Goal: Task Accomplishment & Management: Use online tool/utility

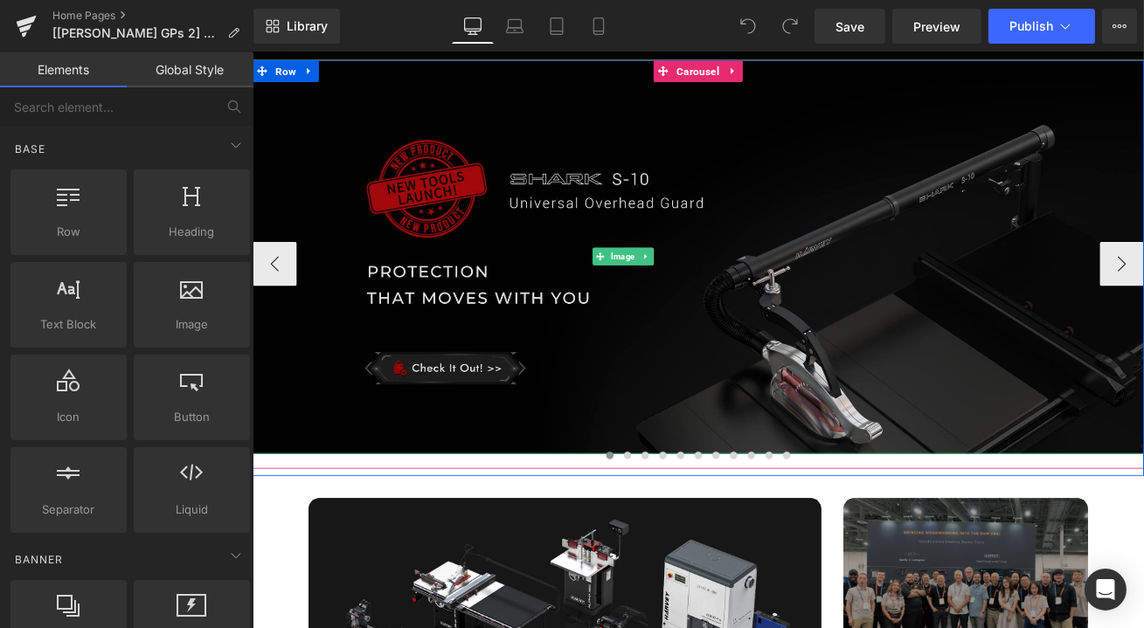
scroll to position [158, 0]
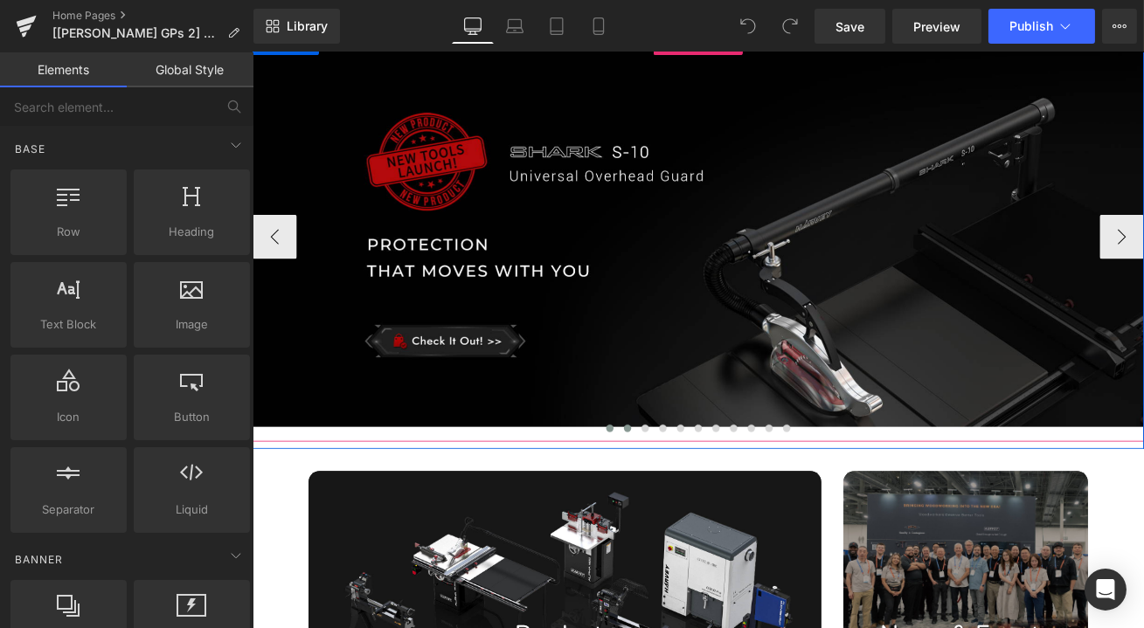
click at [692, 501] on span at bounding box center [696, 499] width 9 height 9
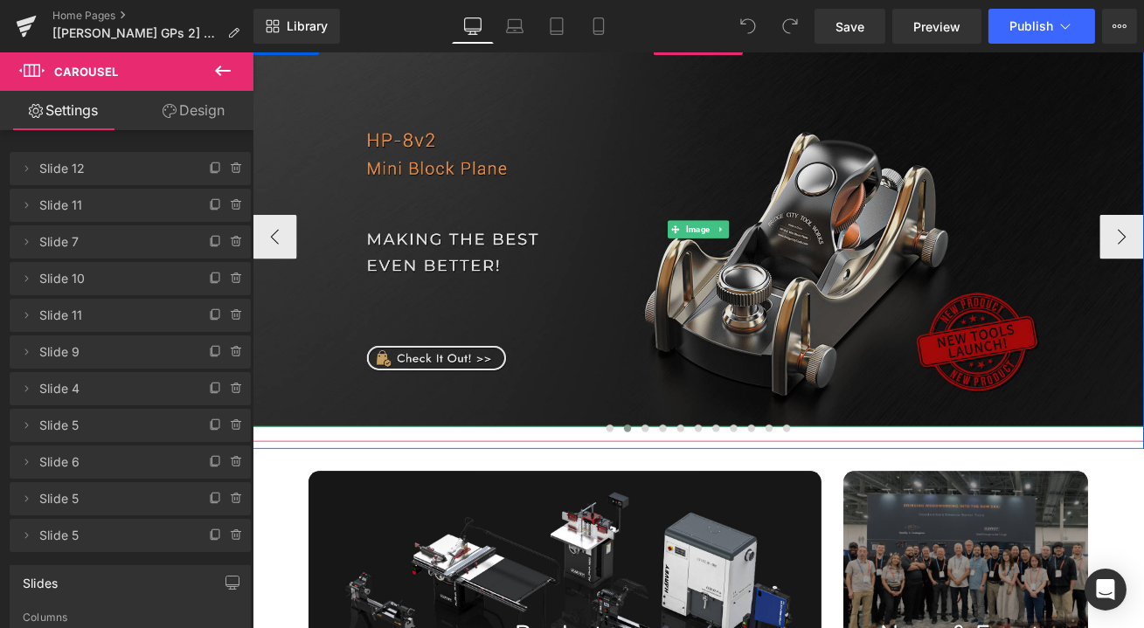
click at [707, 364] on img at bounding box center [781, 264] width 1058 height 468
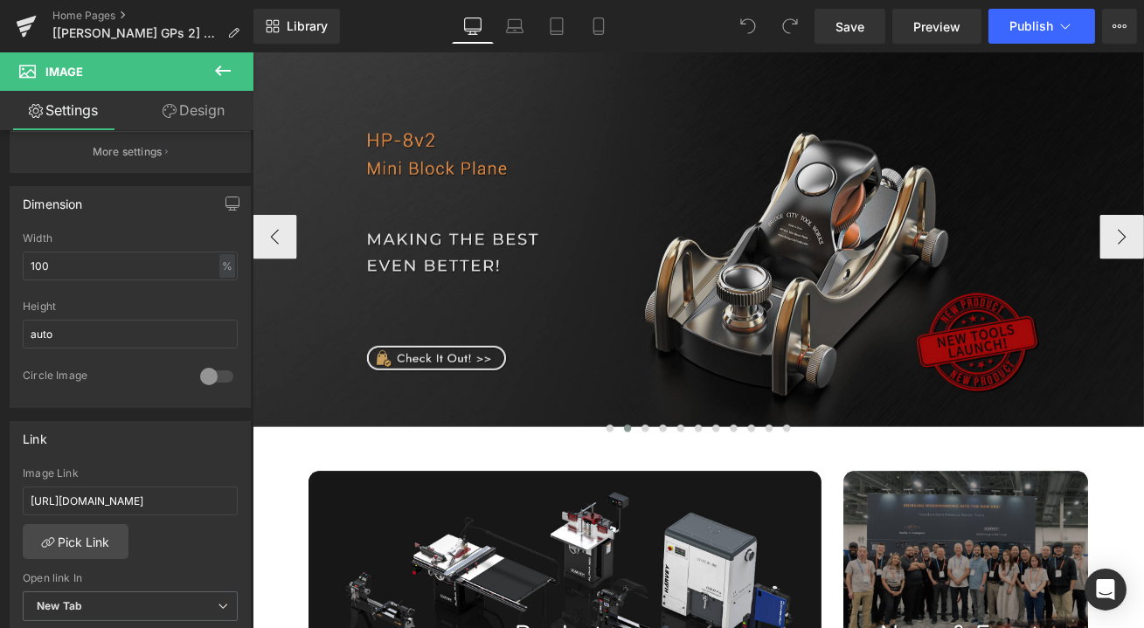
scroll to position [0, 0]
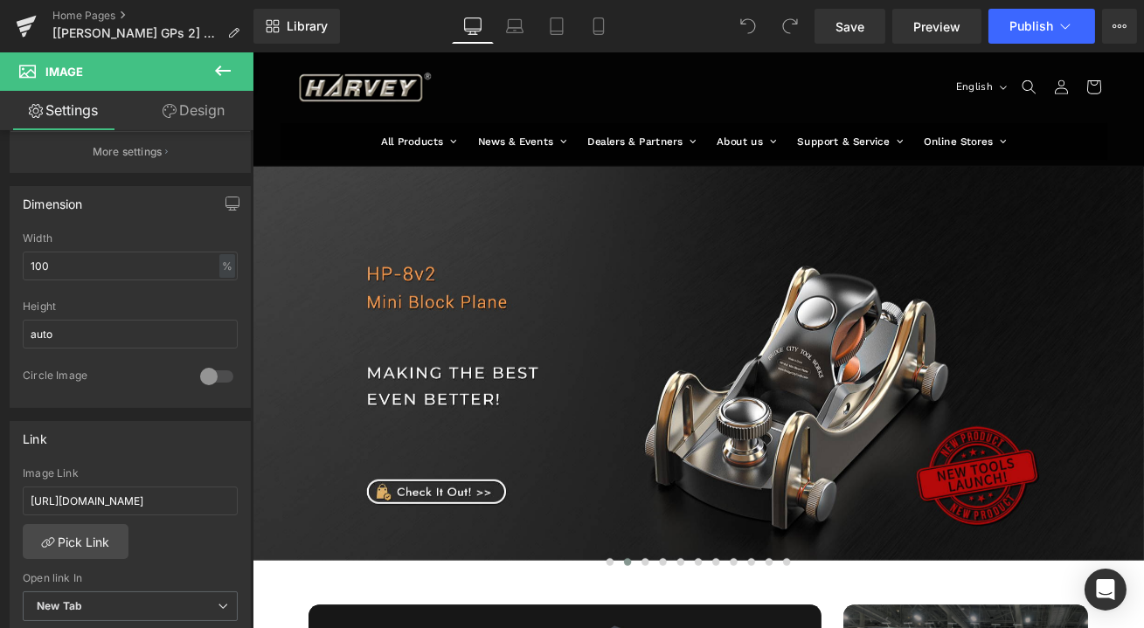
click at [604, 562] on div "Rendering Content" at bounding box center [571, 559] width 107 height 19
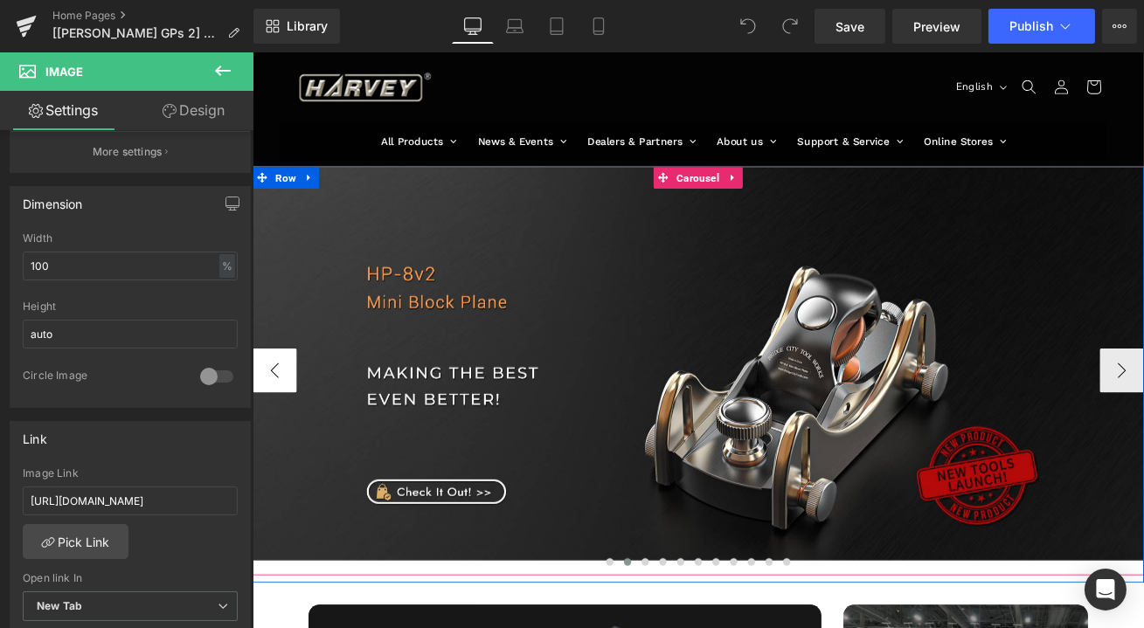
click at [279, 416] on button "‹" at bounding box center [278, 430] width 52 height 52
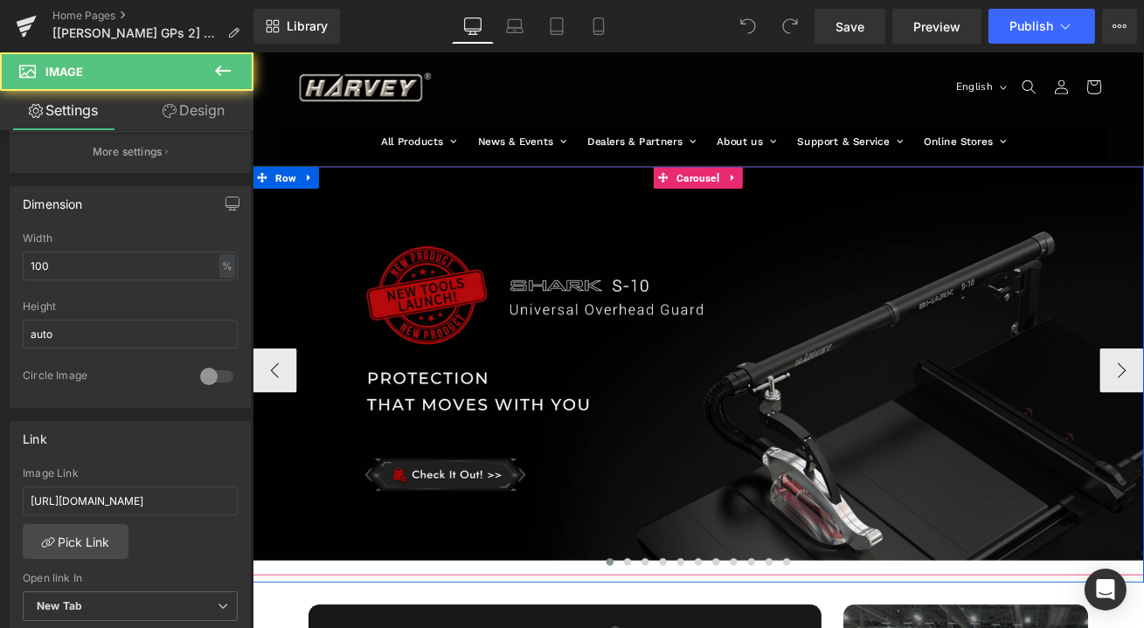
click at [610, 406] on img at bounding box center [781, 422] width 1058 height 468
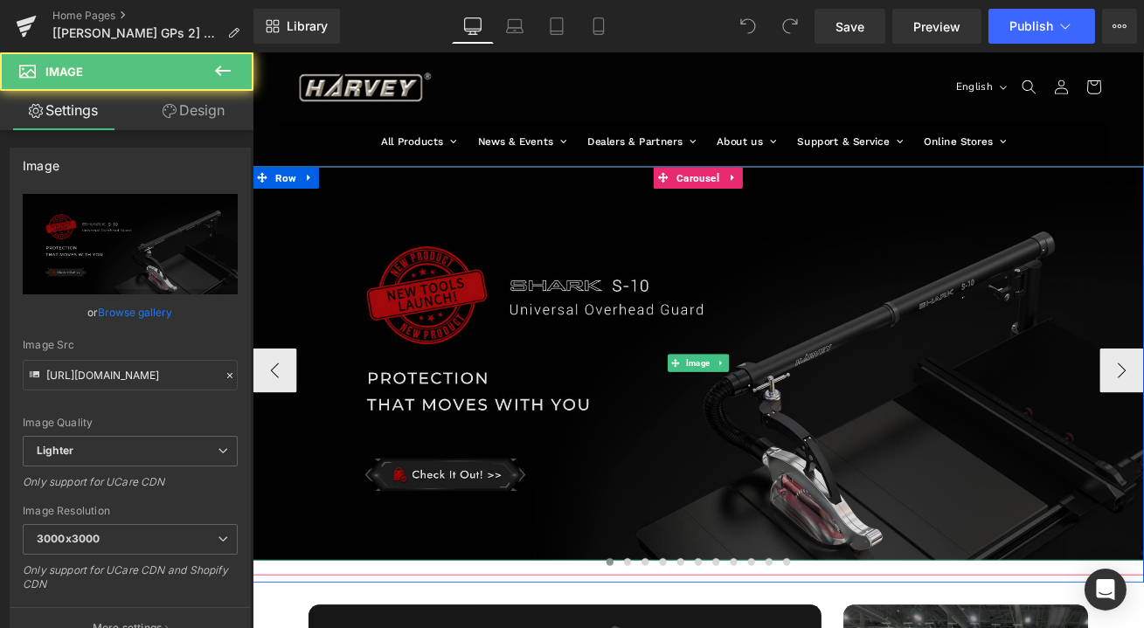
click at [487, 493] on img at bounding box center [781, 422] width 1058 height 468
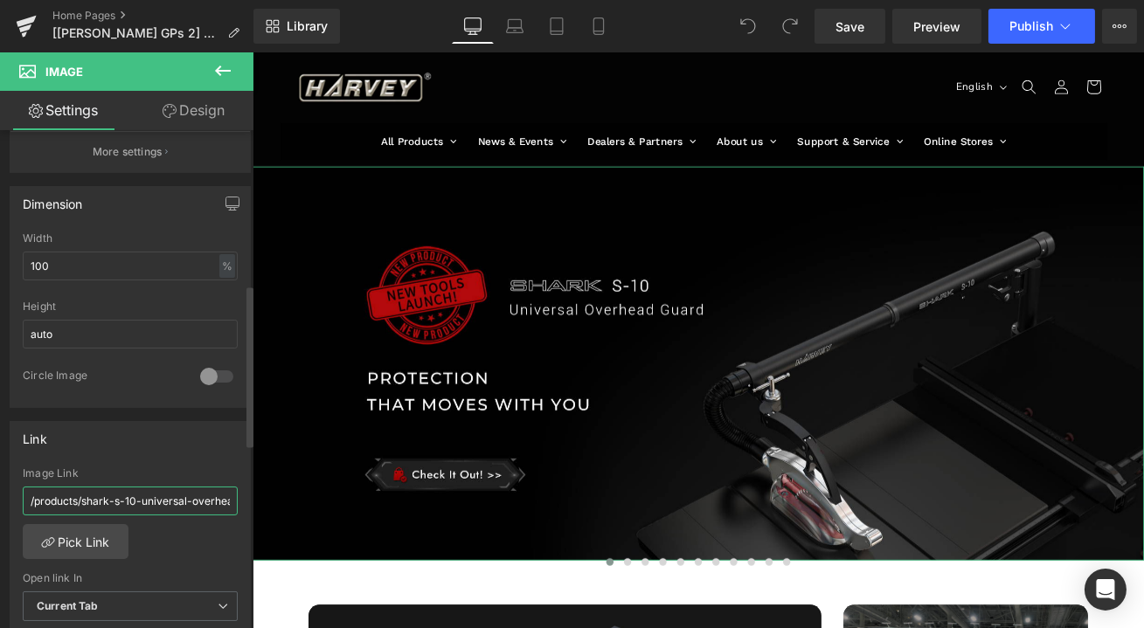
scroll to position [0, 46]
drag, startPoint x: 142, startPoint y: 498, endPoint x: 239, endPoint y: 500, distance: 97.0
click at [239, 500] on div "/products/shark-s-10-universal-overhead-guard Image Link /products/shark-s-10-u…" at bounding box center [129, 557] width 239 height 179
click at [69, 534] on link "Pick Link" at bounding box center [76, 541] width 106 height 35
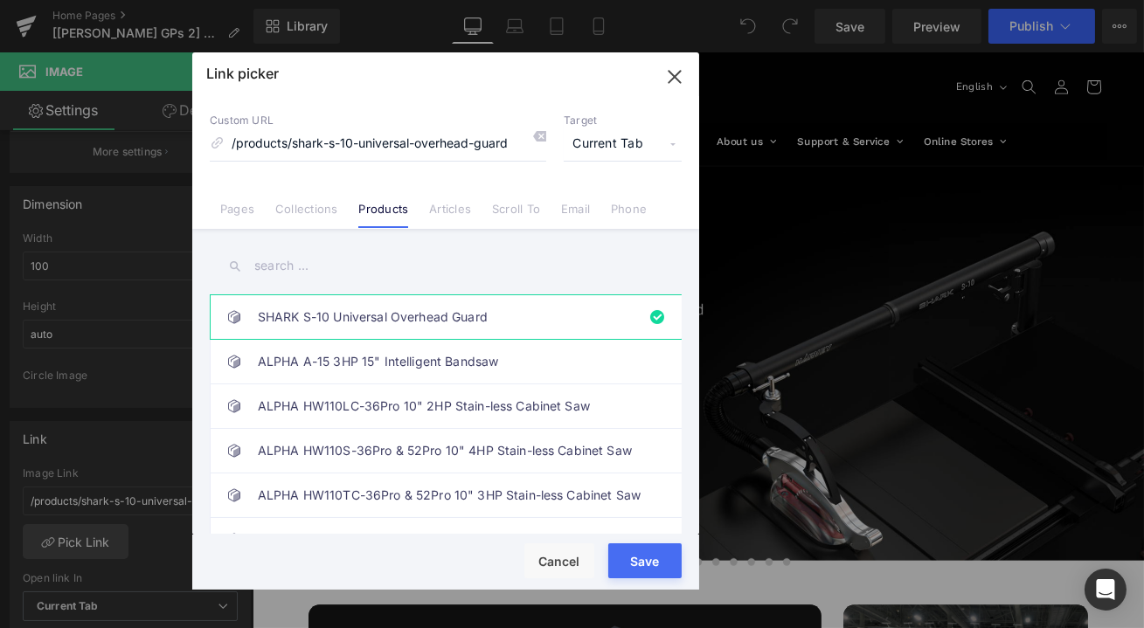
click at [303, 267] on input "text" at bounding box center [446, 265] width 472 height 39
click at [429, 322] on link "SHARK S-10 Universal Overhead Guard" at bounding box center [450, 317] width 385 height 44
click at [495, 348] on link "ALPHA A-15 3HP 15" Intelligent Bandsaw" at bounding box center [450, 362] width 385 height 44
click at [467, 321] on link "SHARK S-10 Universal Overhead Guard" at bounding box center [450, 317] width 385 height 44
type input "/products/shark-s-10-universal-overhead-guard"
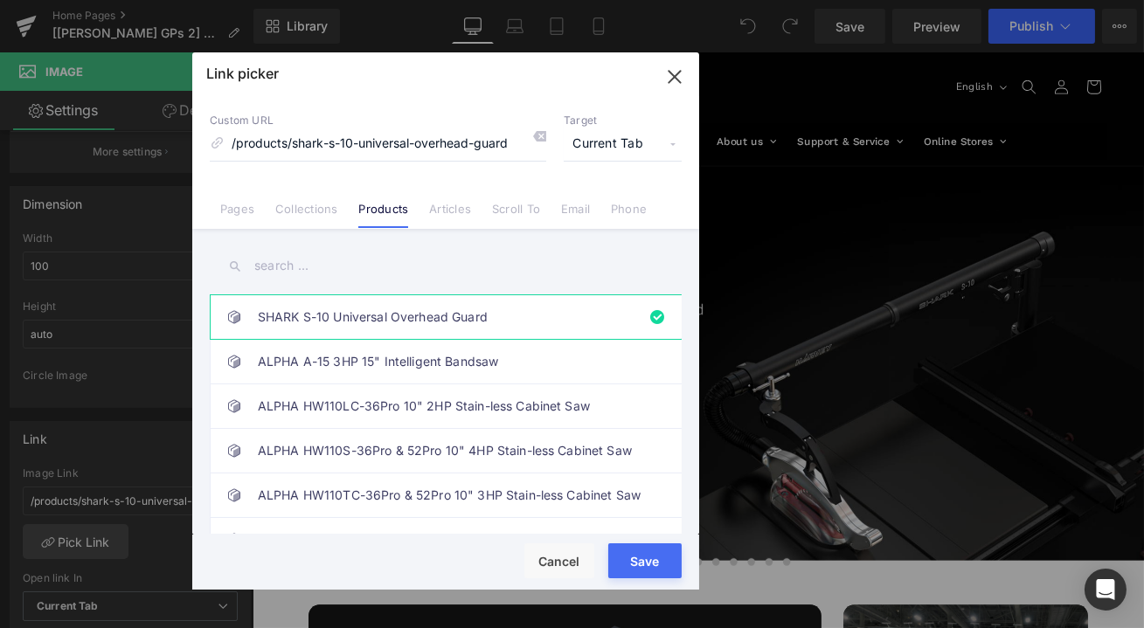
click at [645, 563] on button "Save" at bounding box center [644, 561] width 73 height 35
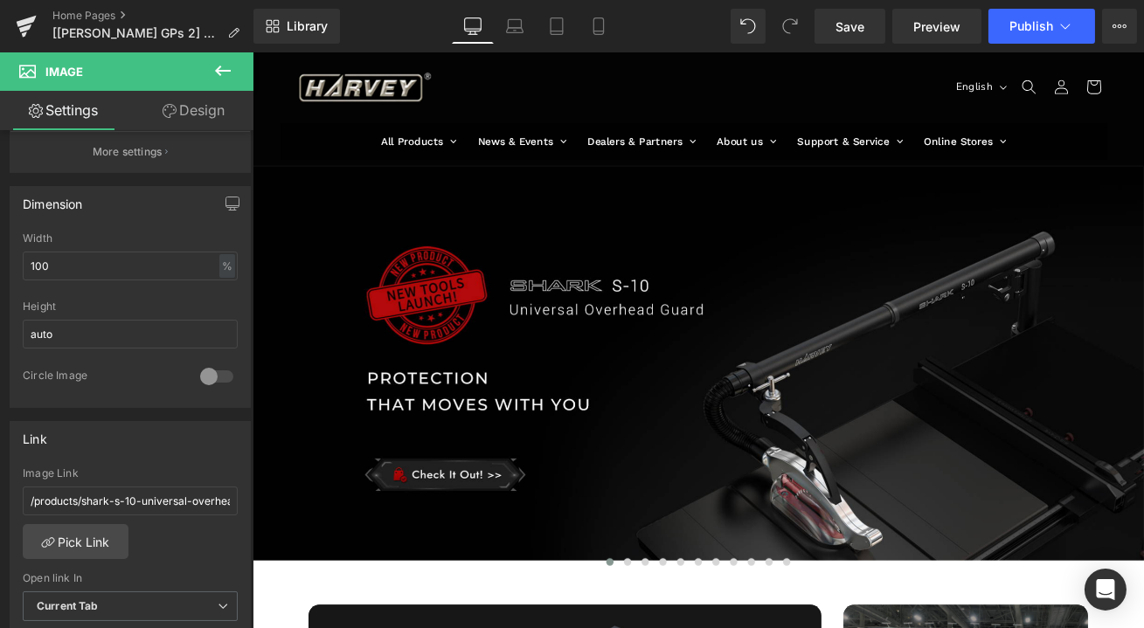
click at [625, 564] on div "Rendering Content" at bounding box center [571, 559] width 107 height 19
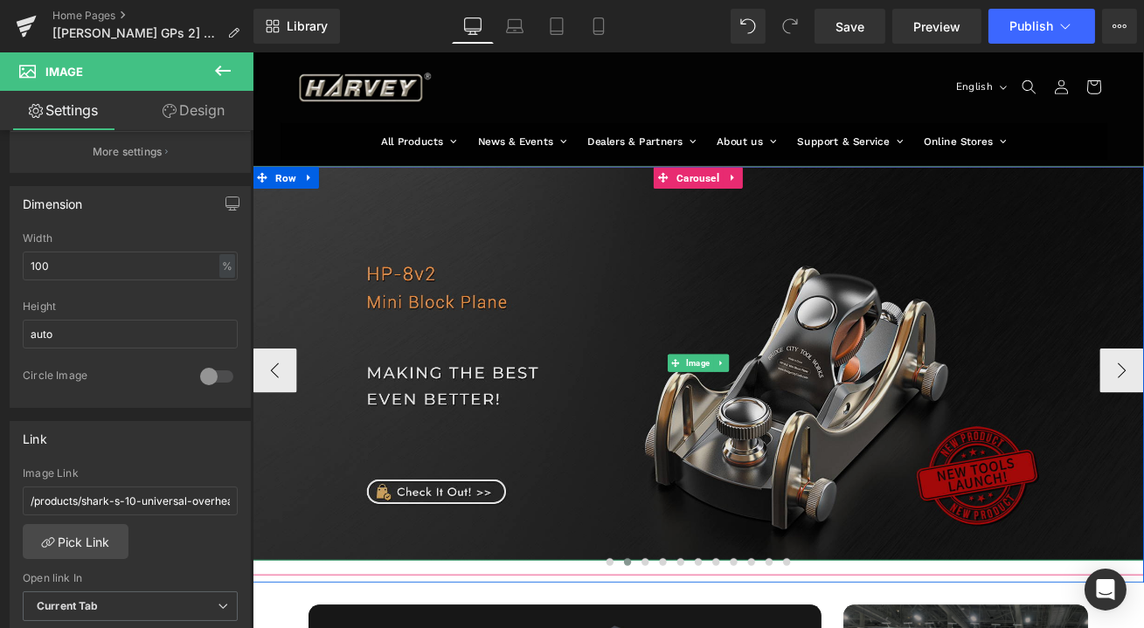
click at [556, 447] on img at bounding box center [781, 422] width 1058 height 468
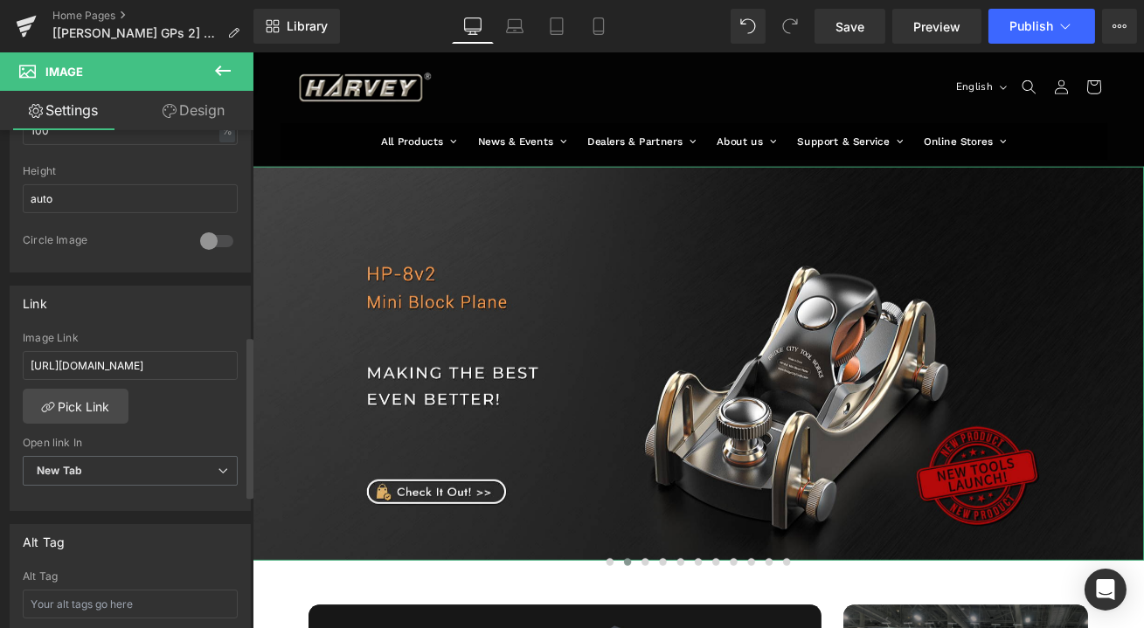
scroll to position [635, 0]
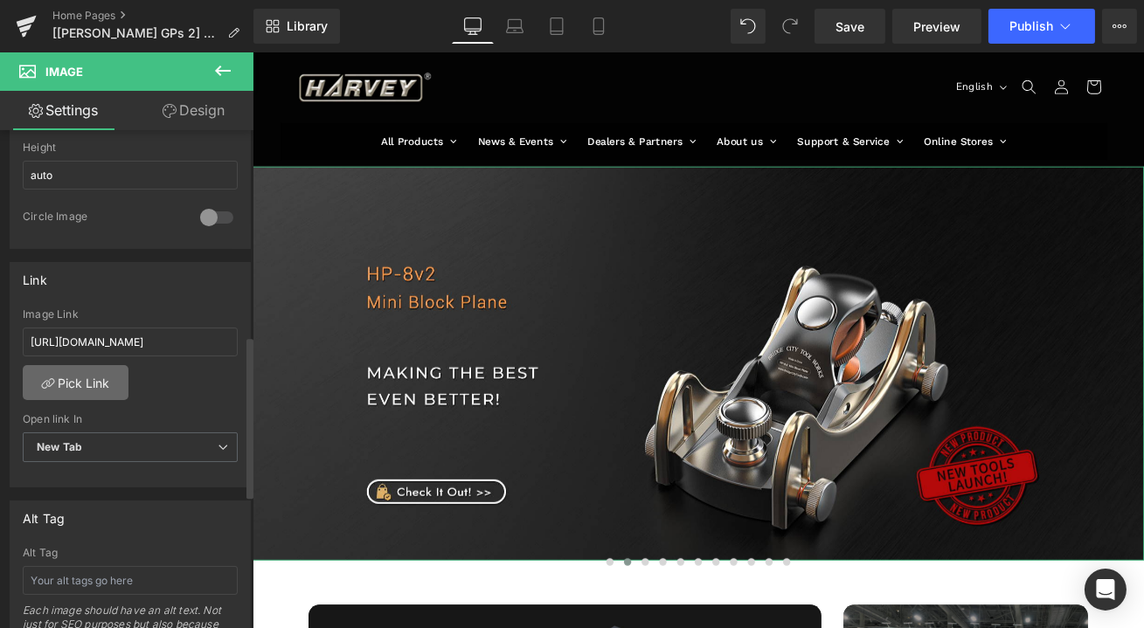
click at [79, 377] on link "Pick Link" at bounding box center [76, 382] width 106 height 35
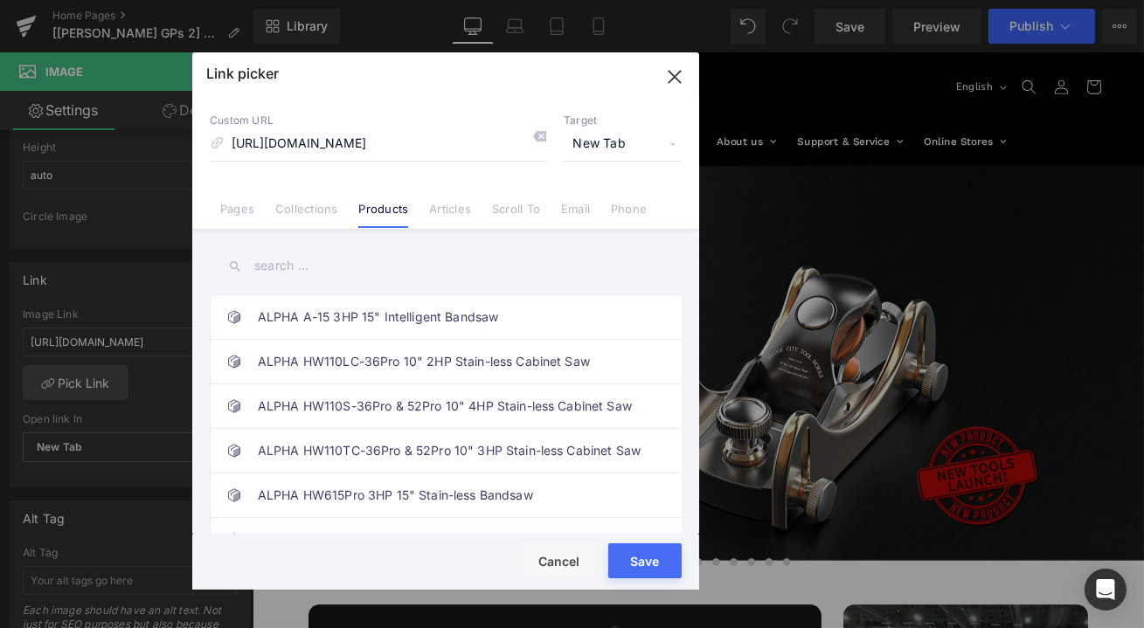
scroll to position [0, 0]
click at [314, 266] on input "text" at bounding box center [446, 265] width 472 height 39
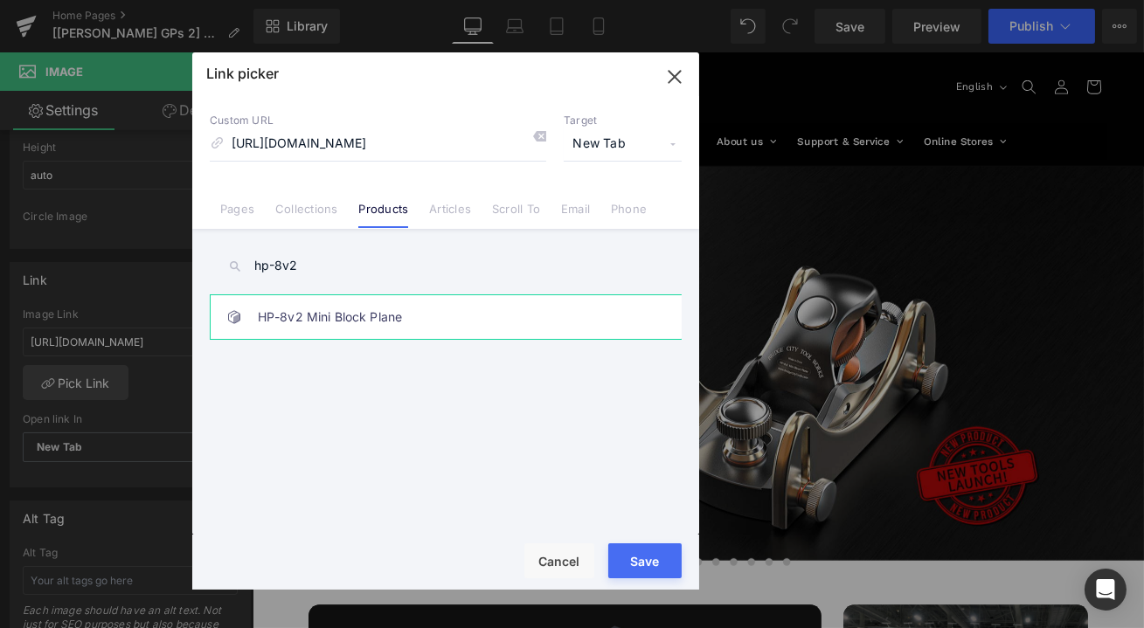
type input "hp-8v2"
click at [313, 319] on link "HP-8v2 Mini Block Plane" at bounding box center [450, 317] width 385 height 44
type input "/products/hp-8v2-mini-block-plane"
click at [641, 551] on button "Save" at bounding box center [644, 561] width 73 height 35
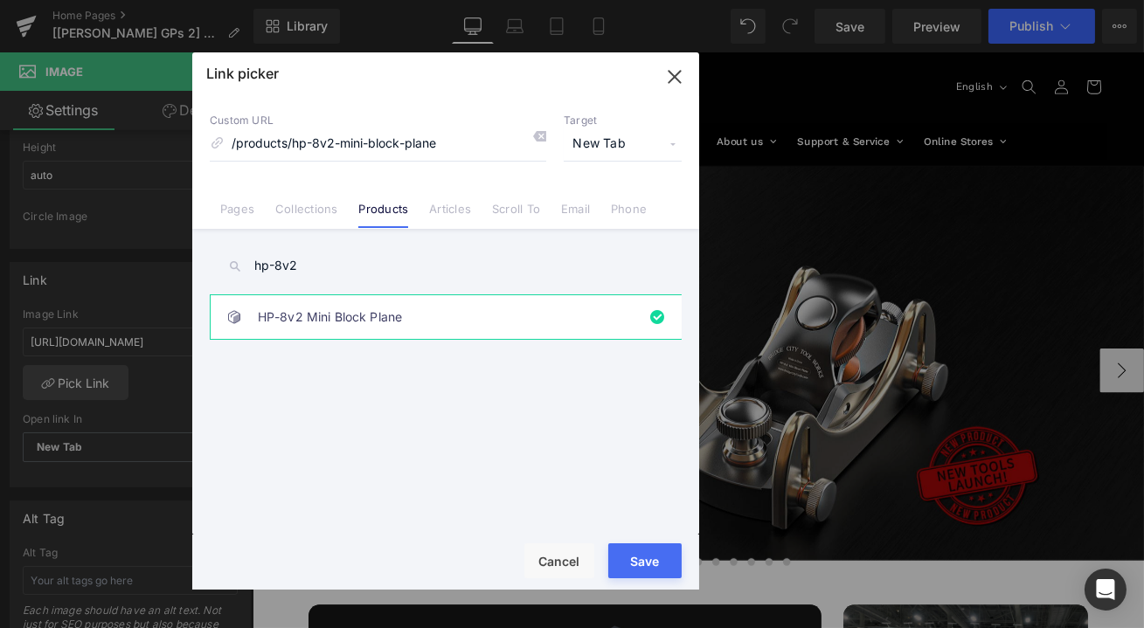
type input "/products/hp-8v2-mini-block-plane"
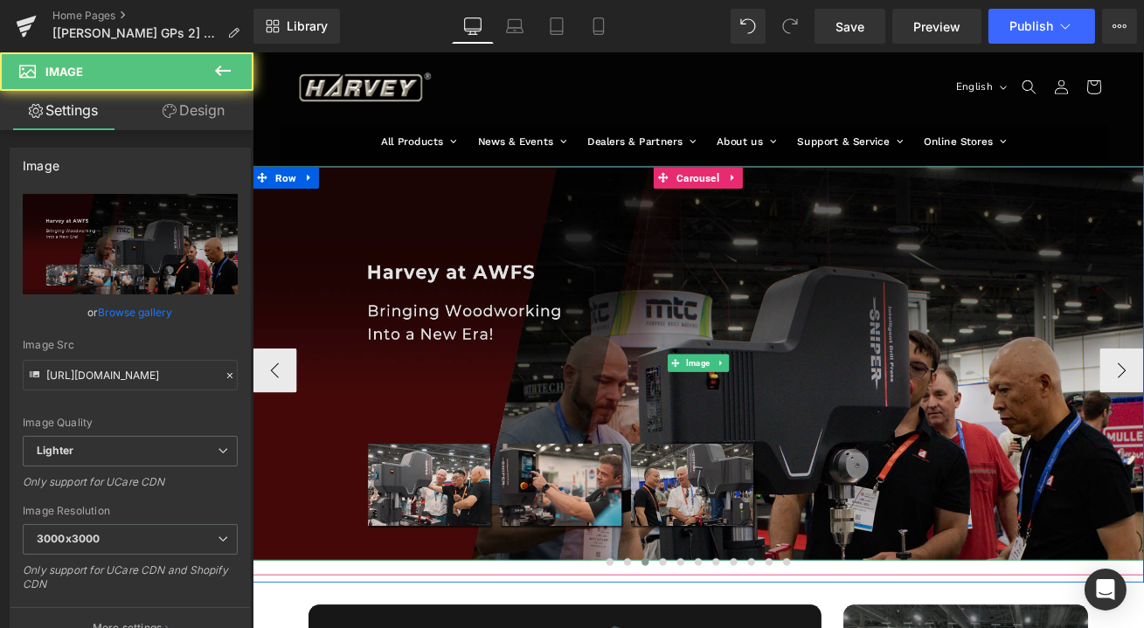
click at [536, 420] on img at bounding box center [781, 422] width 1058 height 468
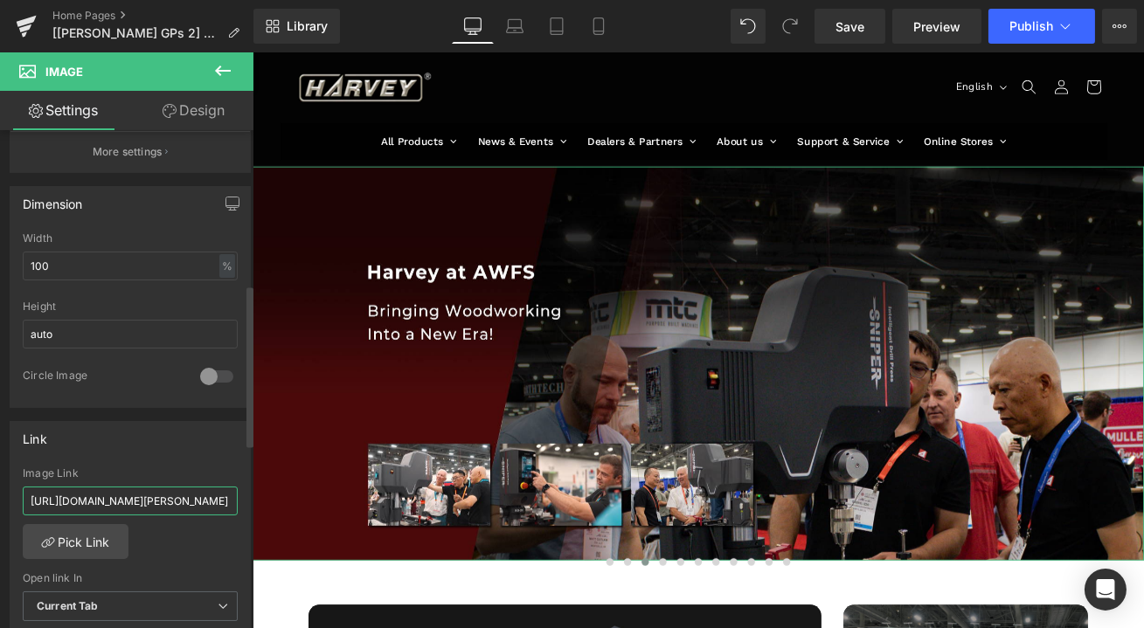
scroll to position [0, 100]
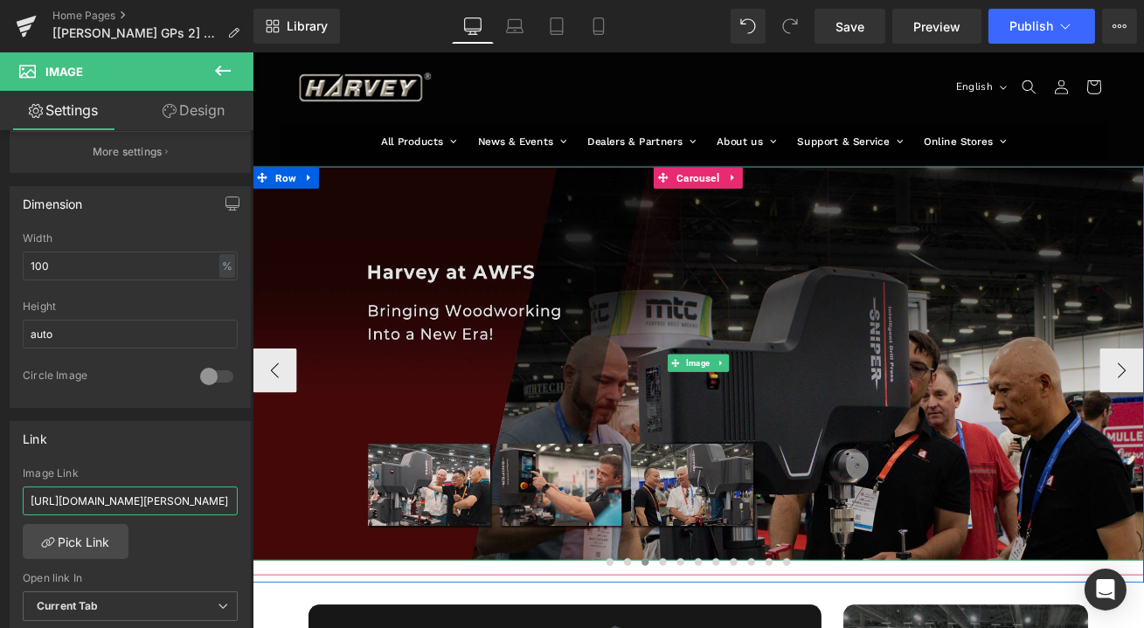
drag, startPoint x: 440, startPoint y: 552, endPoint x: 256, endPoint y: 585, distance: 186.4
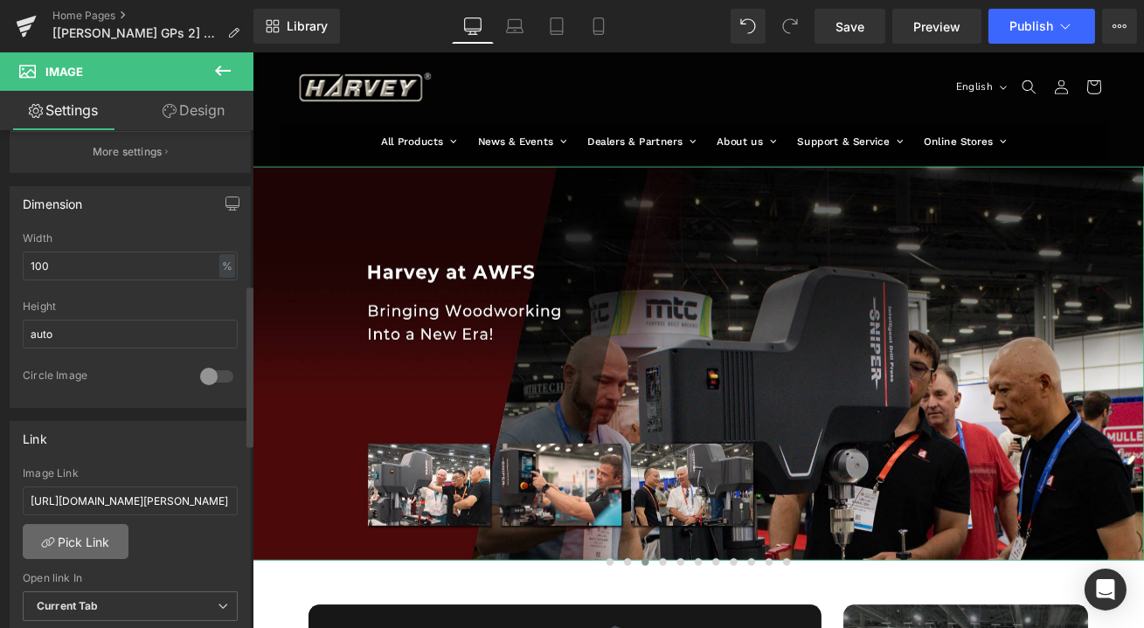
scroll to position [0, 0]
click at [109, 536] on link "Pick Link" at bounding box center [76, 541] width 106 height 35
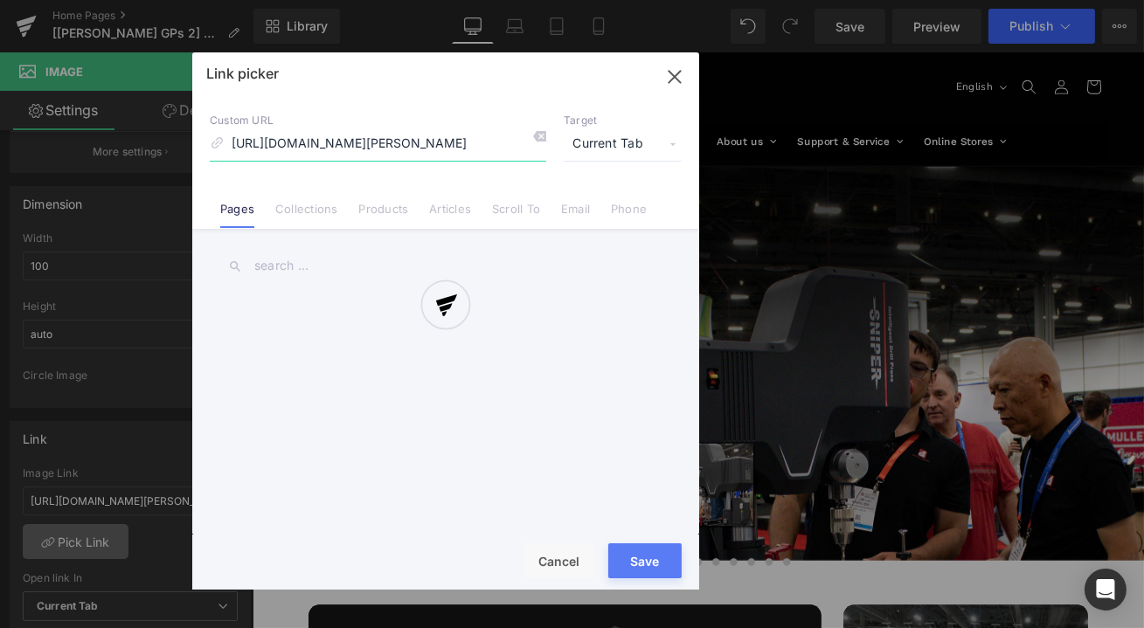
scroll to position [0, 38]
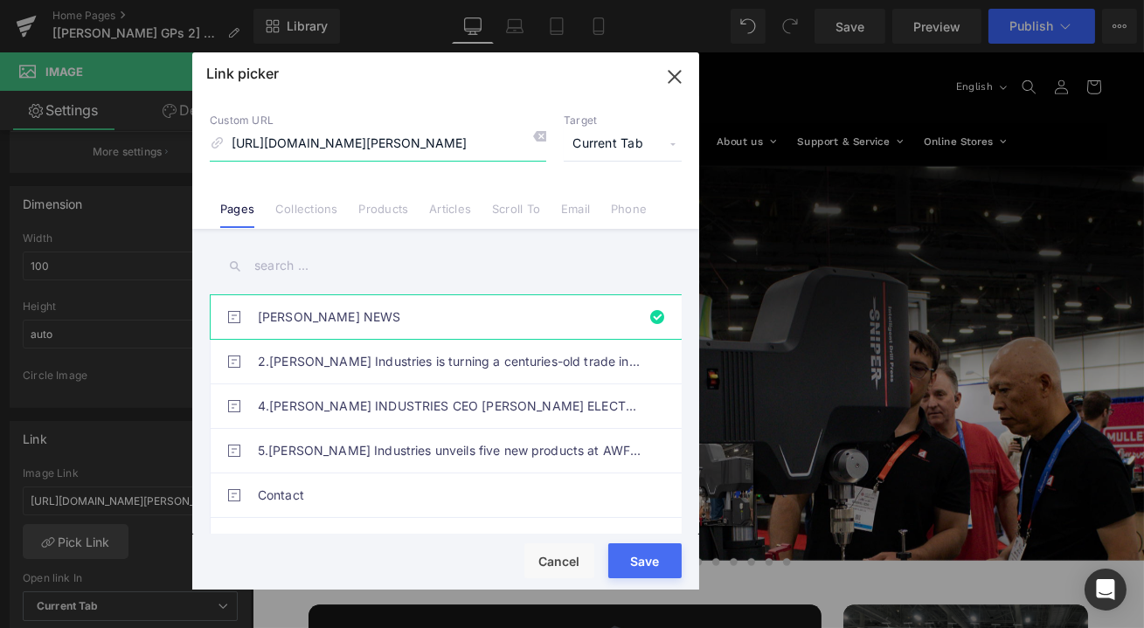
drag, startPoint x: 402, startPoint y: 149, endPoint x: 528, endPoint y: 153, distance: 125.9
click at [528, 153] on input "[URL][DOMAIN_NAME][PERSON_NAME]" at bounding box center [378, 144] width 336 height 33
click at [538, 136] on icon at bounding box center [539, 136] width 14 height 14
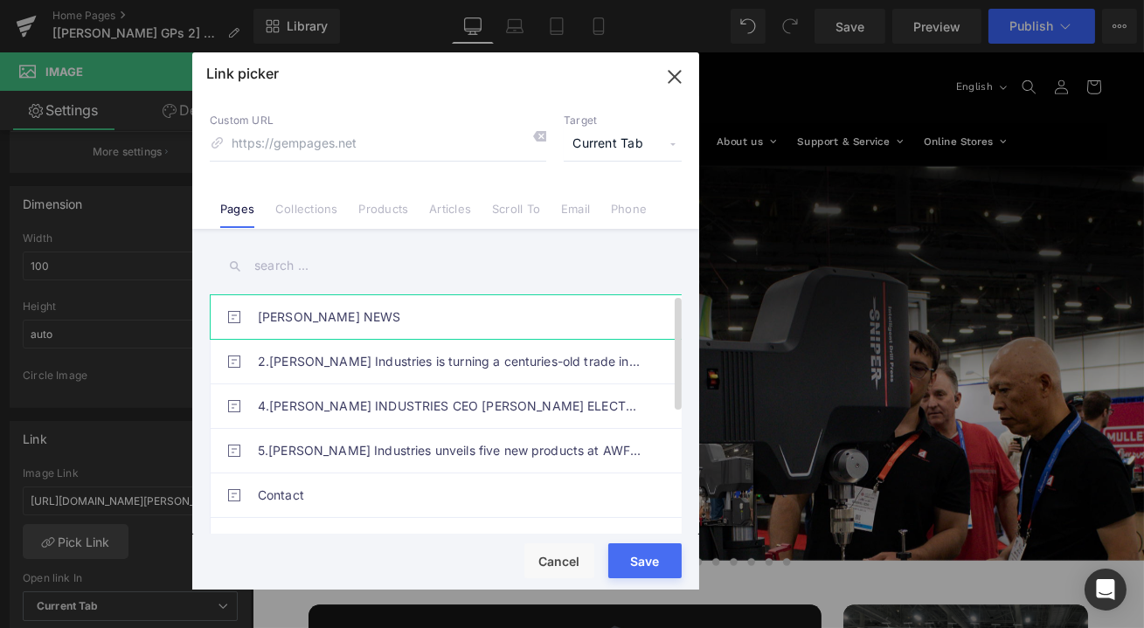
click at [346, 314] on link "[PERSON_NAME] NEWS" at bounding box center [450, 317] width 385 height 44
type input "[PERSON_NAME]-news"
click at [648, 554] on button "Save" at bounding box center [644, 561] width 73 height 35
type input "[PERSON_NAME]-news"
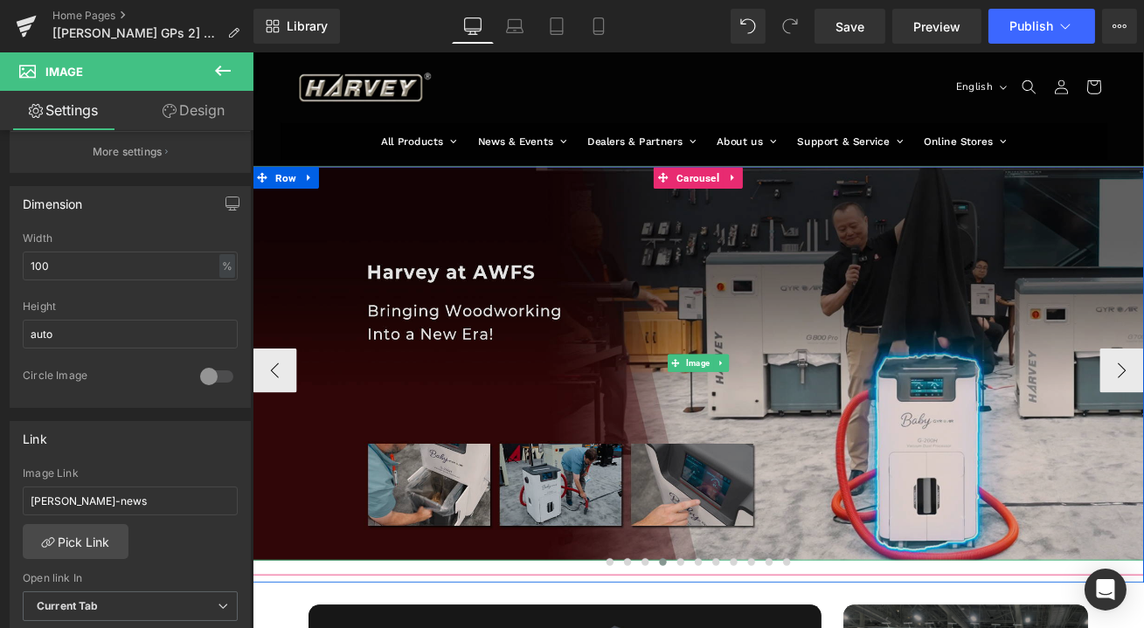
click at [723, 432] on img at bounding box center [781, 422] width 1058 height 468
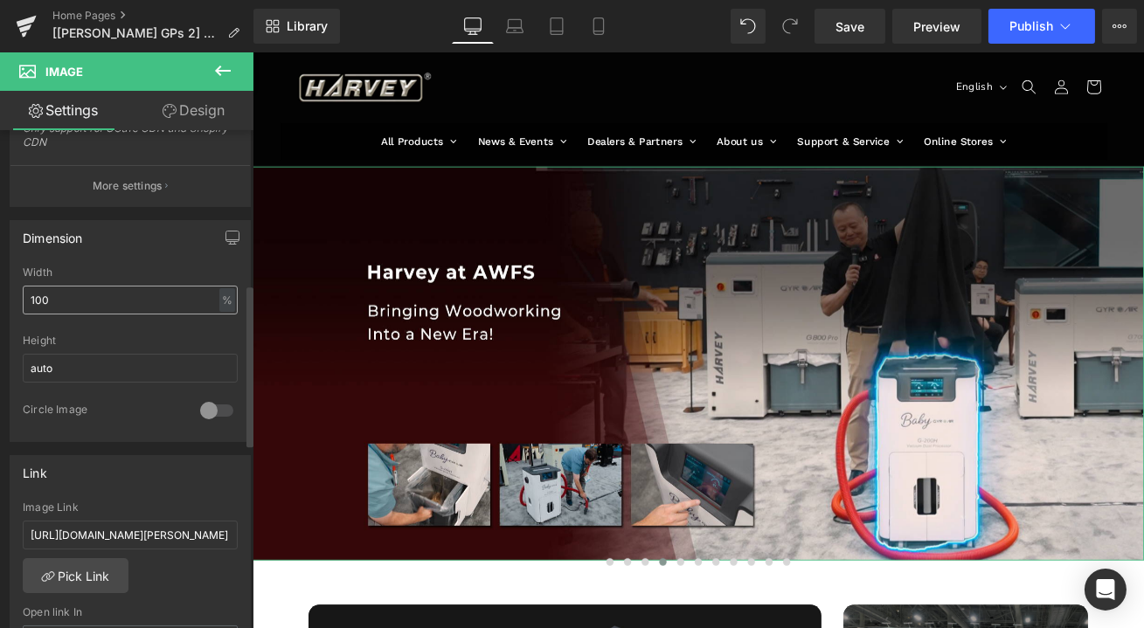
scroll to position [476, 0]
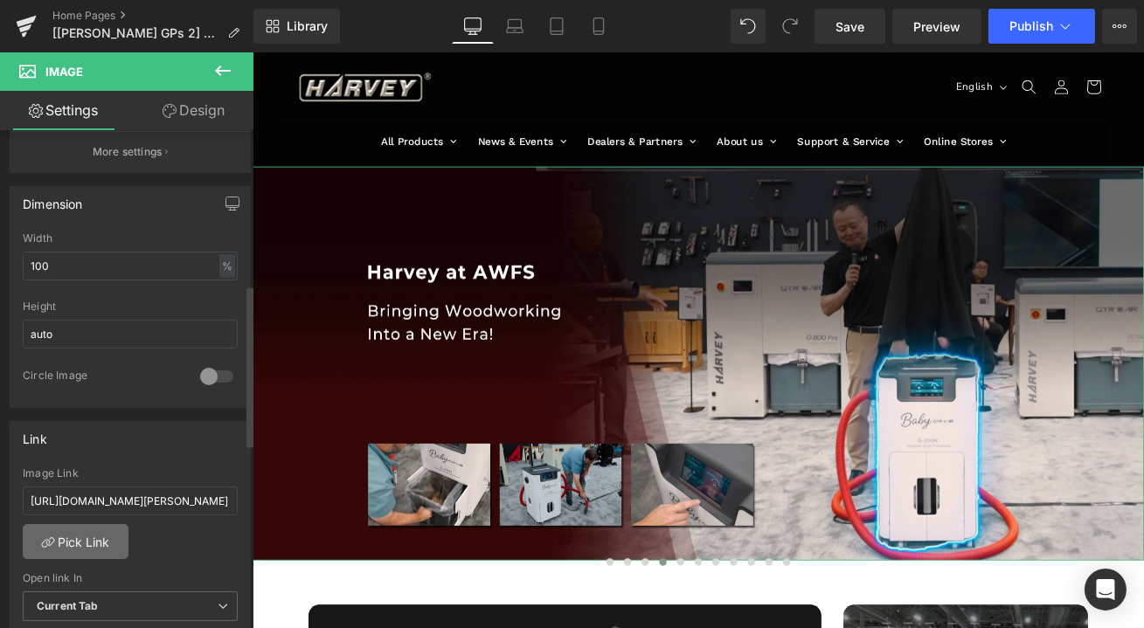
click at [94, 531] on link "Pick Link" at bounding box center [76, 541] width 106 height 35
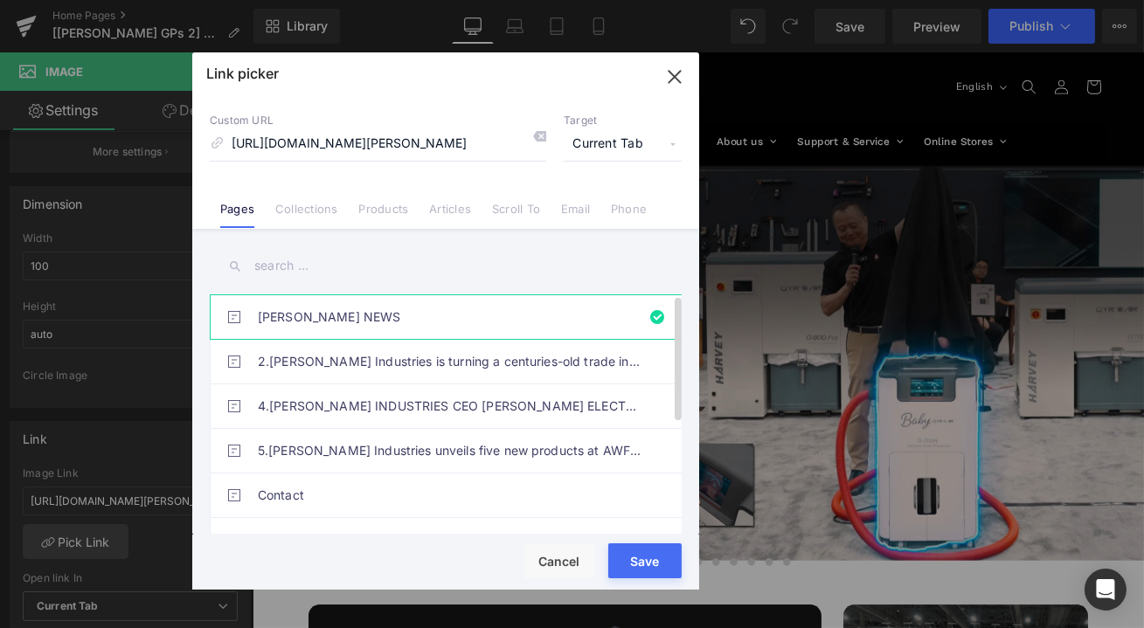
scroll to position [0, 0]
click at [318, 320] on link "[PERSON_NAME] NEWS" at bounding box center [450, 317] width 385 height 44
type input "[PERSON_NAME]-news"
click at [654, 563] on button "Save" at bounding box center [644, 561] width 73 height 35
type input "[PERSON_NAME]-news"
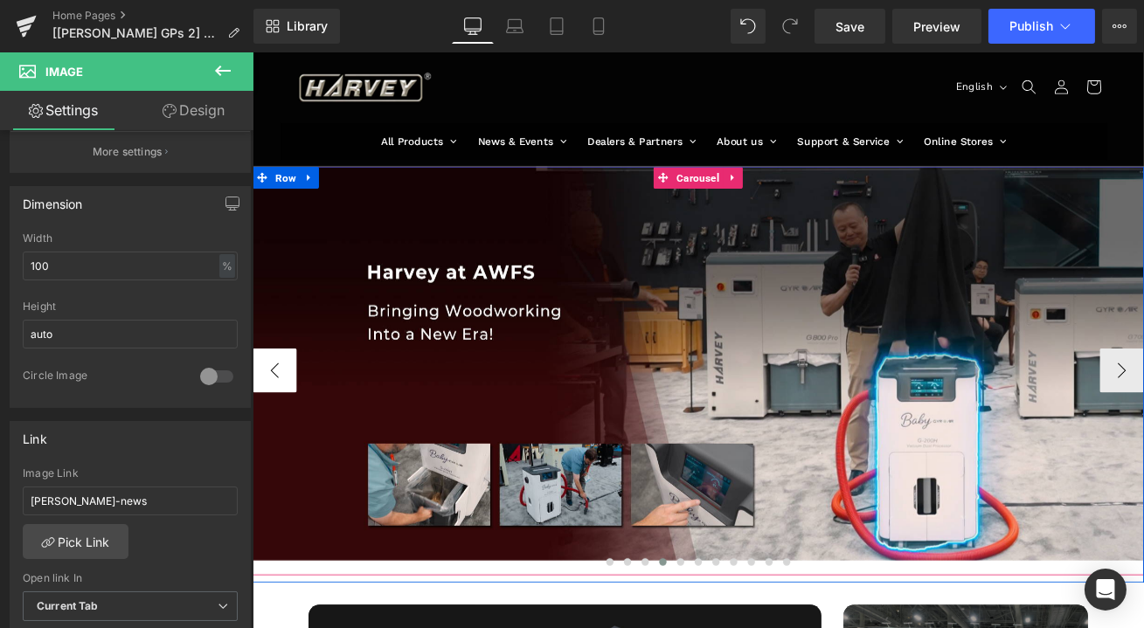
click at [274, 429] on button "‹" at bounding box center [278, 430] width 52 height 52
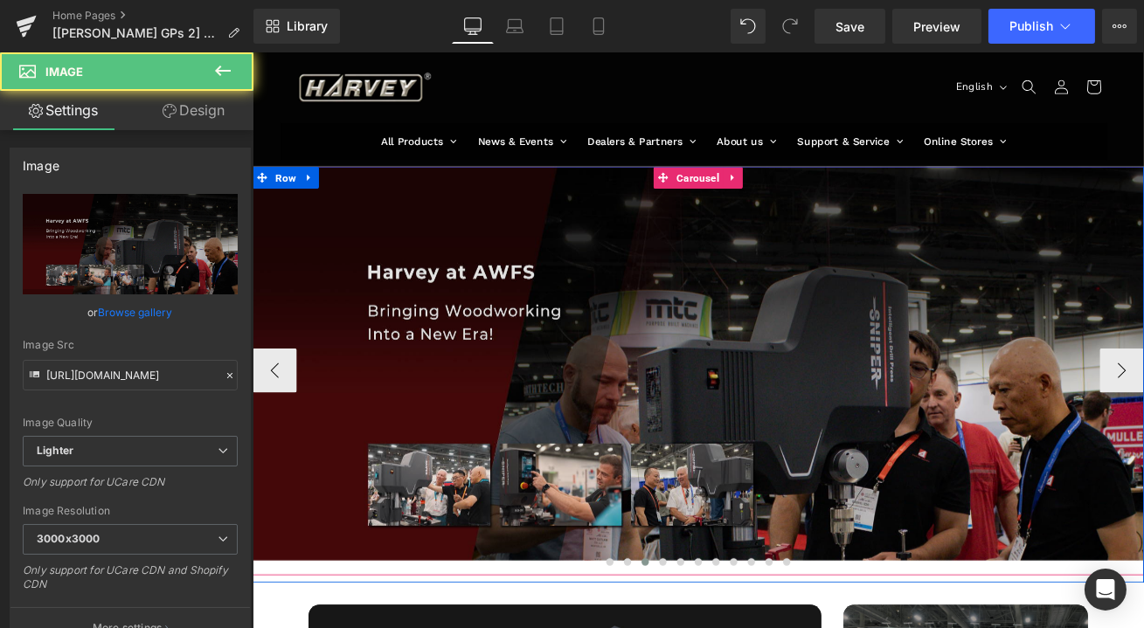
click at [658, 424] on img at bounding box center [781, 422] width 1058 height 468
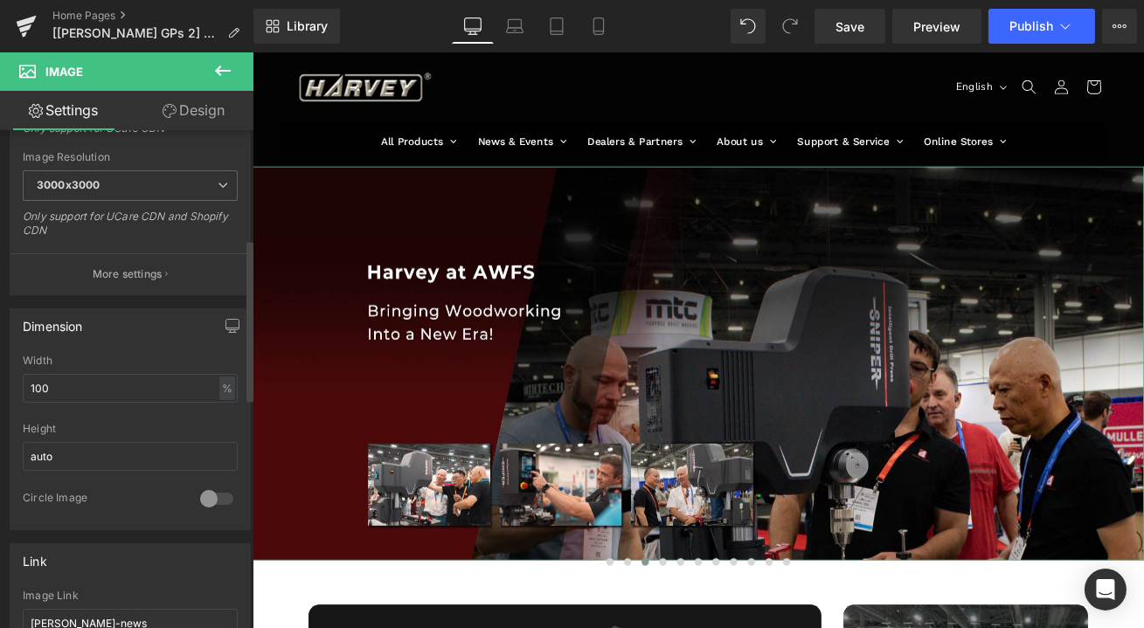
scroll to position [476, 0]
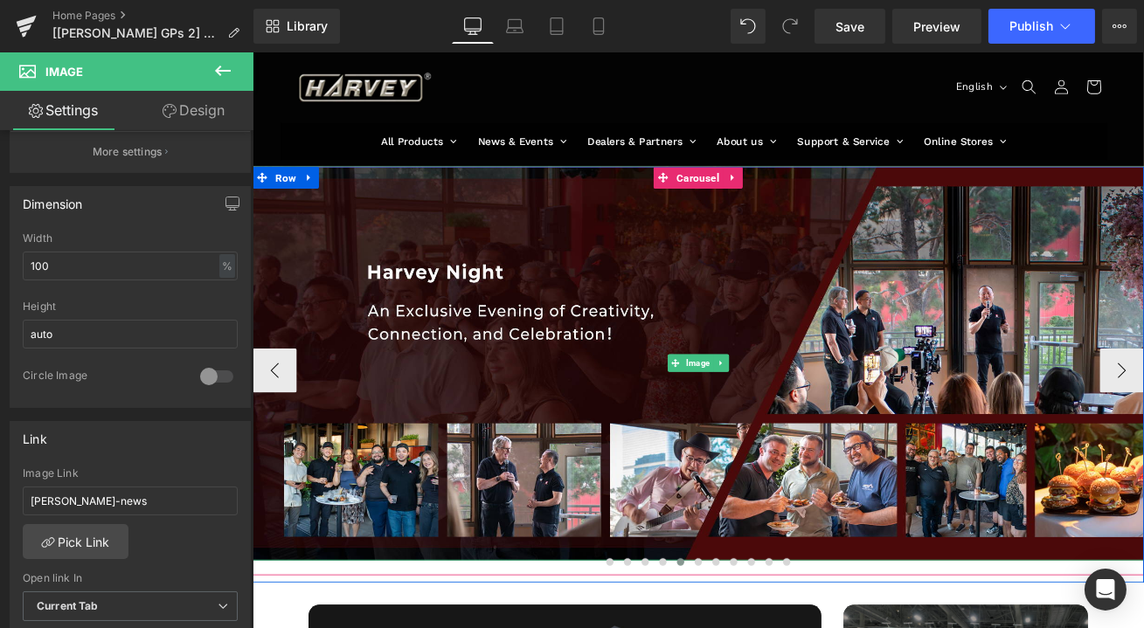
click at [409, 442] on img at bounding box center [781, 422] width 1058 height 468
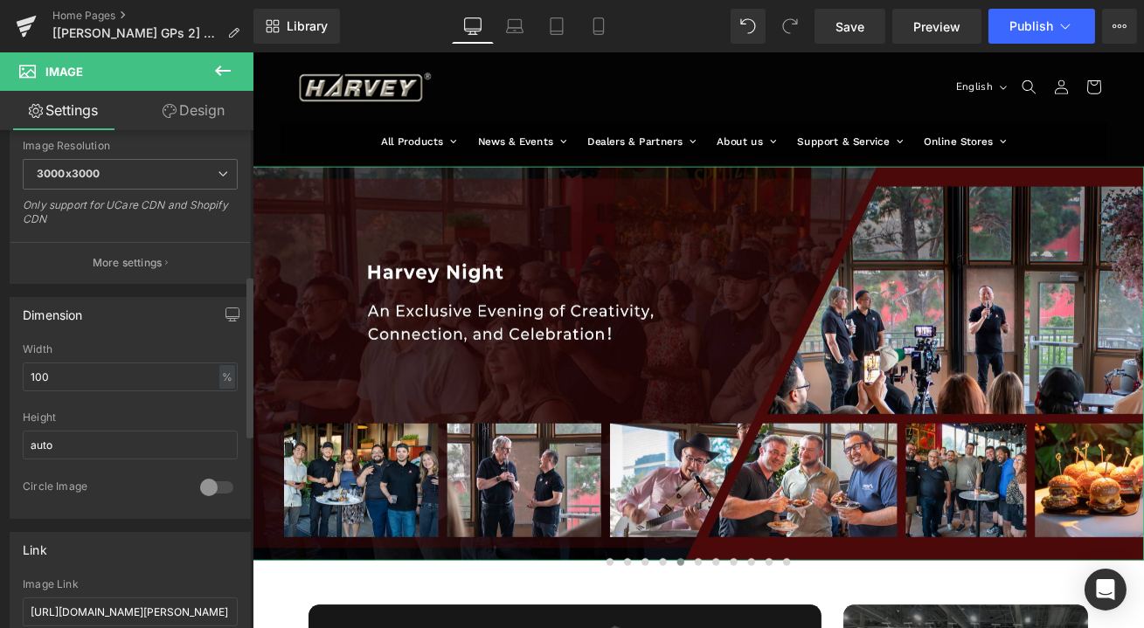
scroll to position [556, 0]
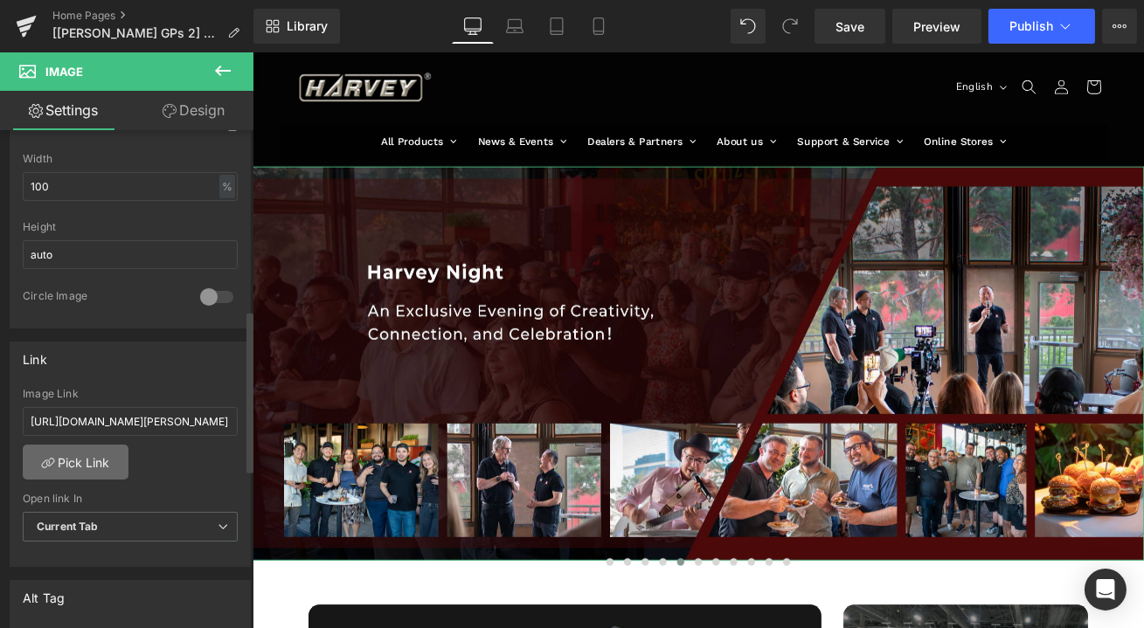
click at [81, 462] on link "Pick Link" at bounding box center [76, 462] width 106 height 35
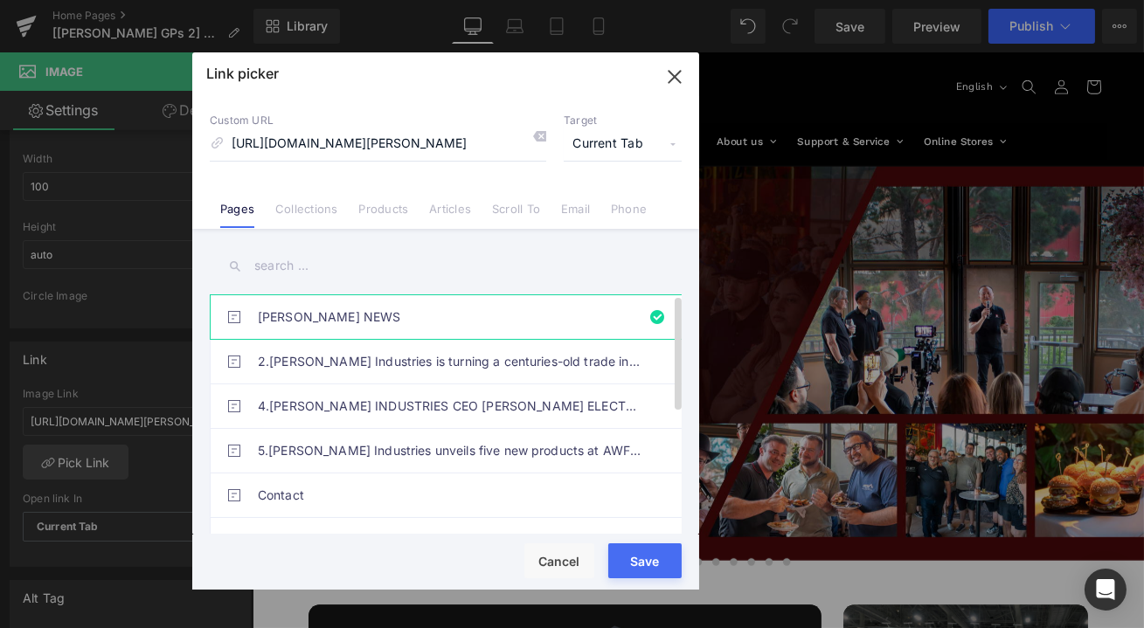
scroll to position [0, 0]
click at [324, 315] on link "[PERSON_NAME] NEWS" at bounding box center [450, 317] width 385 height 44
type input "[PERSON_NAME]-news"
click at [651, 559] on button "Save" at bounding box center [644, 561] width 73 height 35
type input "[PERSON_NAME]-news"
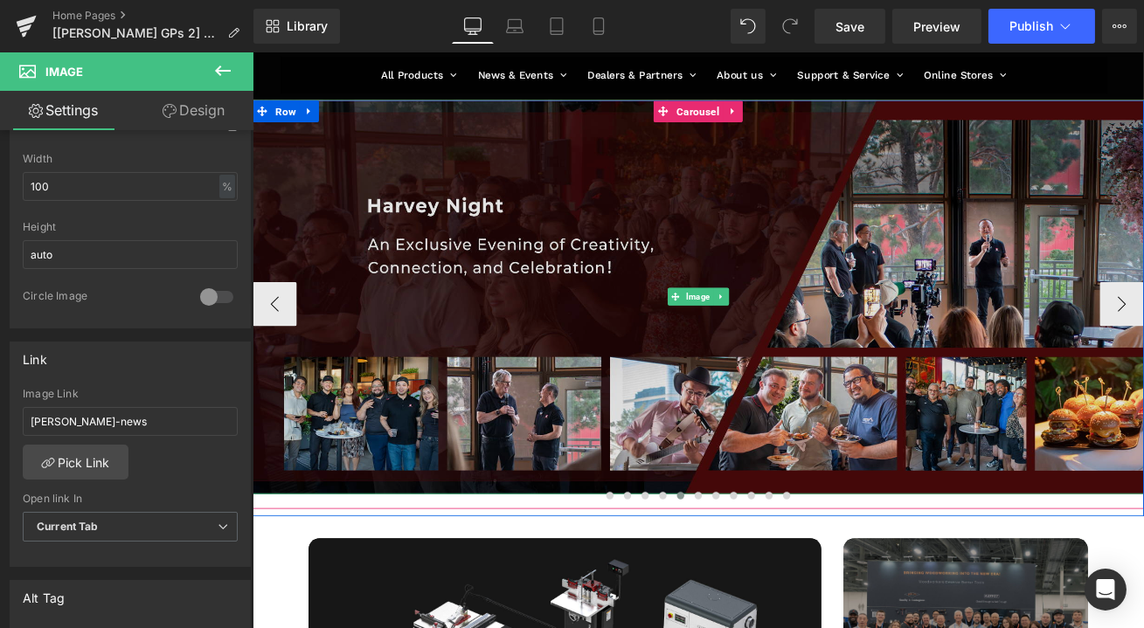
scroll to position [79, 0]
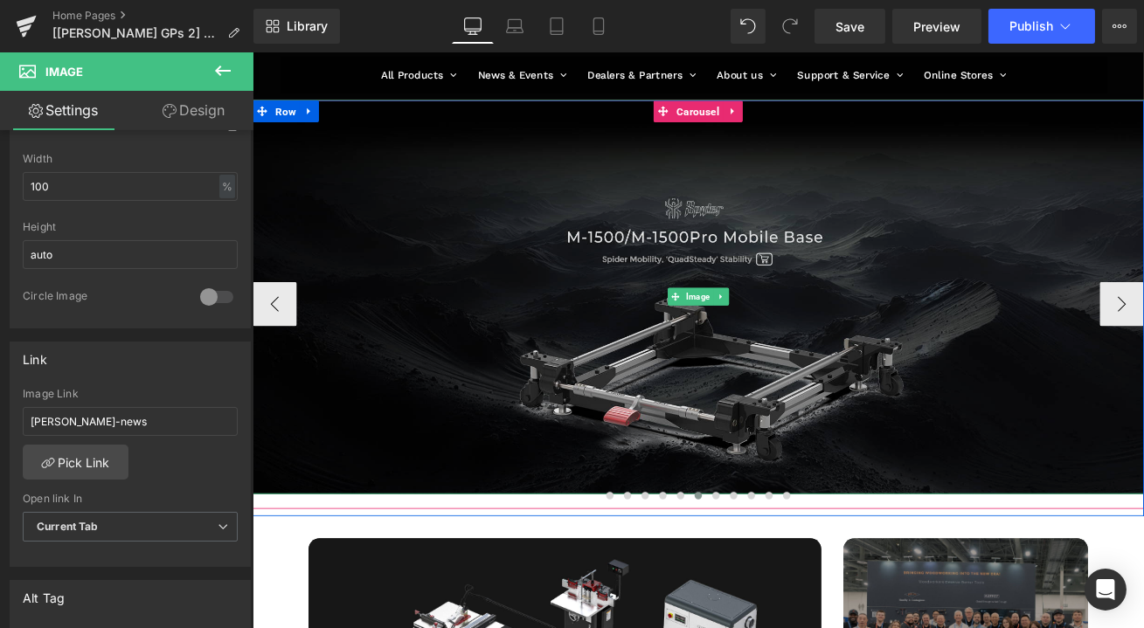
click at [896, 407] on img at bounding box center [781, 343] width 1058 height 468
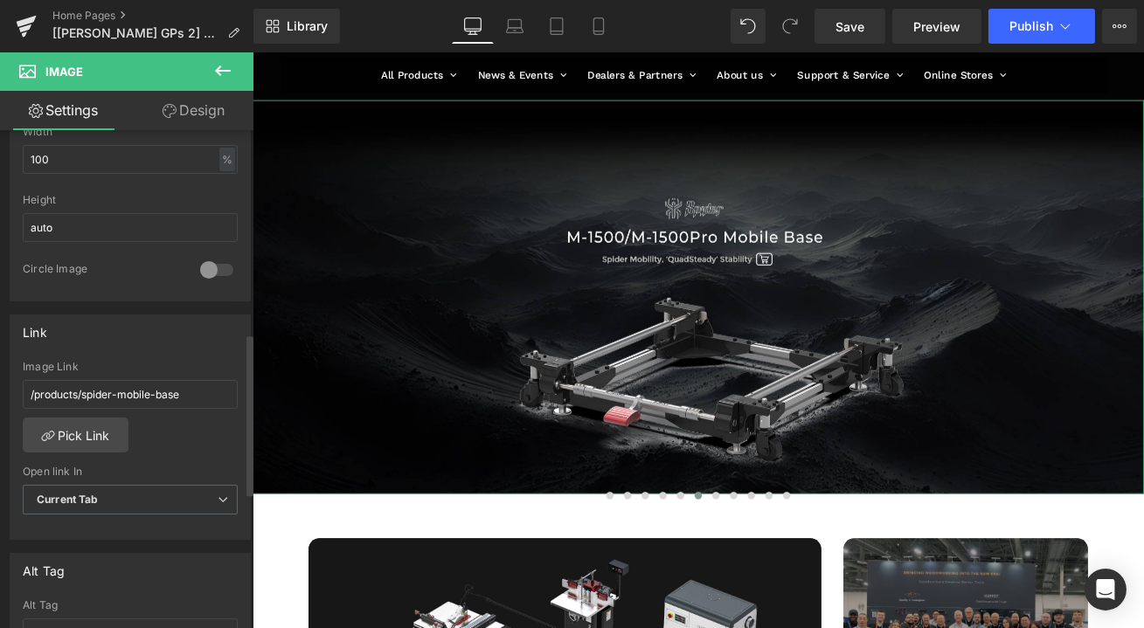
scroll to position [635, 0]
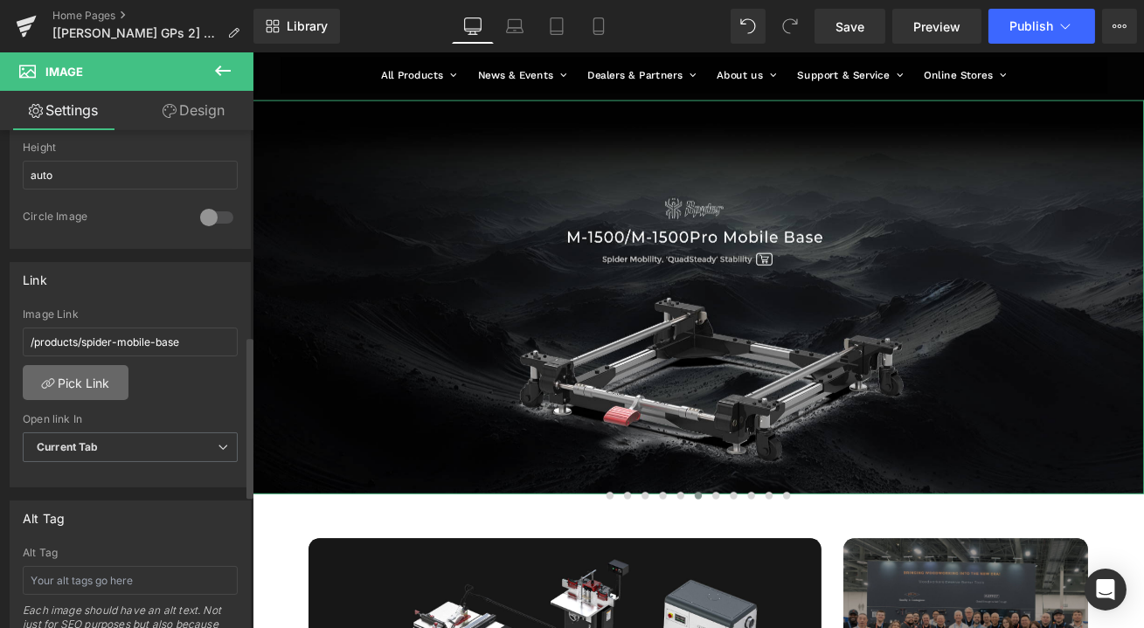
click at [95, 378] on link "Pick Link" at bounding box center [76, 382] width 106 height 35
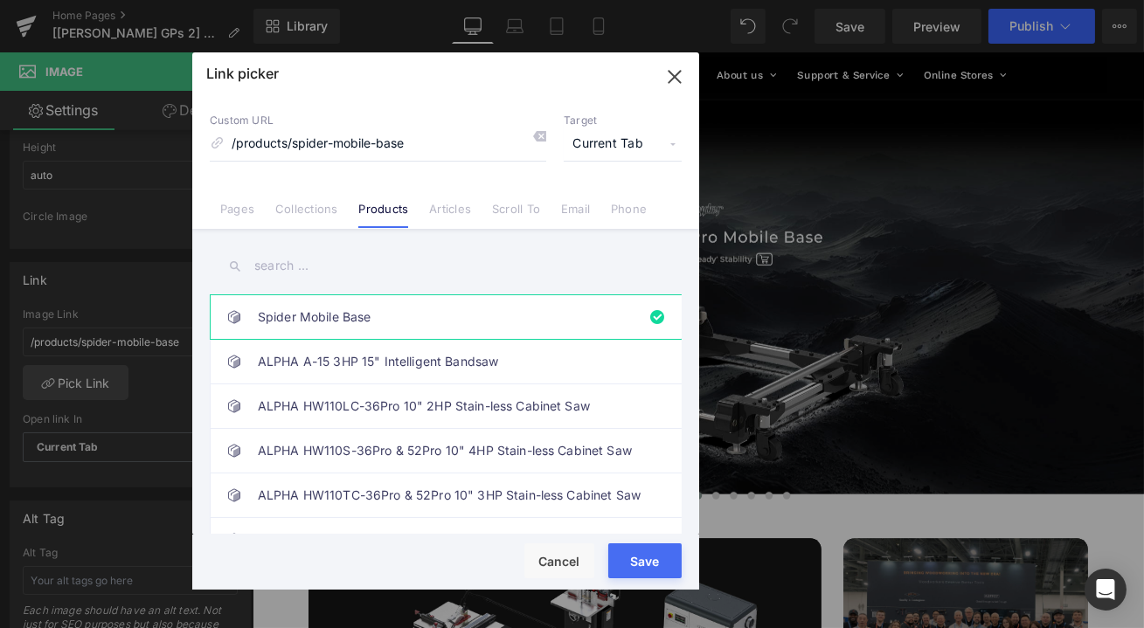
click at [651, 563] on button "Save" at bounding box center [644, 561] width 73 height 35
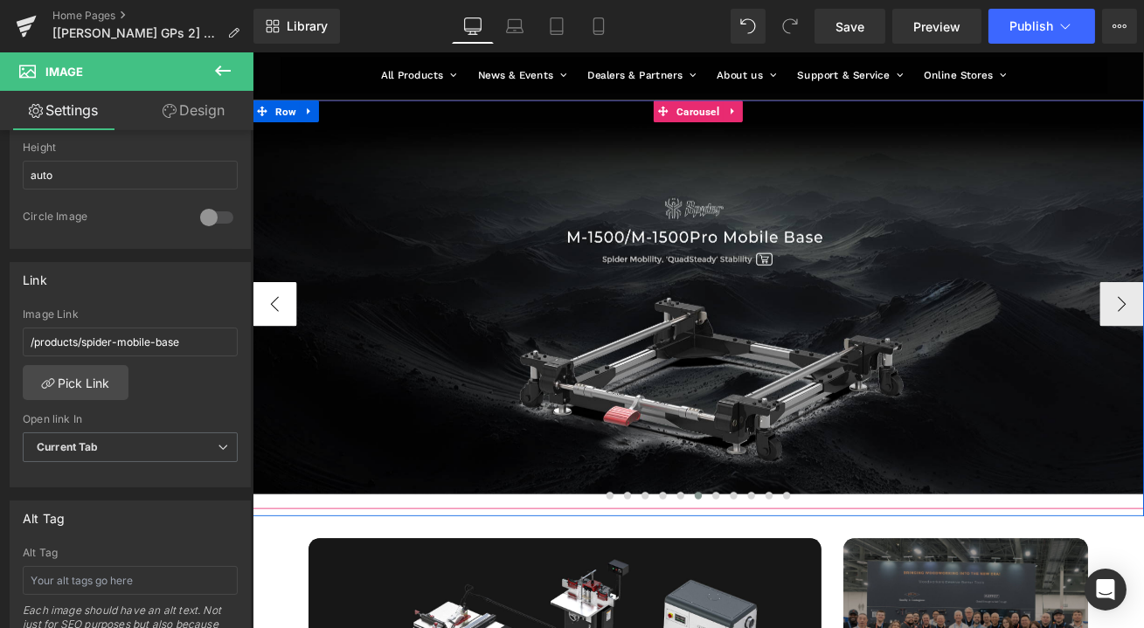
click at [267, 345] on button "‹" at bounding box center [278, 351] width 52 height 52
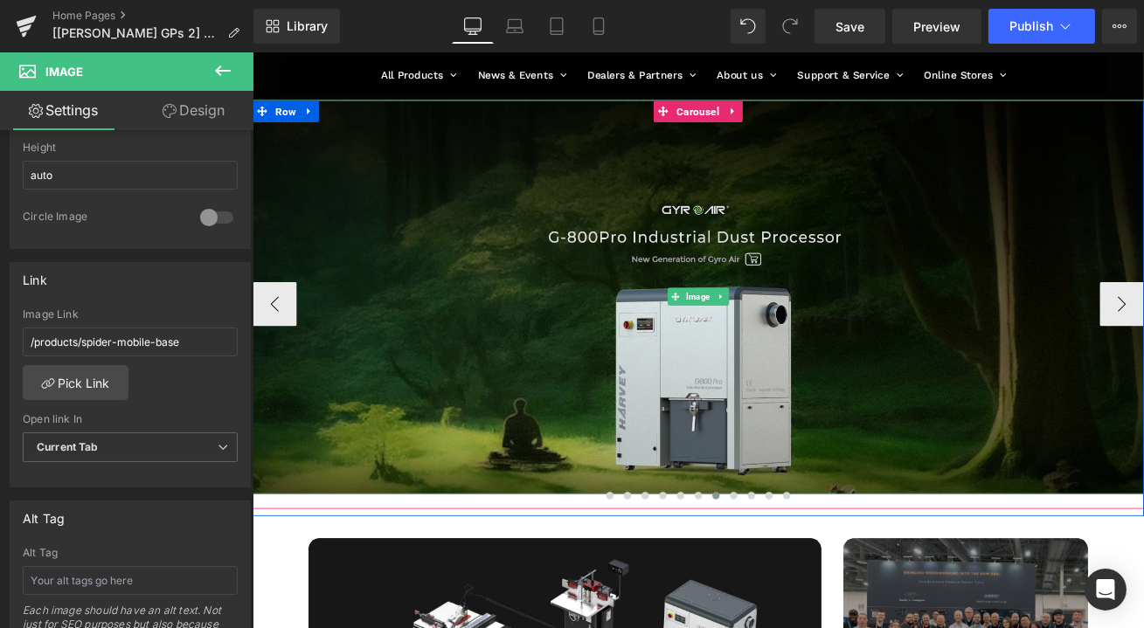
click at [730, 420] on img at bounding box center [781, 343] width 1058 height 468
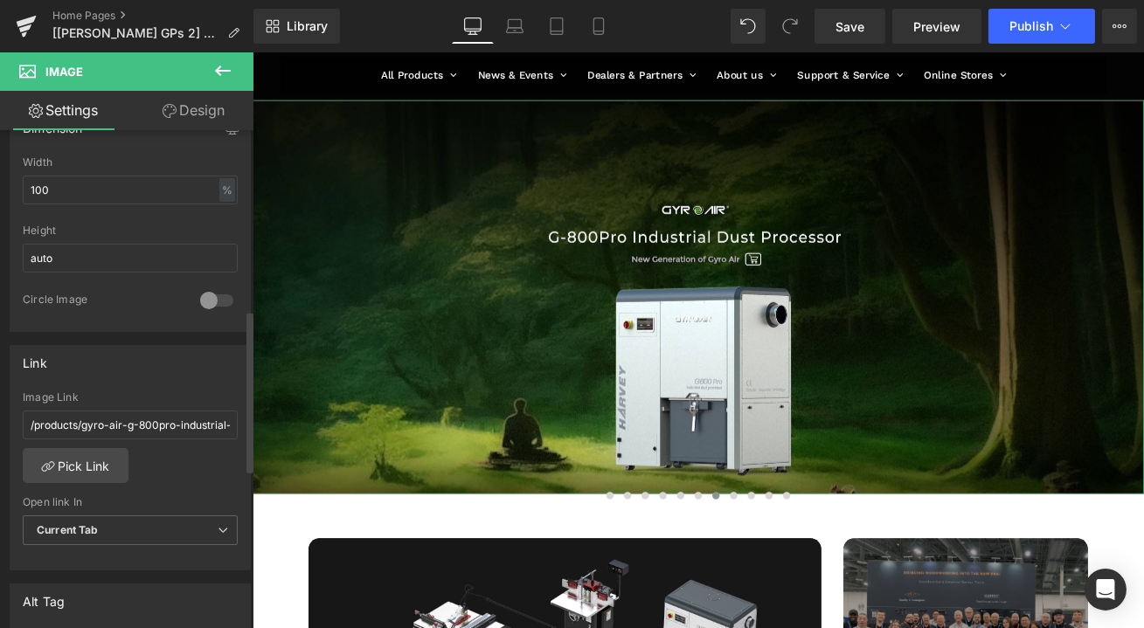
scroll to position [556, 0]
click at [94, 457] on link "Pick Link" at bounding box center [76, 462] width 106 height 35
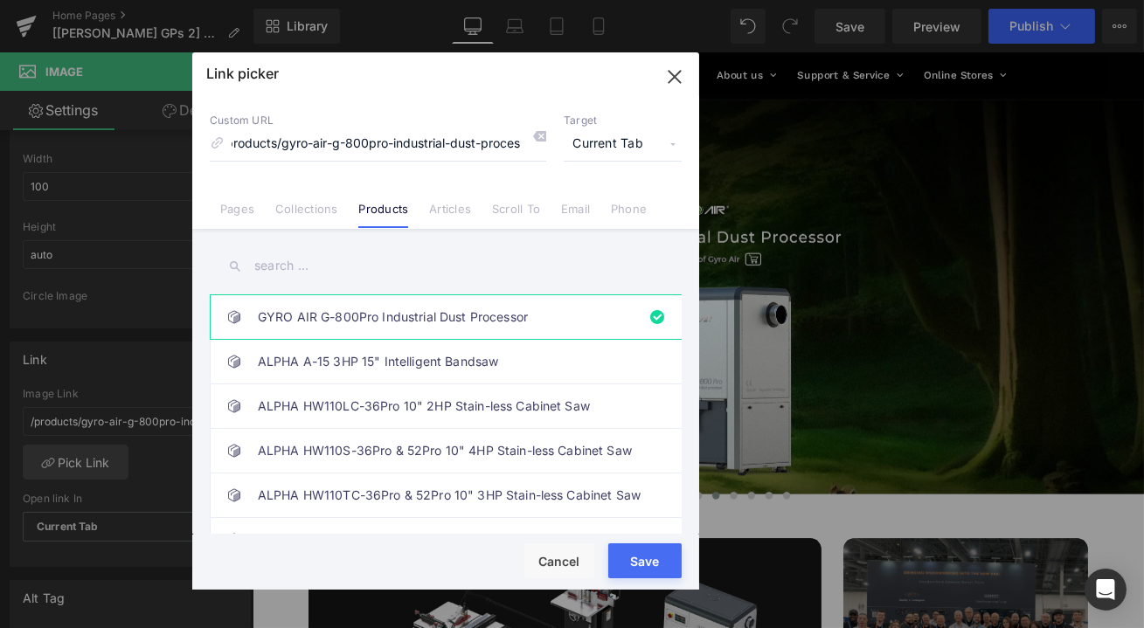
scroll to position [0, 0]
click at [634, 552] on button "Save" at bounding box center [644, 561] width 73 height 35
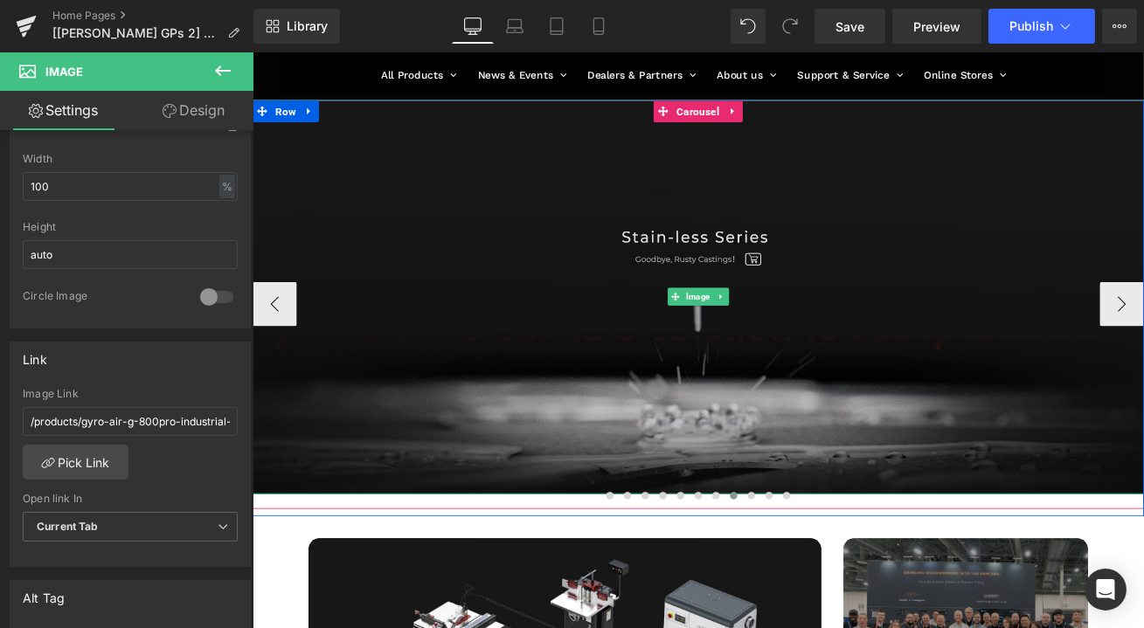
click at [559, 350] on img at bounding box center [781, 343] width 1058 height 468
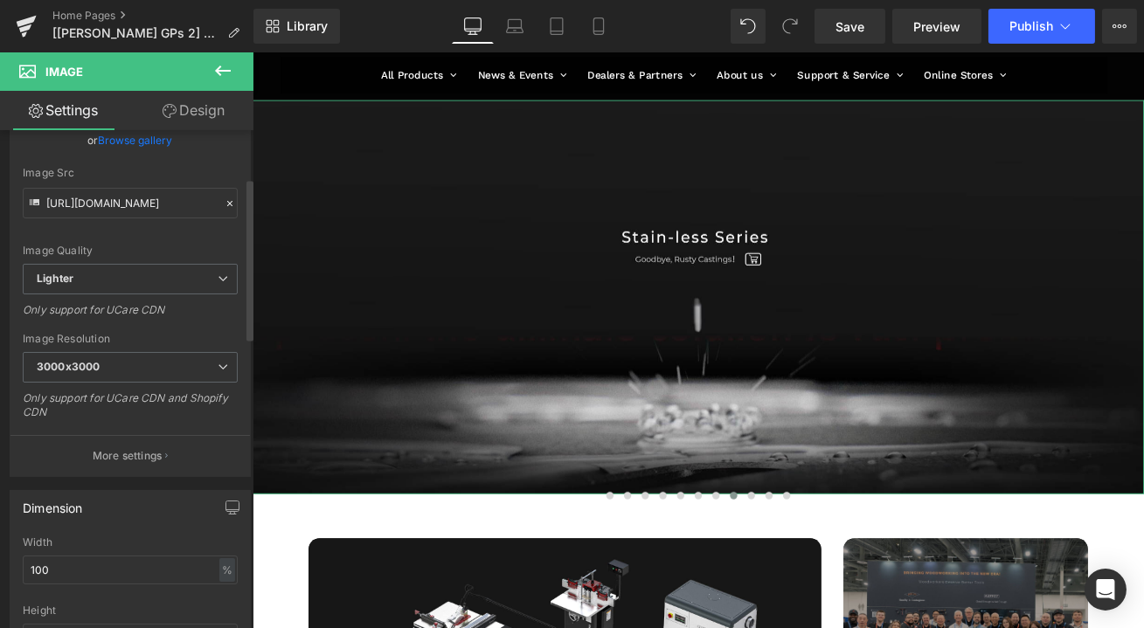
scroll to position [238, 0]
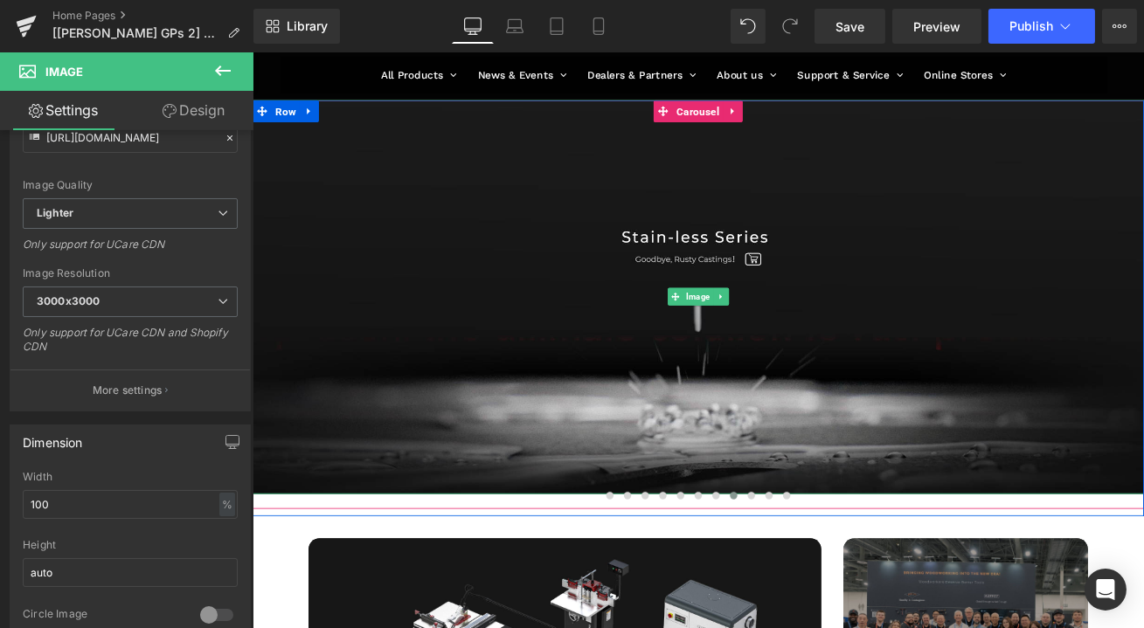
click at [853, 392] on img at bounding box center [781, 343] width 1058 height 468
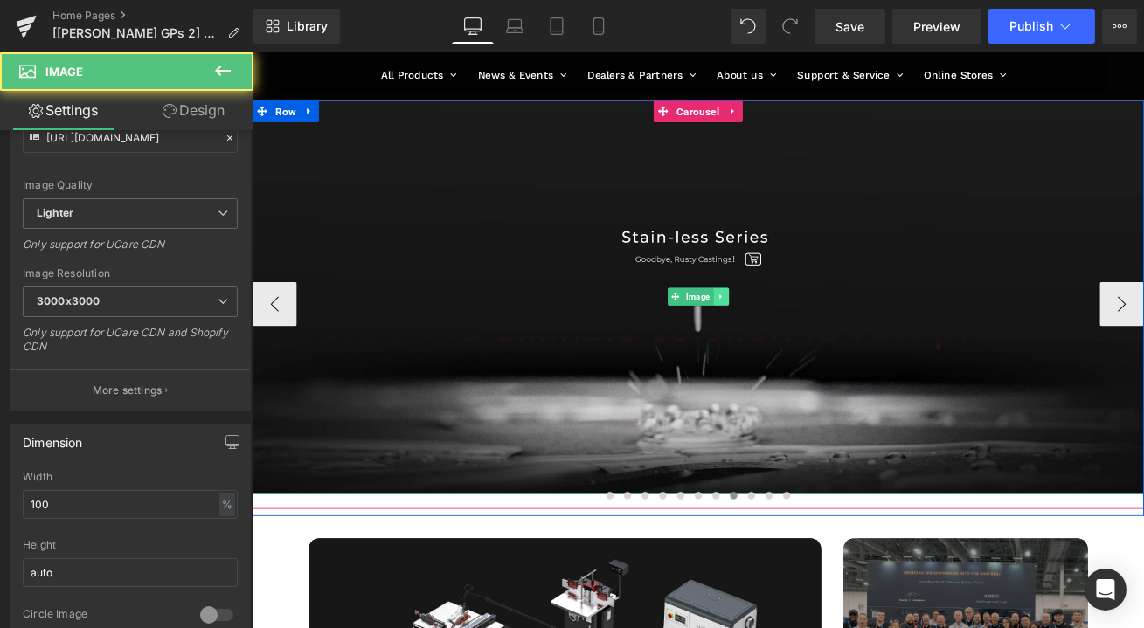
click at [806, 346] on link at bounding box center [808, 342] width 18 height 21
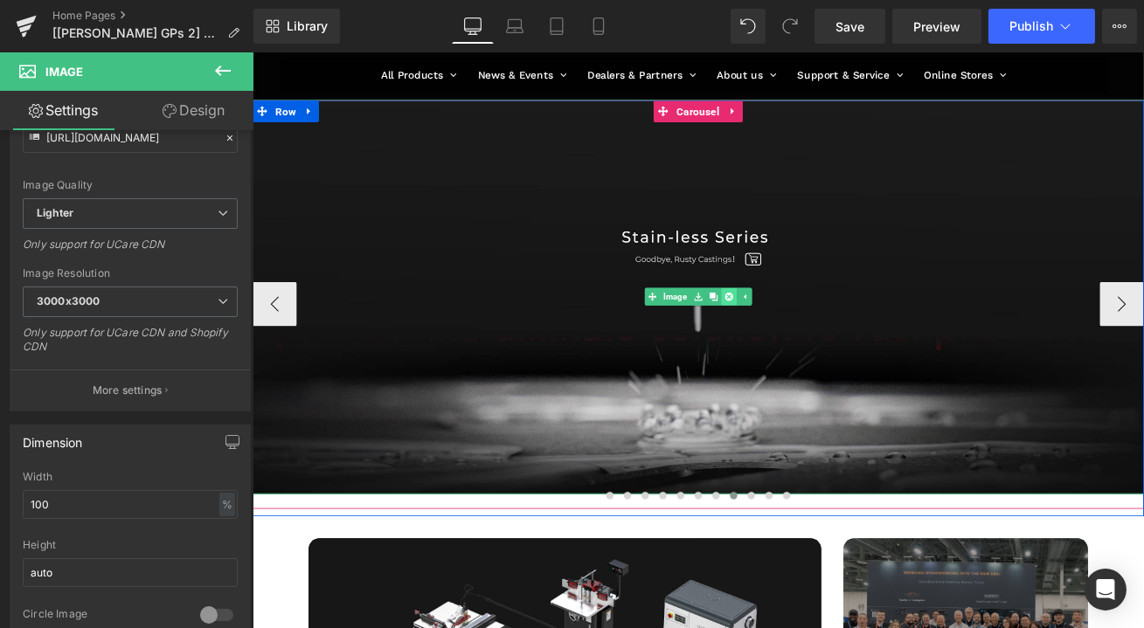
click at [812, 347] on icon at bounding box center [817, 342] width 10 height 10
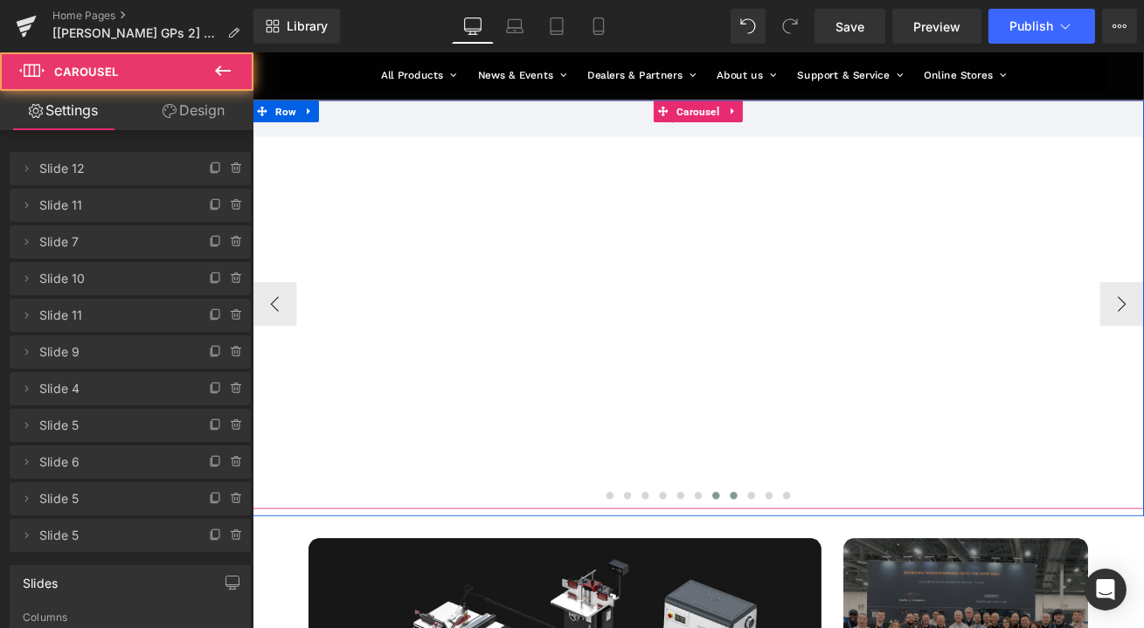
click at [799, 576] on button at bounding box center [801, 578] width 21 height 17
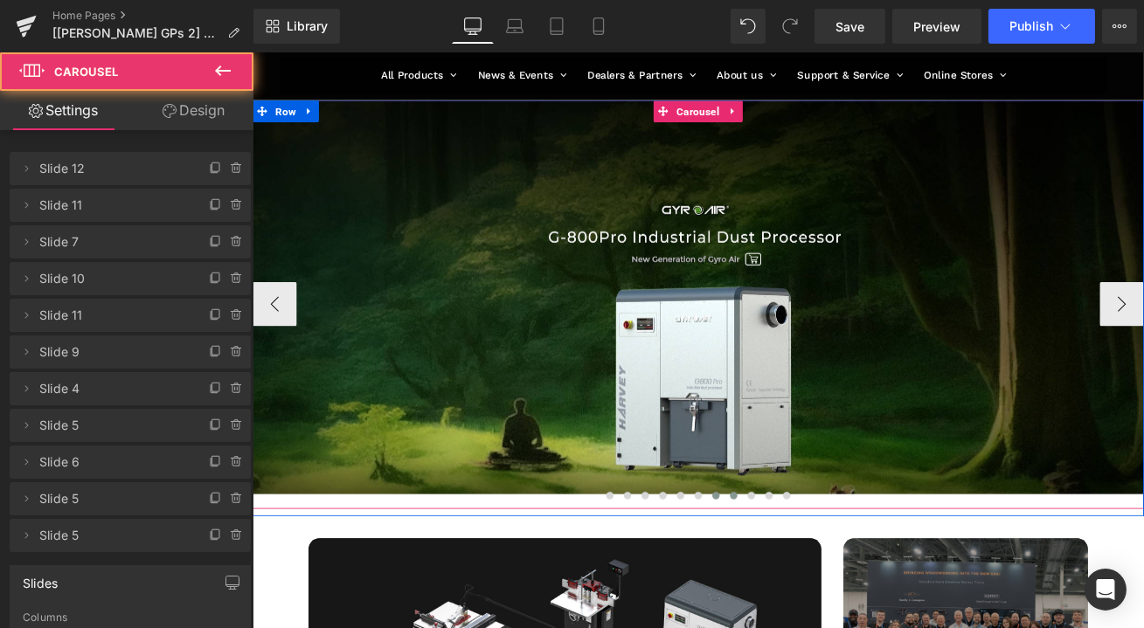
click at [818, 580] on span at bounding box center [822, 578] width 9 height 9
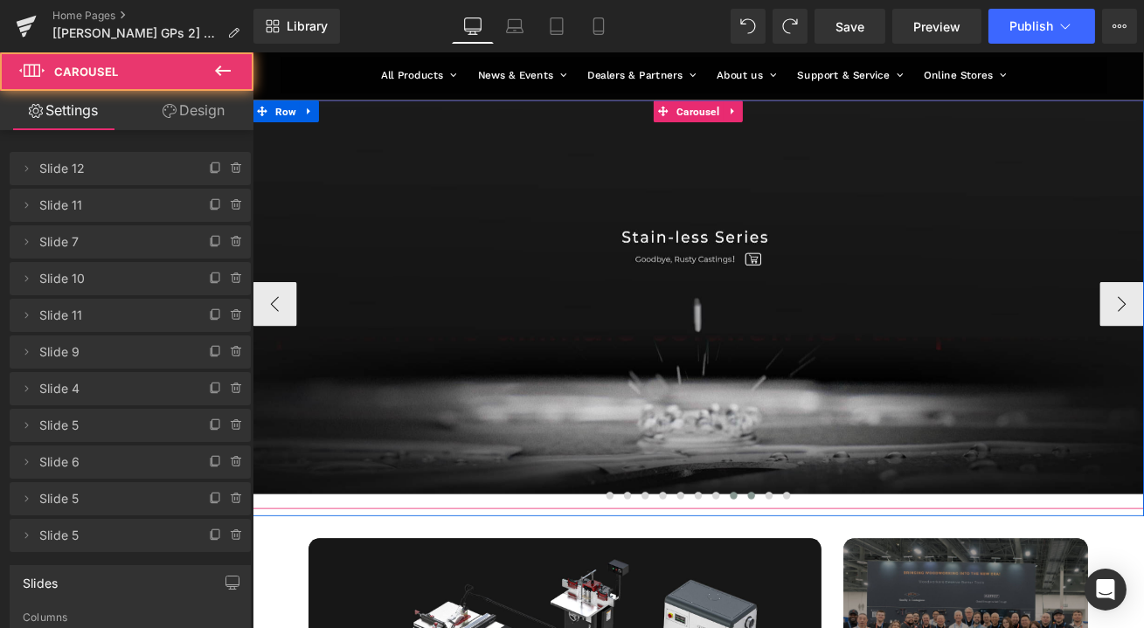
click at [839, 580] on span at bounding box center [843, 578] width 9 height 9
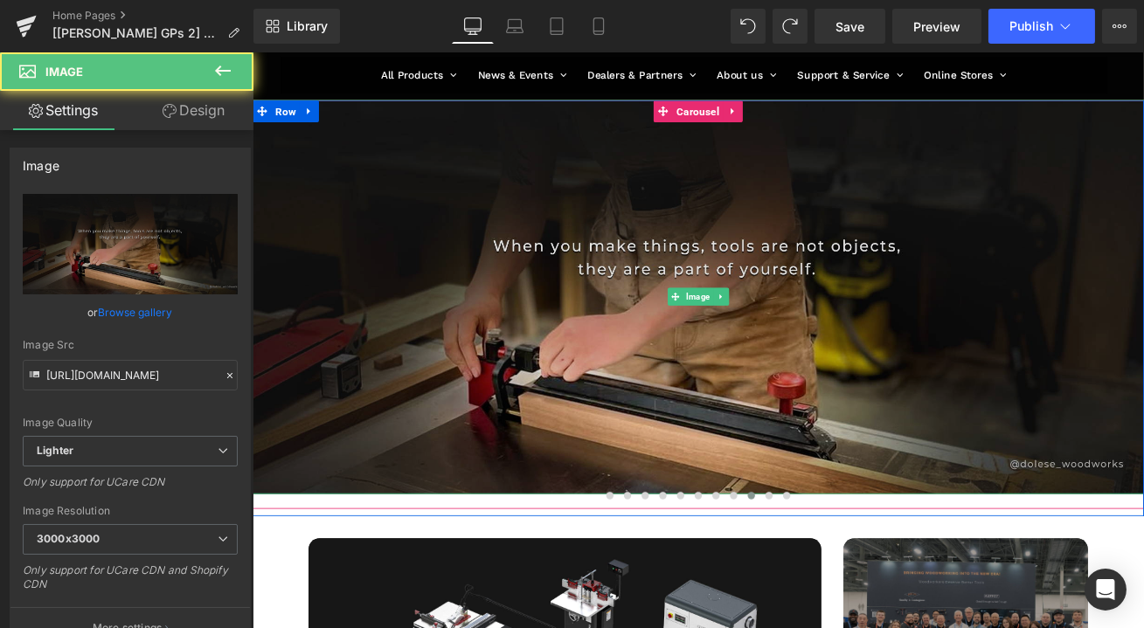
click at [718, 413] on img at bounding box center [781, 343] width 1058 height 468
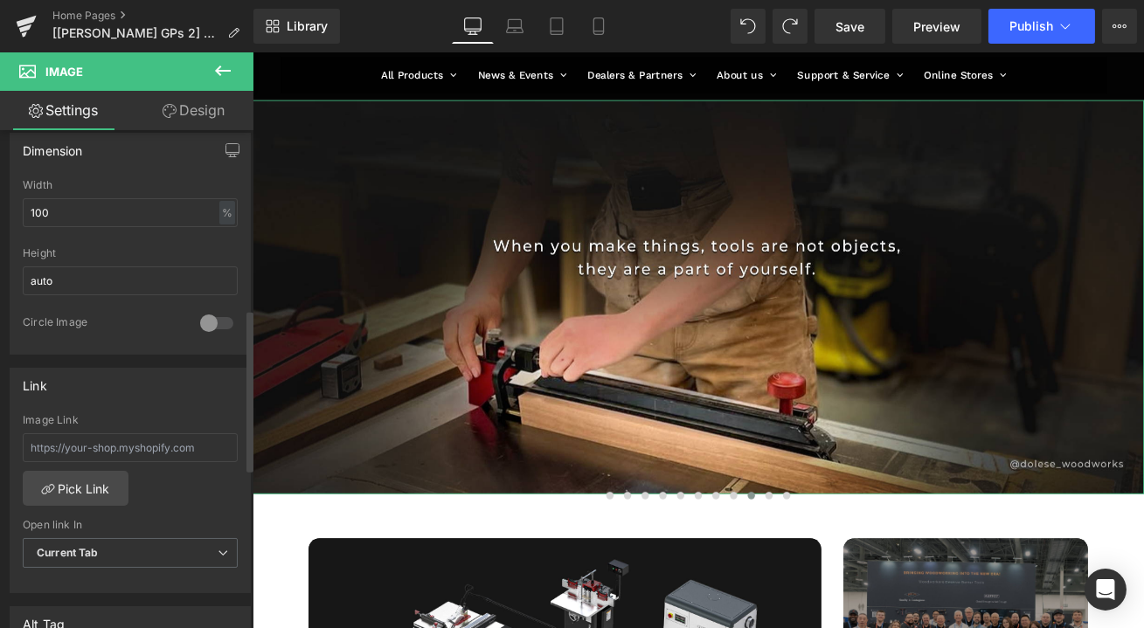
scroll to position [556, 0]
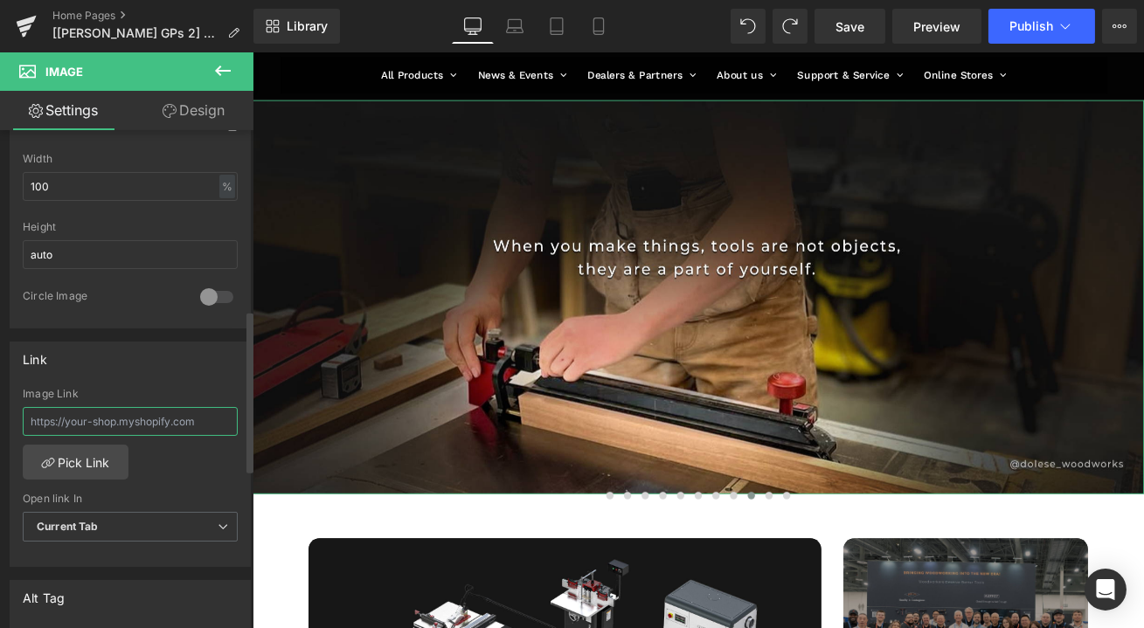
click at [162, 408] on input "text" at bounding box center [130, 421] width 215 height 29
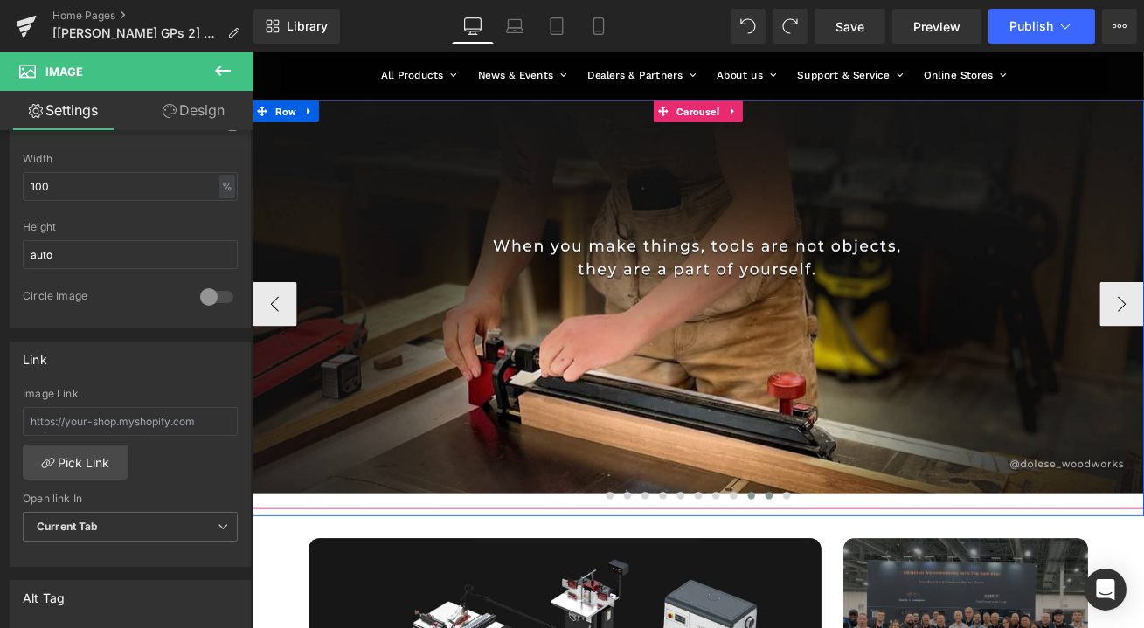
click at [860, 580] on span at bounding box center [864, 578] width 9 height 9
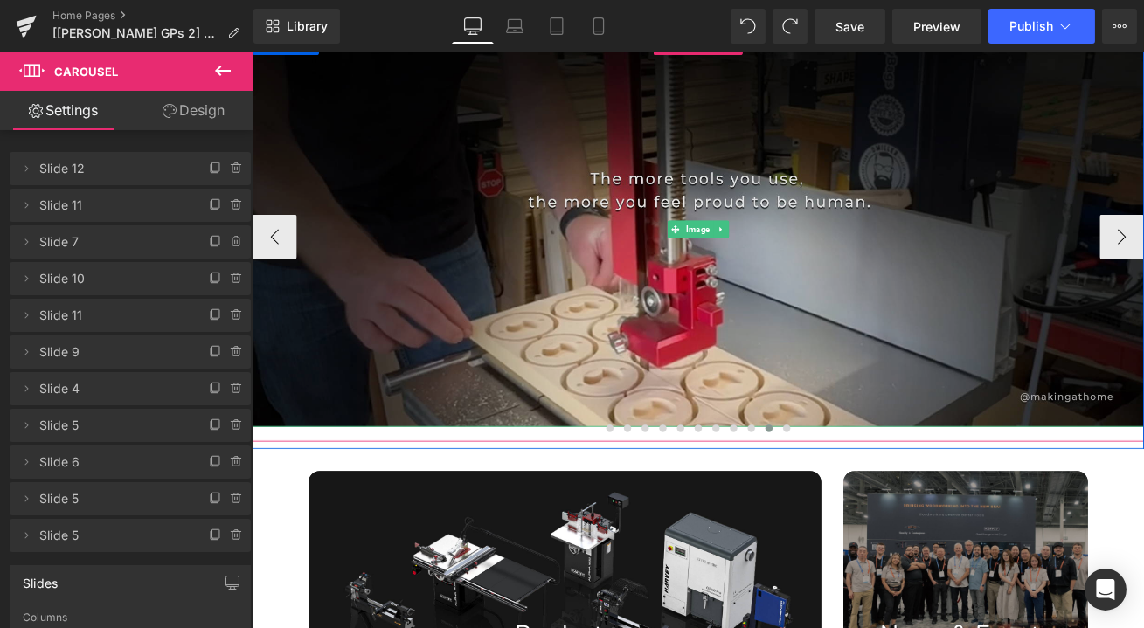
scroll to position [158, 0]
click at [820, 387] on img at bounding box center [781, 264] width 1058 height 468
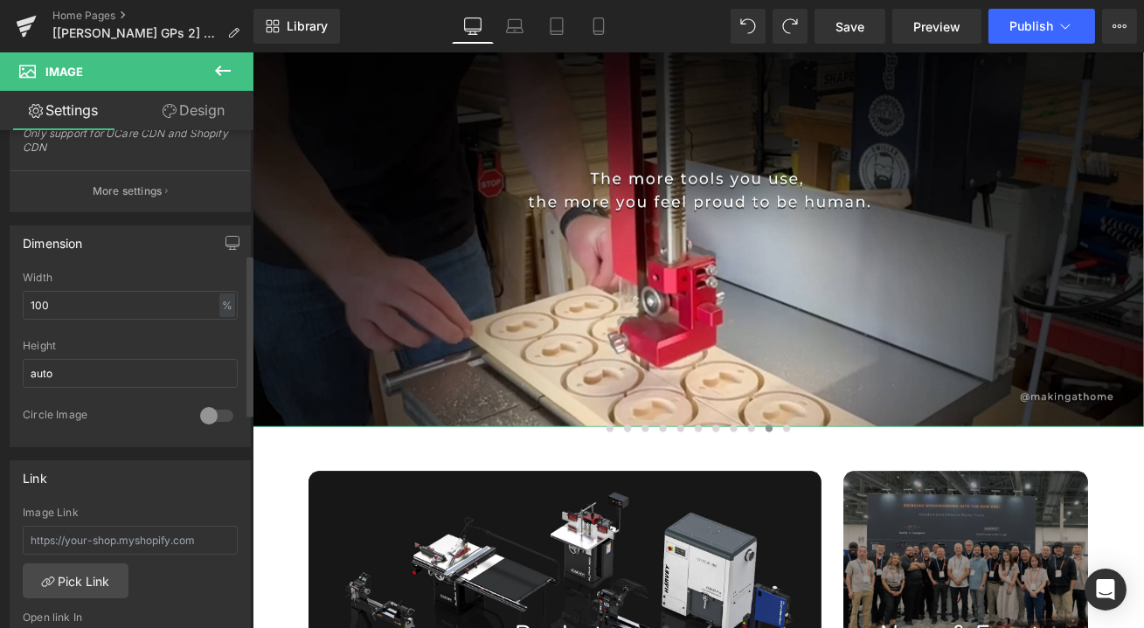
scroll to position [556, 0]
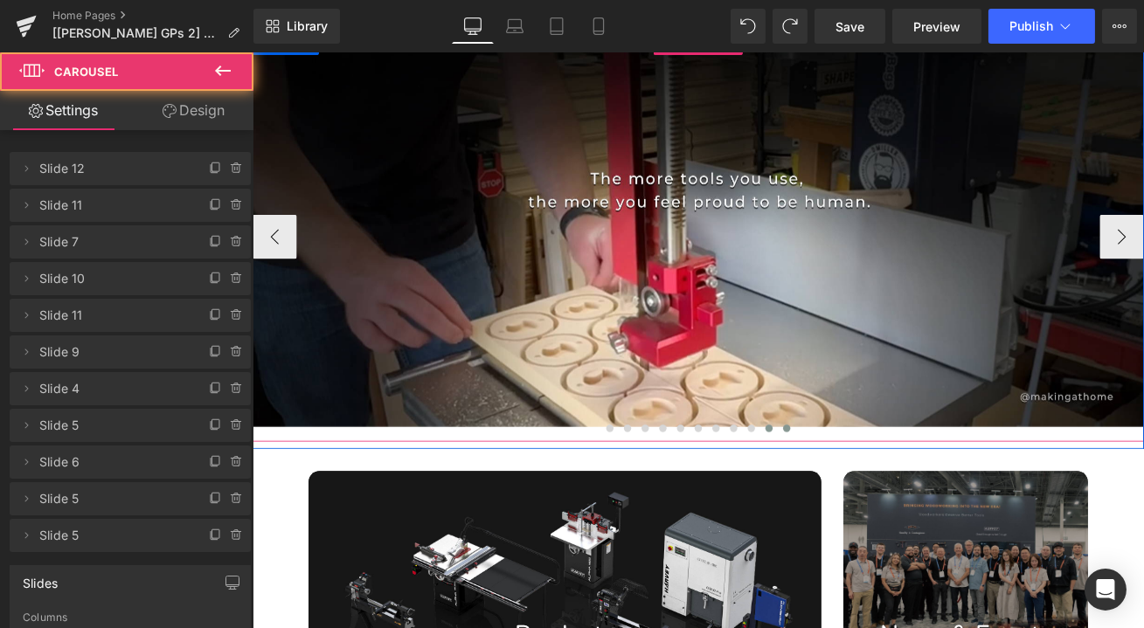
click at [884, 500] on button at bounding box center [885, 498] width 21 height 17
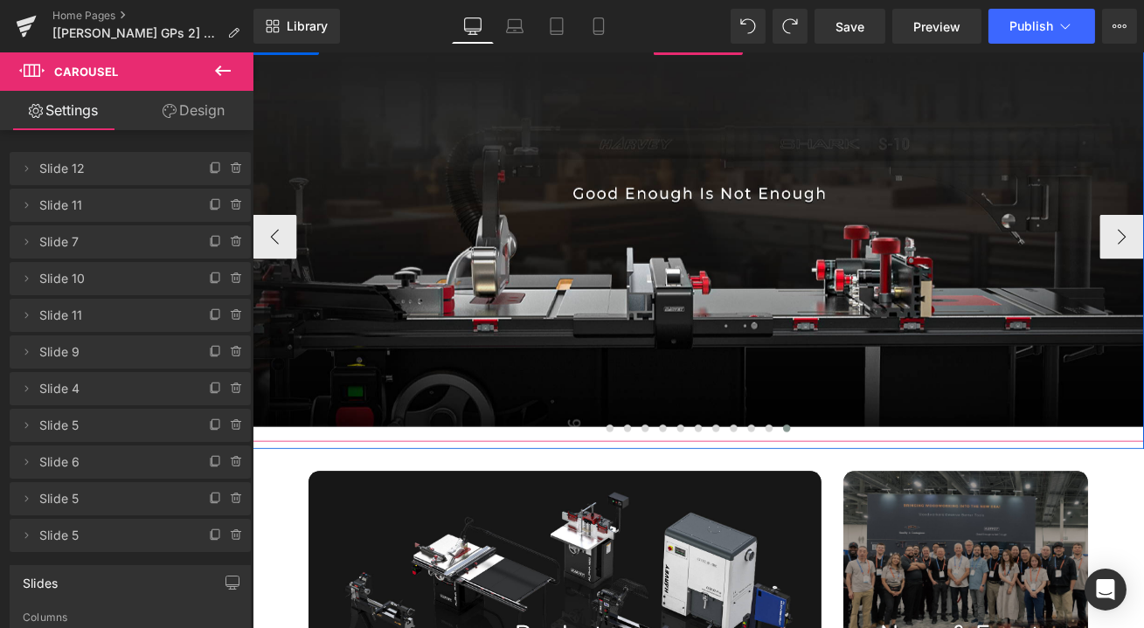
click at [853, 385] on img at bounding box center [781, 264] width 1058 height 468
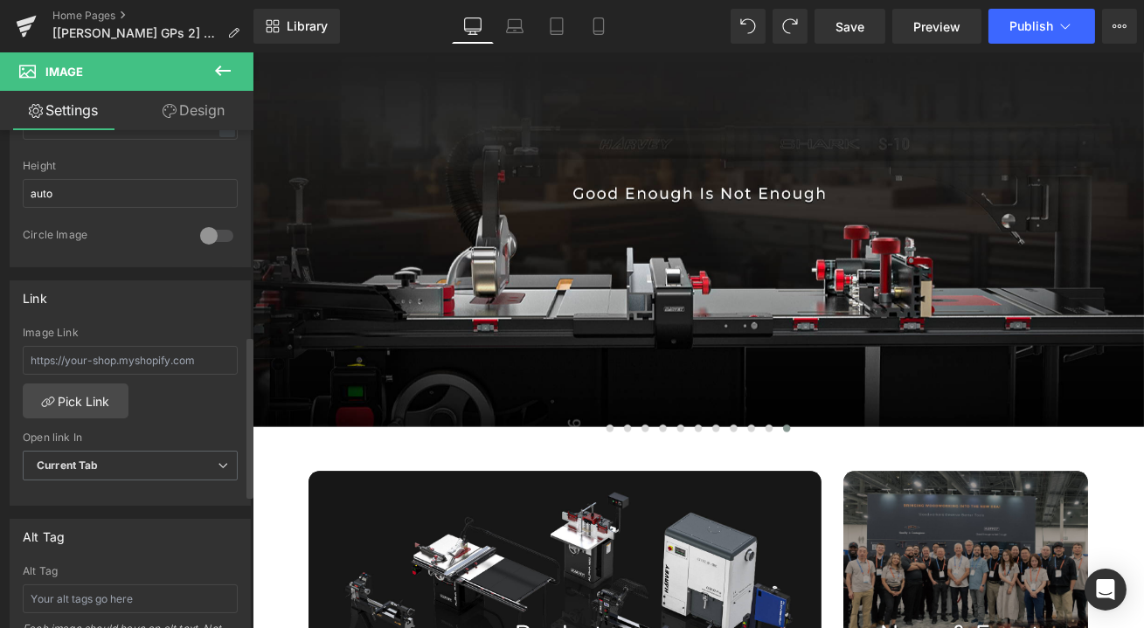
scroll to position [635, 0]
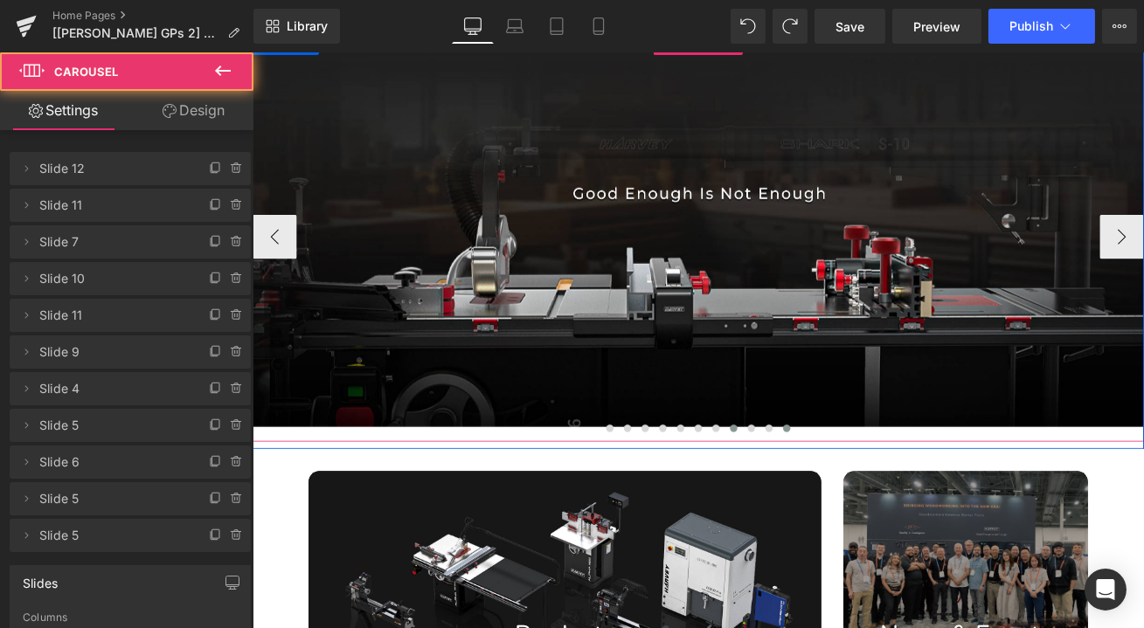
click at [818, 503] on span at bounding box center [822, 499] width 9 height 9
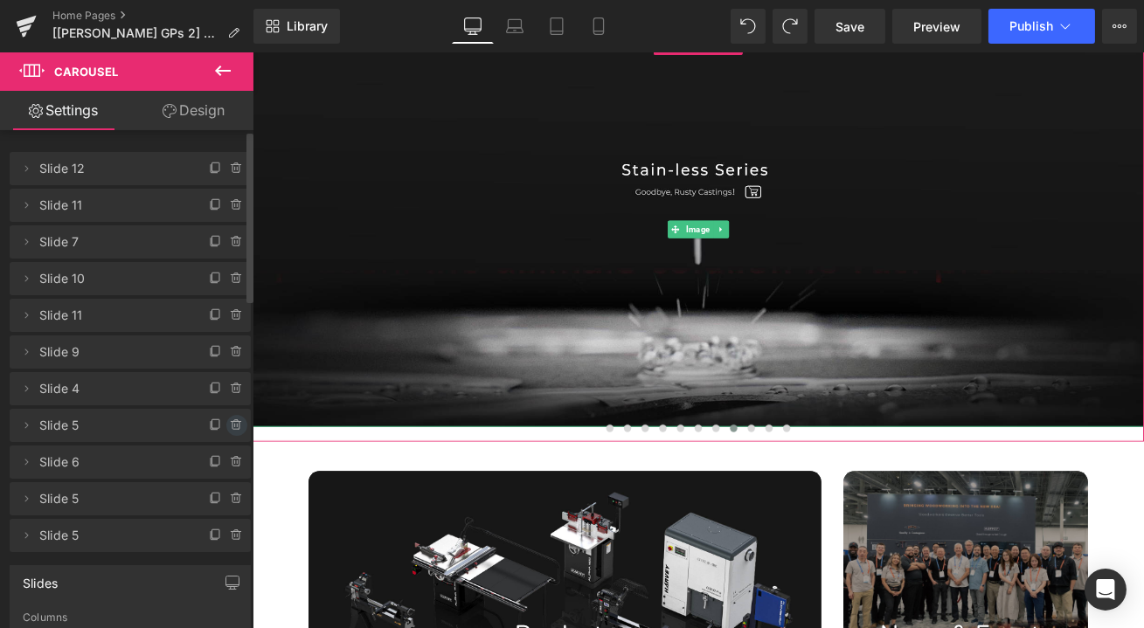
click at [231, 426] on icon at bounding box center [237, 426] width 14 height 14
click at [217, 426] on button "Delete" at bounding box center [218, 426] width 55 height 23
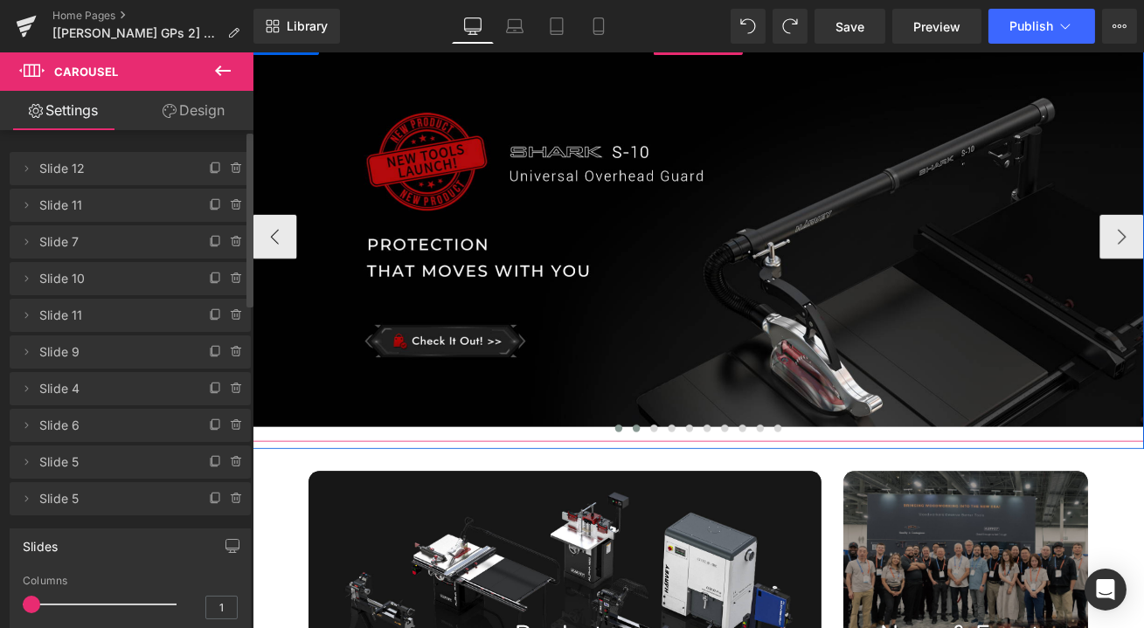
click at [703, 498] on span at bounding box center [707, 499] width 9 height 9
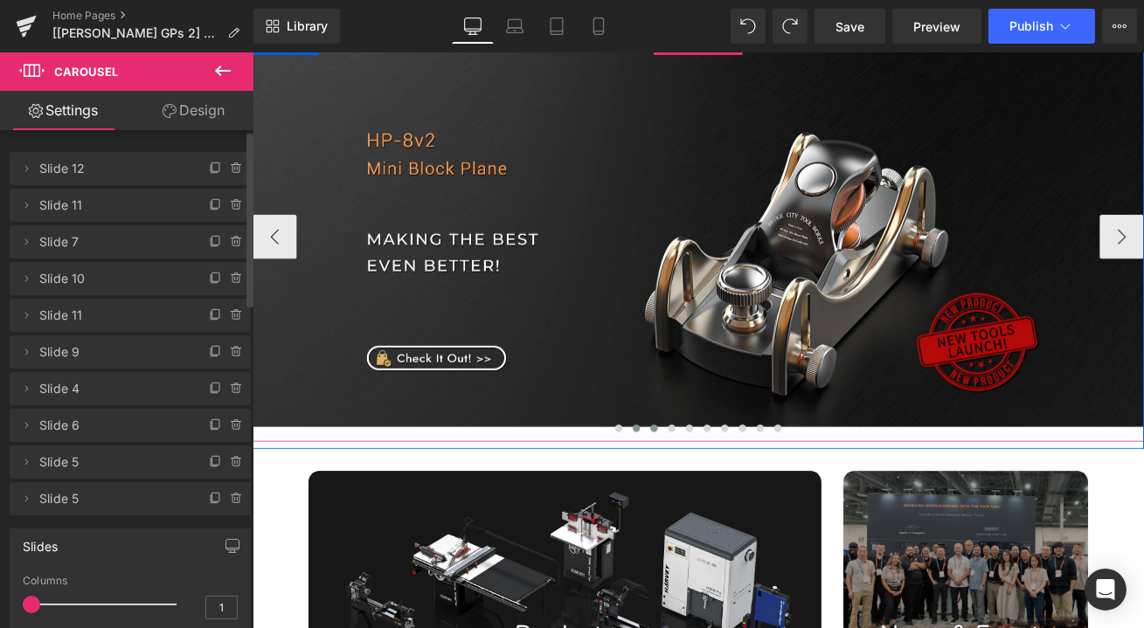
click at [724, 502] on span at bounding box center [728, 499] width 9 height 9
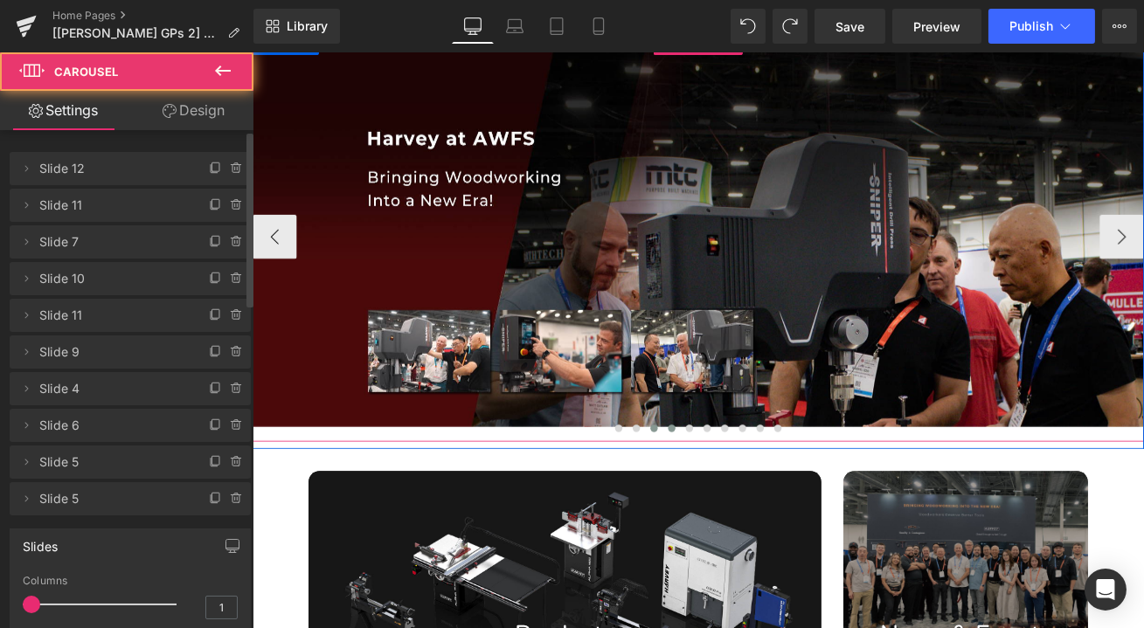
click at [745, 503] on span at bounding box center [749, 499] width 9 height 9
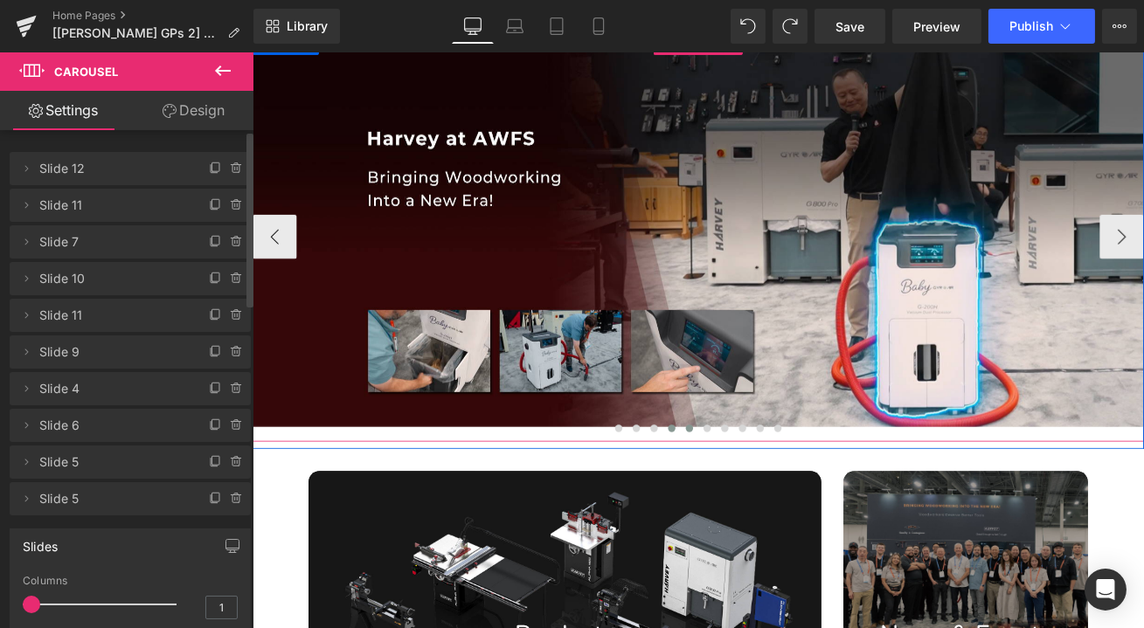
click at [766, 500] on span at bounding box center [770, 499] width 9 height 9
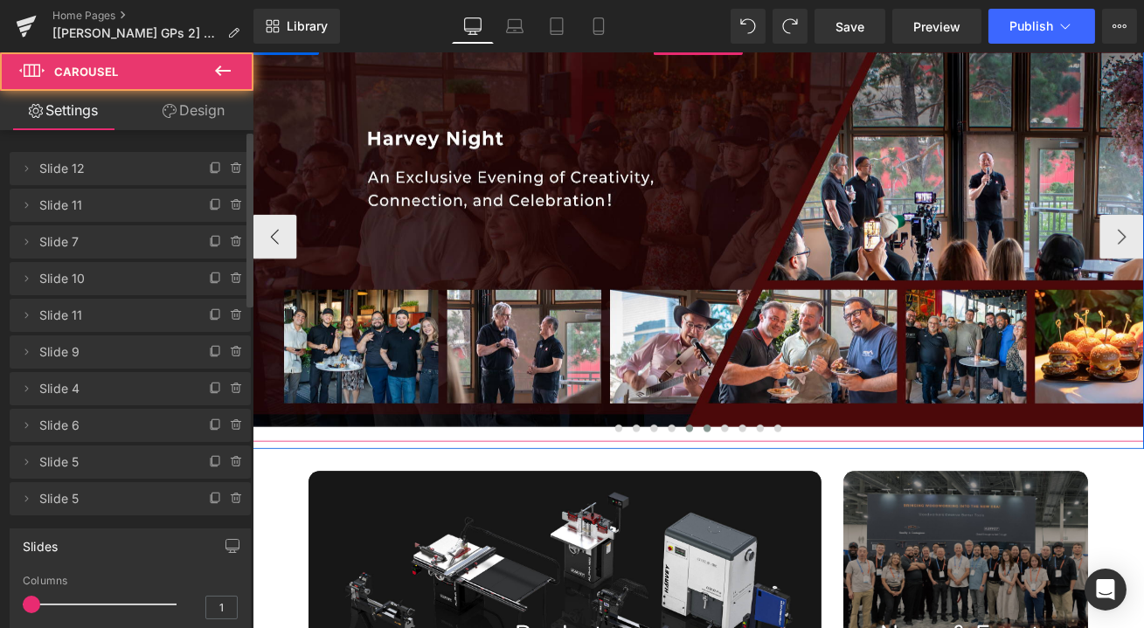
click at [787, 501] on span at bounding box center [791, 499] width 9 height 9
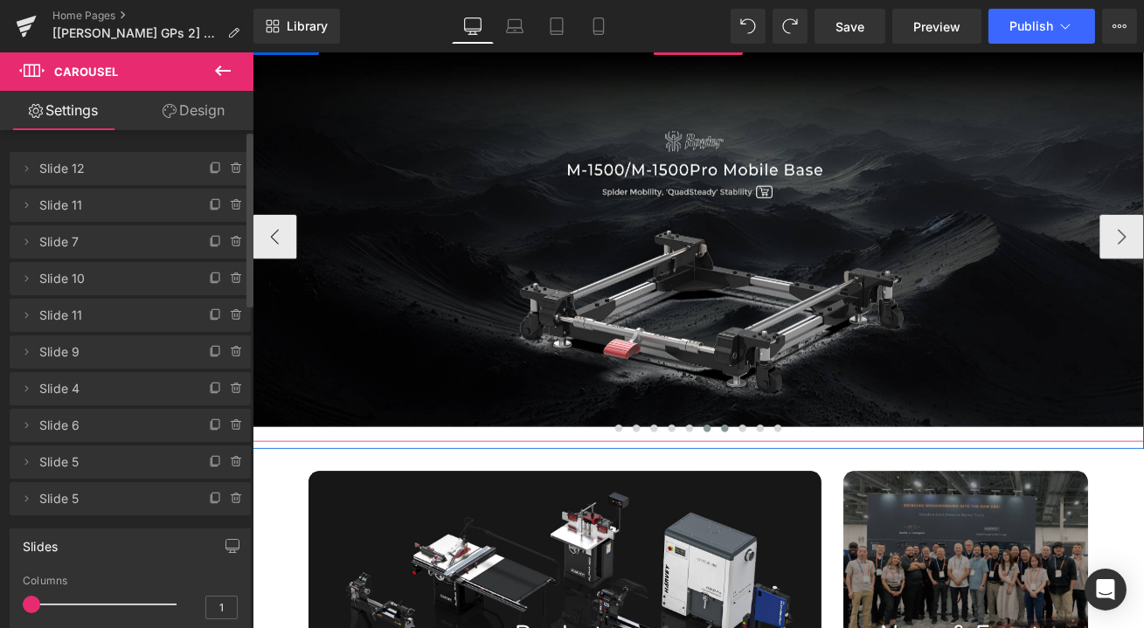
click at [811, 501] on button at bounding box center [811, 498] width 21 height 17
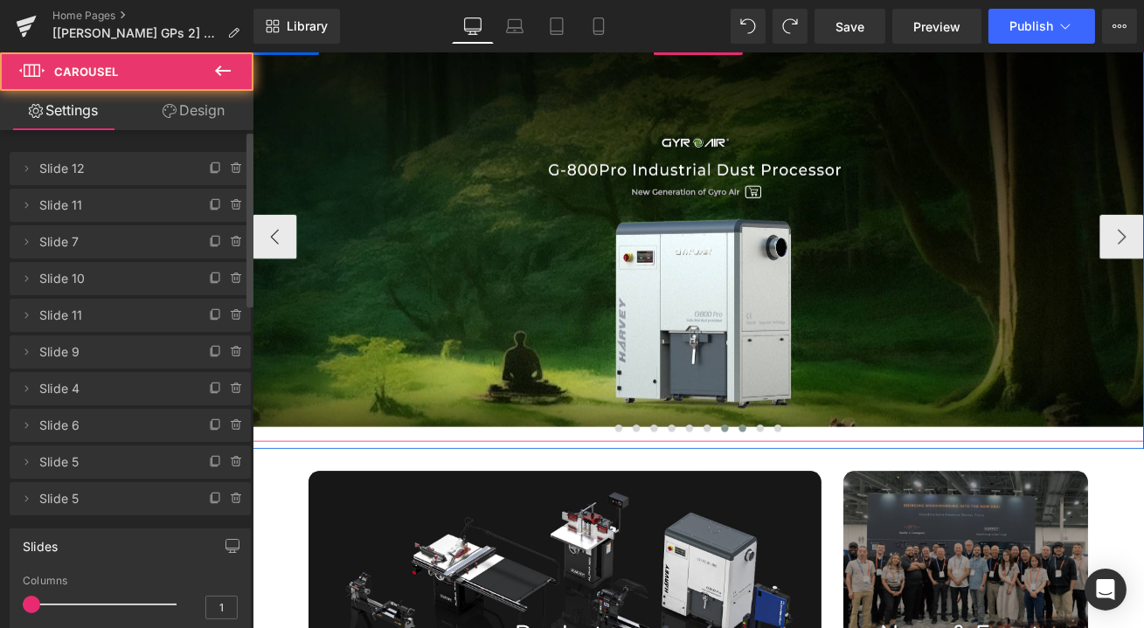
click at [833, 503] on button at bounding box center [832, 498] width 21 height 17
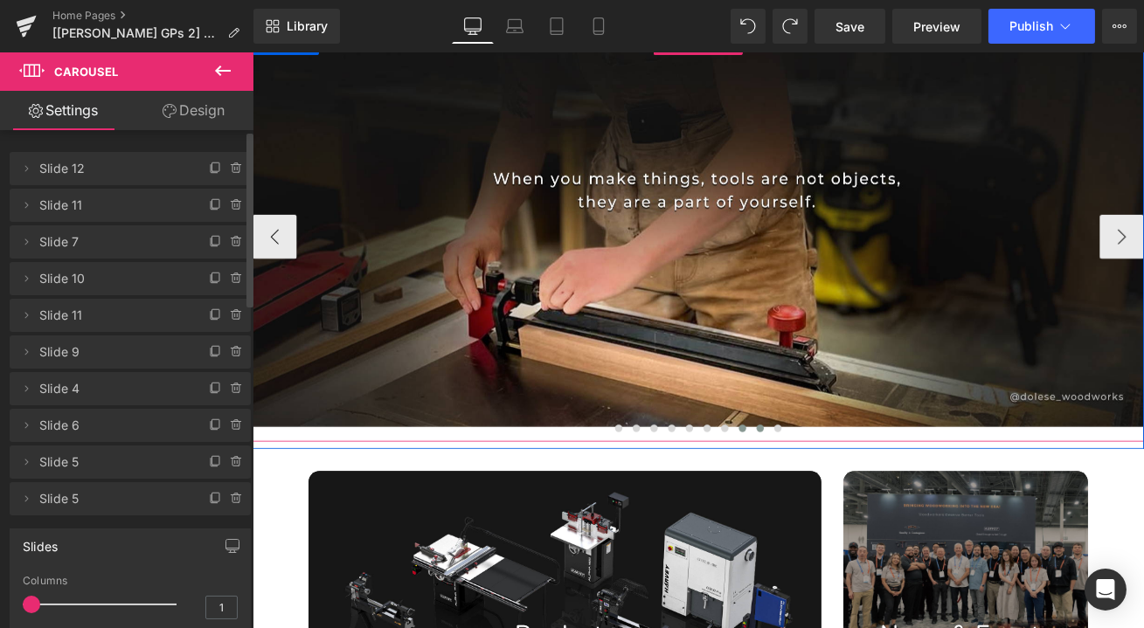
click at [853, 503] on button at bounding box center [853, 498] width 21 height 17
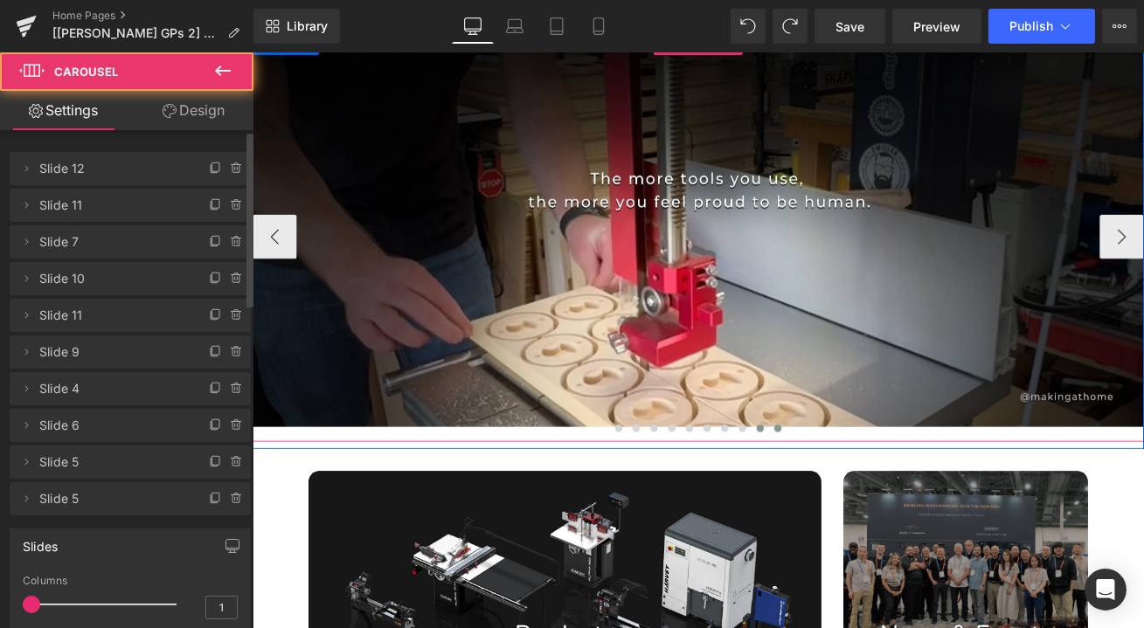
click at [870, 503] on span at bounding box center [874, 499] width 9 height 9
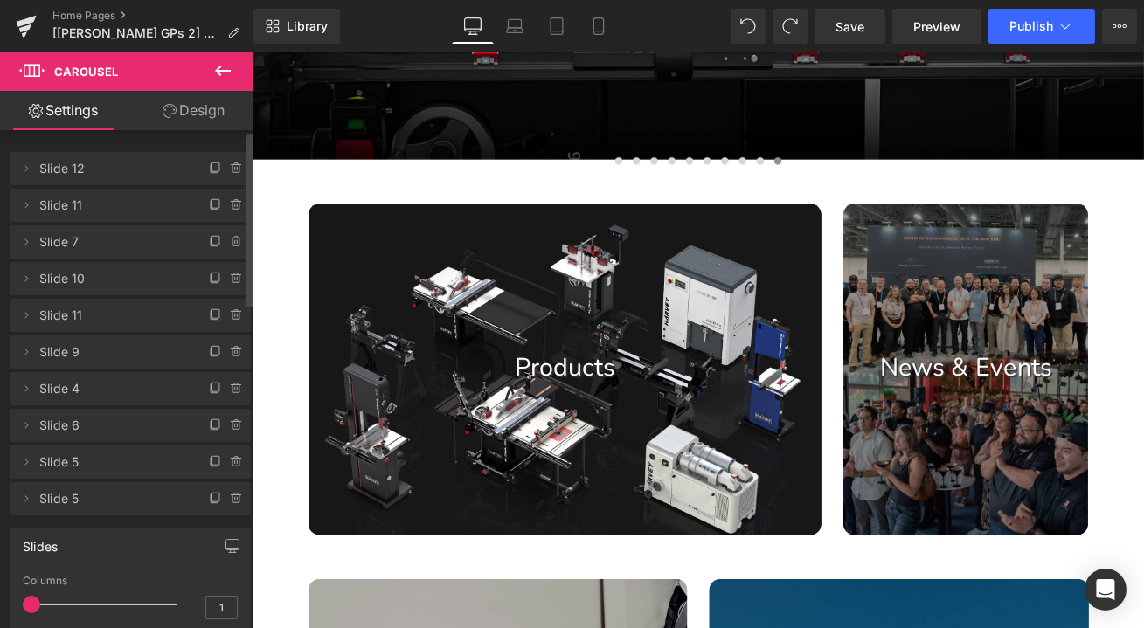
scroll to position [476, 0]
click at [652, 408] on div at bounding box center [622, 428] width 608 height 393
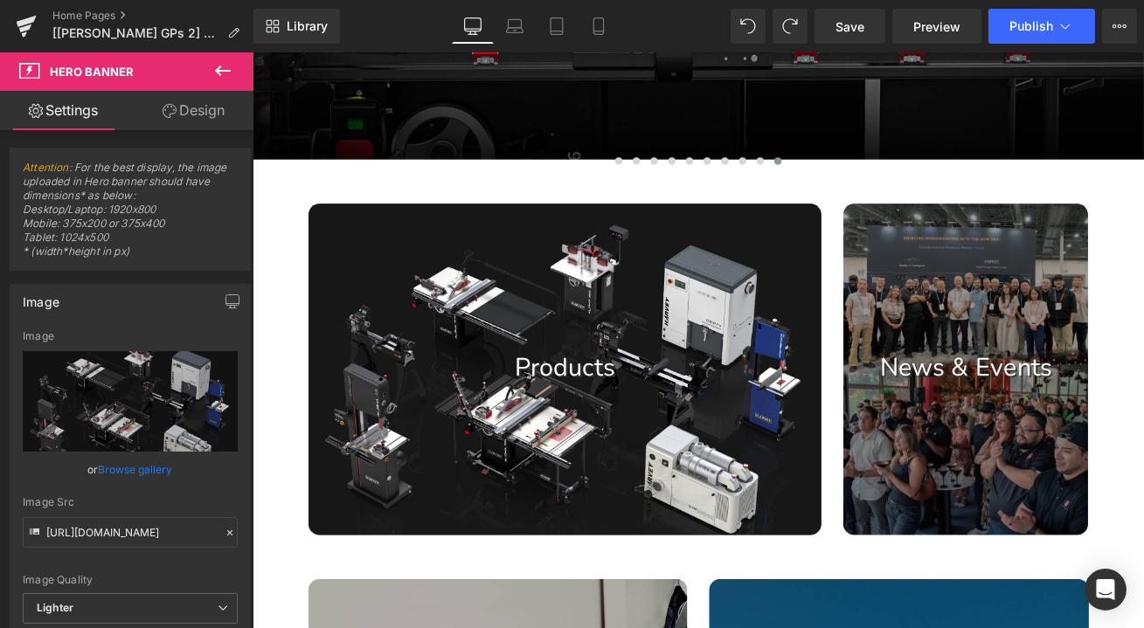
click at [542, 443] on p "Products" at bounding box center [622, 426] width 608 height 41
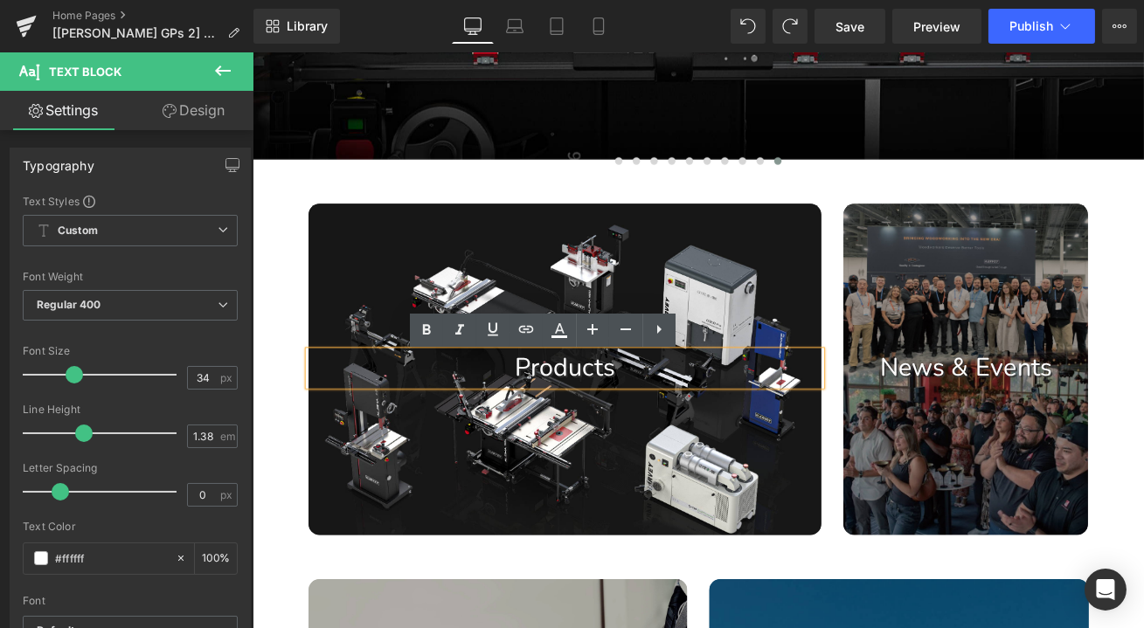
click at [622, 487] on div at bounding box center [622, 428] width 608 height 393
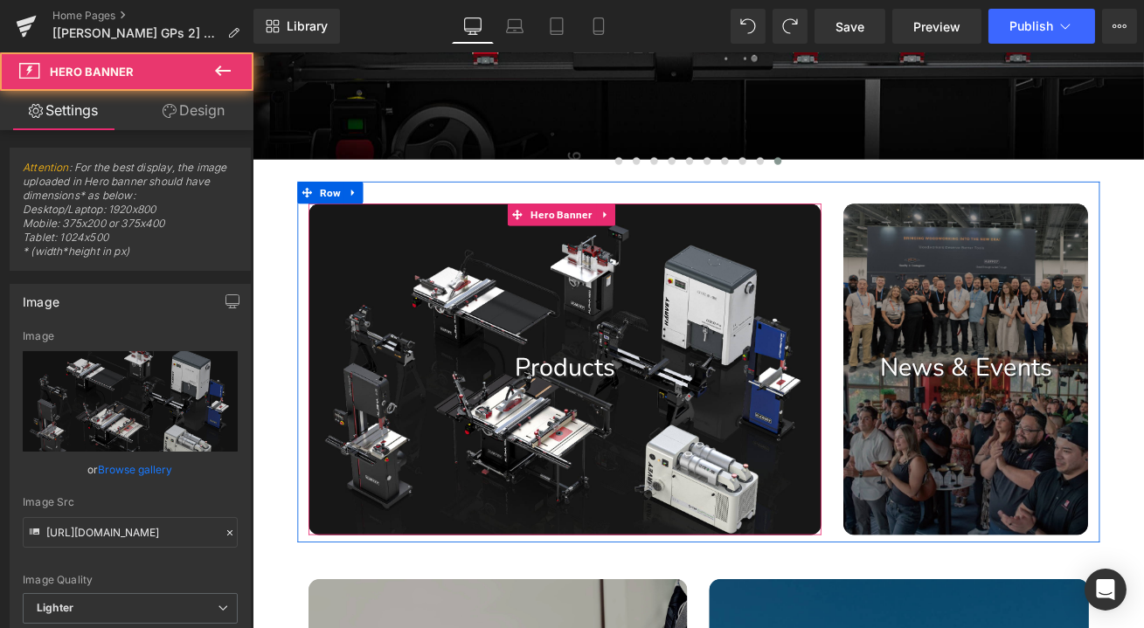
click at [607, 329] on div at bounding box center [622, 428] width 608 height 393
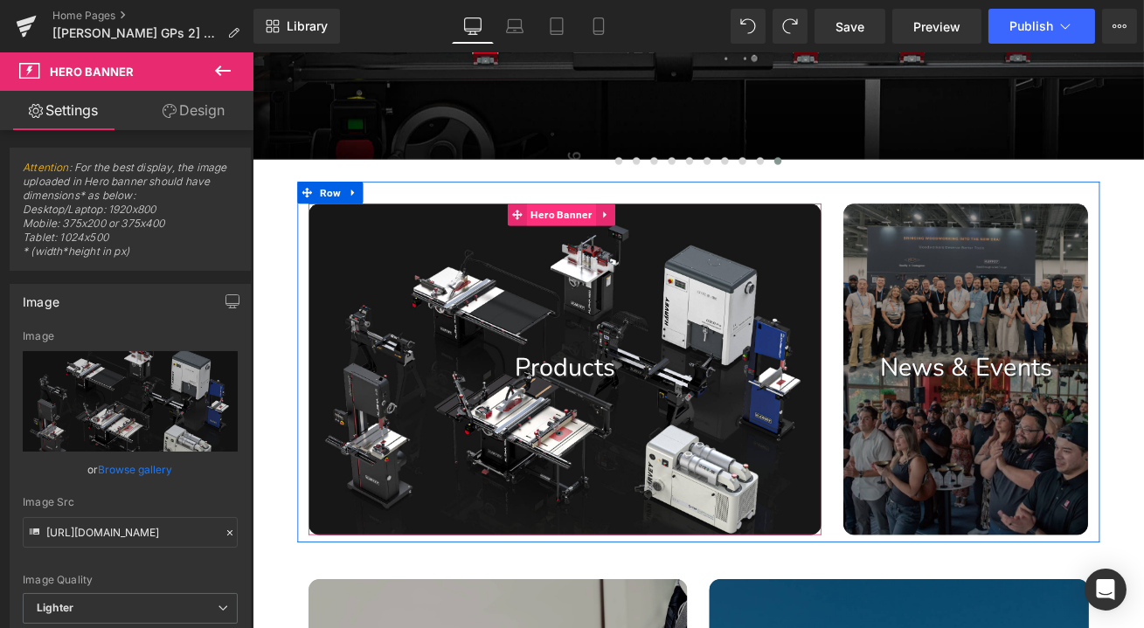
click at [617, 243] on span "Hero Banner" at bounding box center [618, 245] width 81 height 26
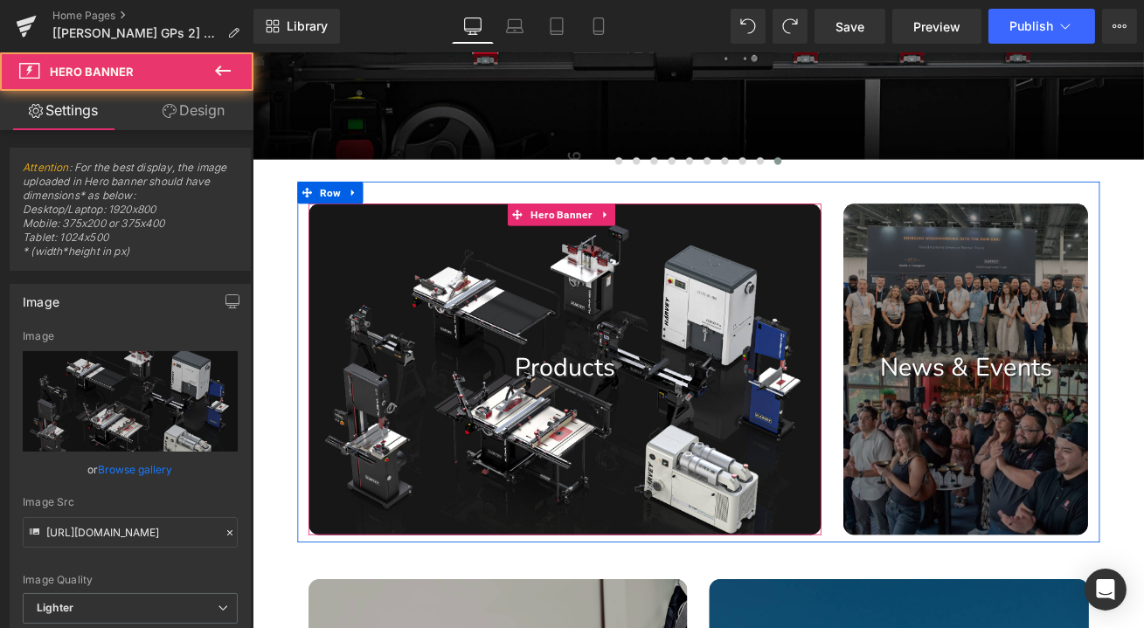
click at [546, 350] on div at bounding box center [622, 428] width 608 height 393
click at [525, 553] on div at bounding box center [622, 428] width 608 height 393
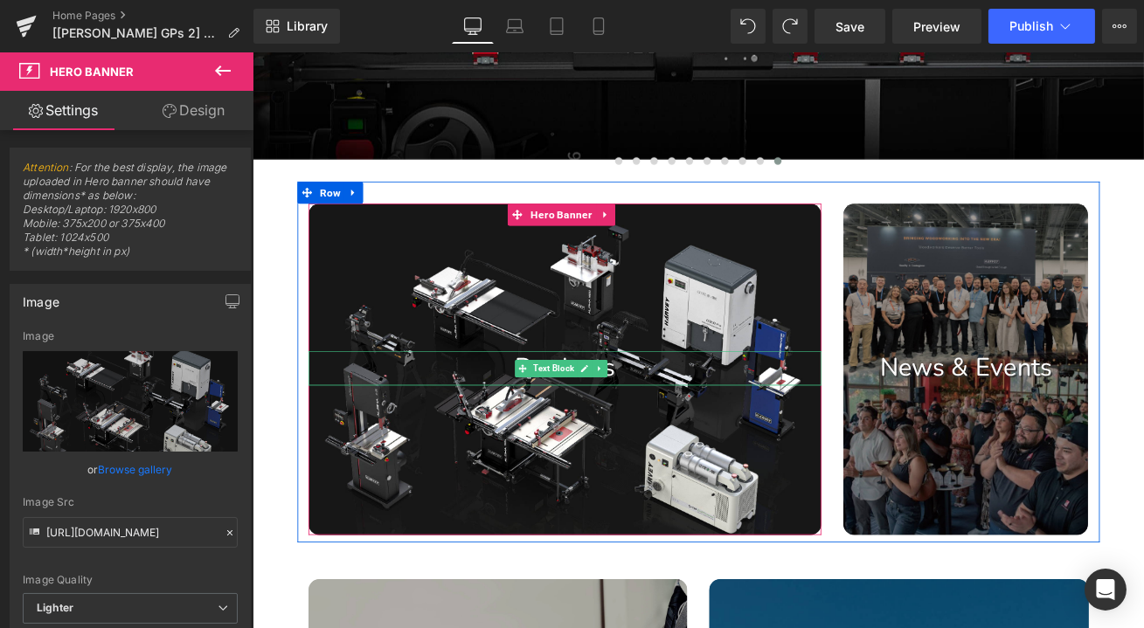
click at [595, 434] on span "Text Block" at bounding box center [608, 427] width 55 height 21
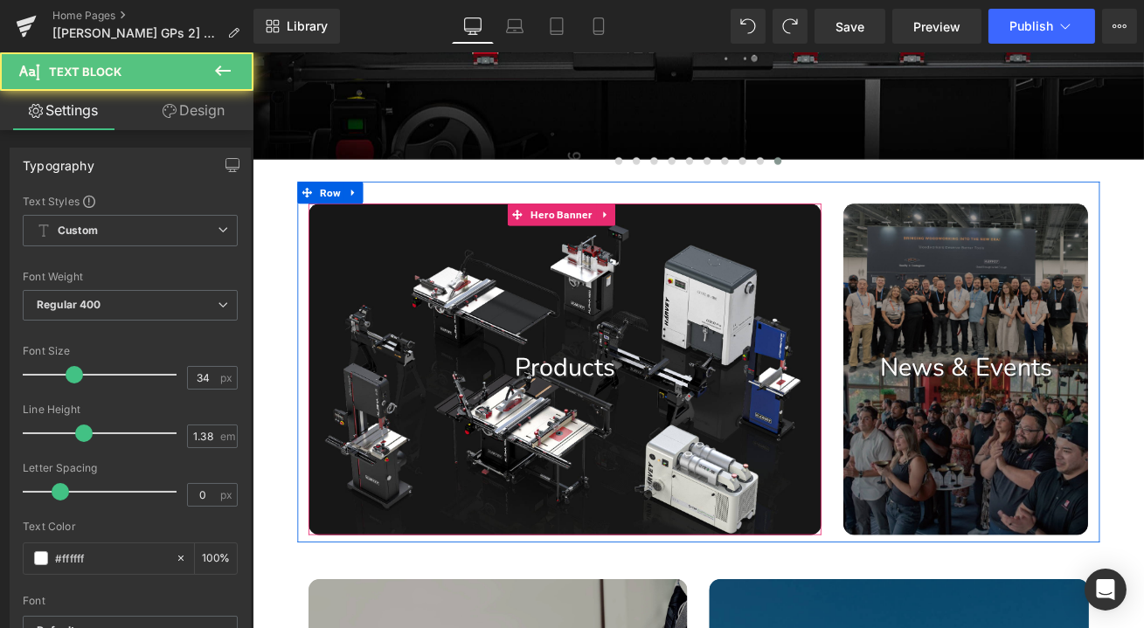
click at [586, 365] on div at bounding box center [622, 428] width 608 height 393
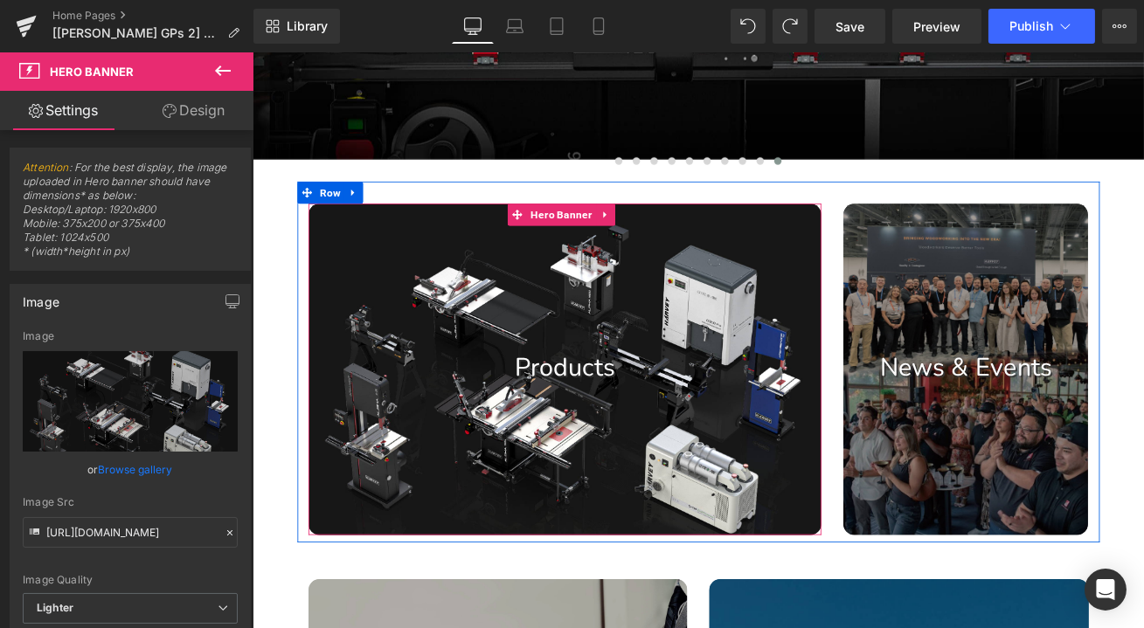
click at [548, 545] on div at bounding box center [622, 428] width 608 height 393
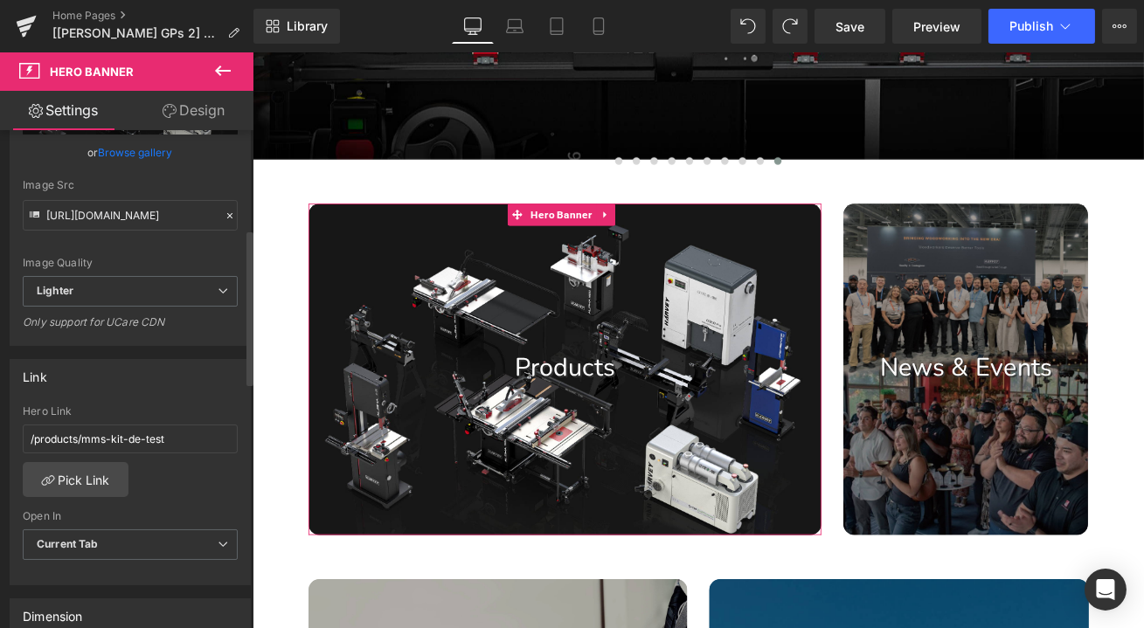
scroll to position [317, 0]
click at [108, 478] on link "Pick Link" at bounding box center [76, 479] width 106 height 35
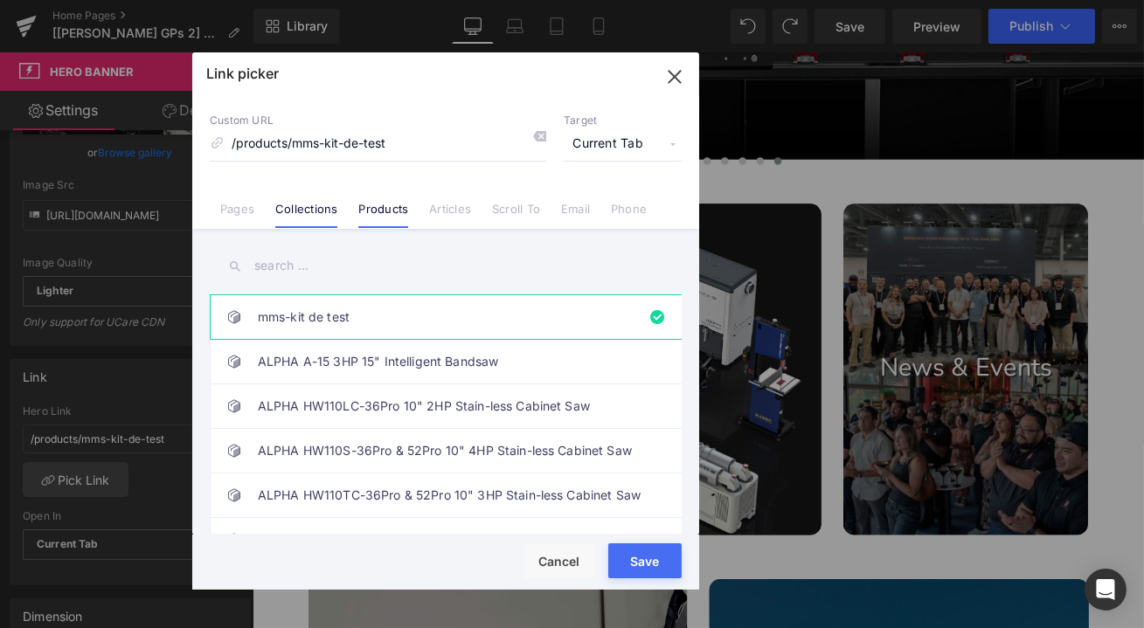
click at [301, 200] on li "Collections" at bounding box center [306, 202] width 83 height 31
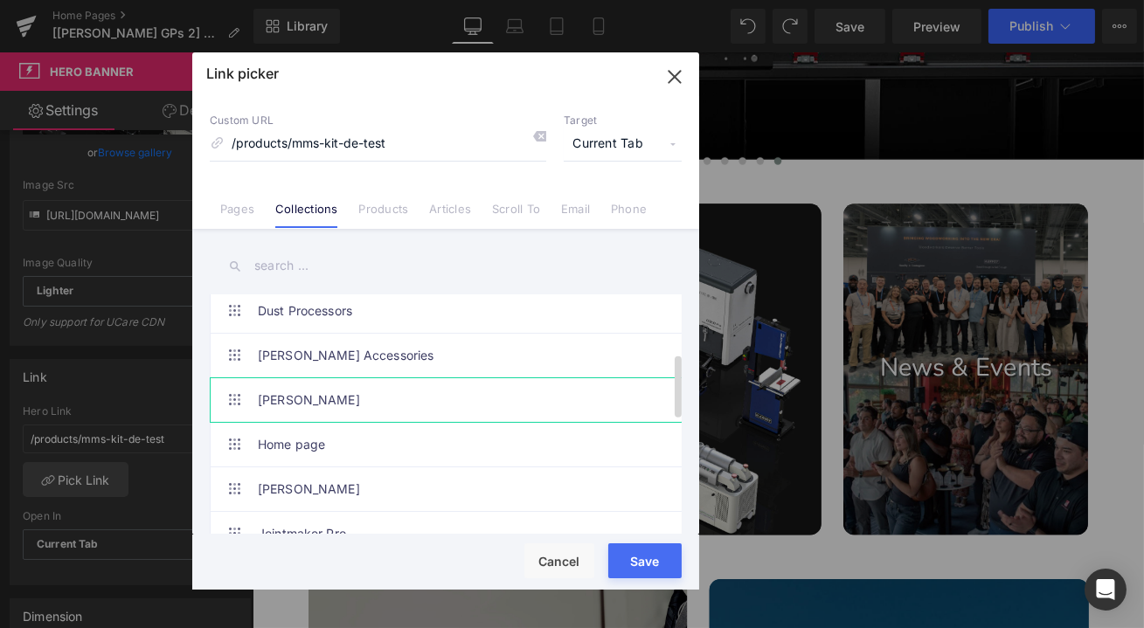
scroll to position [238, 0]
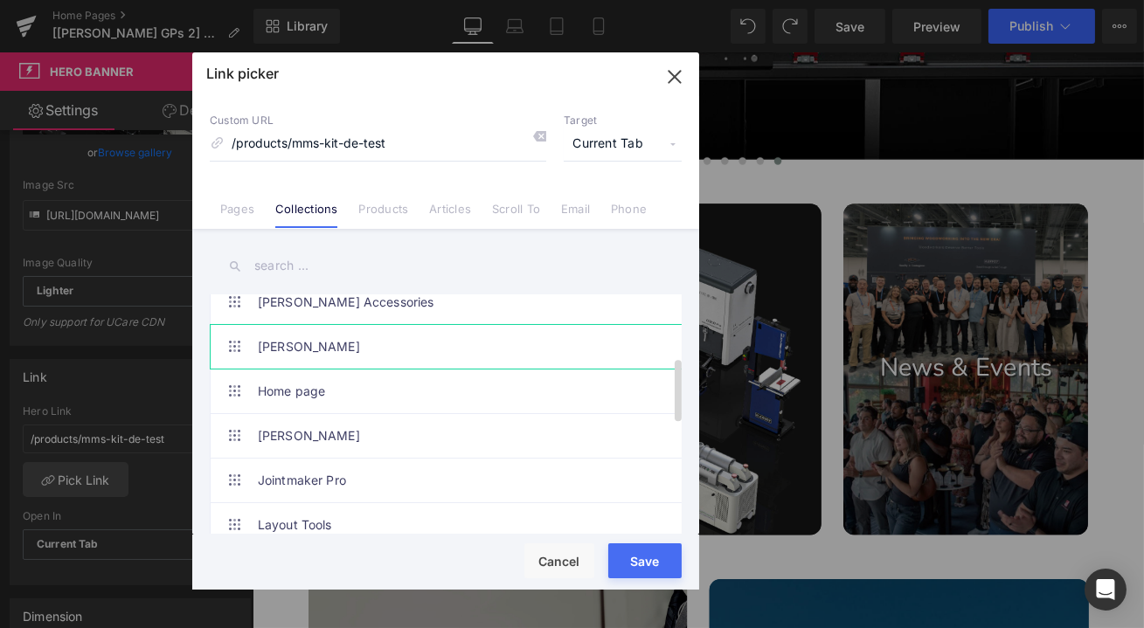
click at [410, 352] on link "[PERSON_NAME]" at bounding box center [450, 347] width 385 height 44
type input "/collections/[PERSON_NAME]-tools"
click at [668, 558] on button "Save" at bounding box center [644, 561] width 73 height 35
type input "/collections/[PERSON_NAME]-tools"
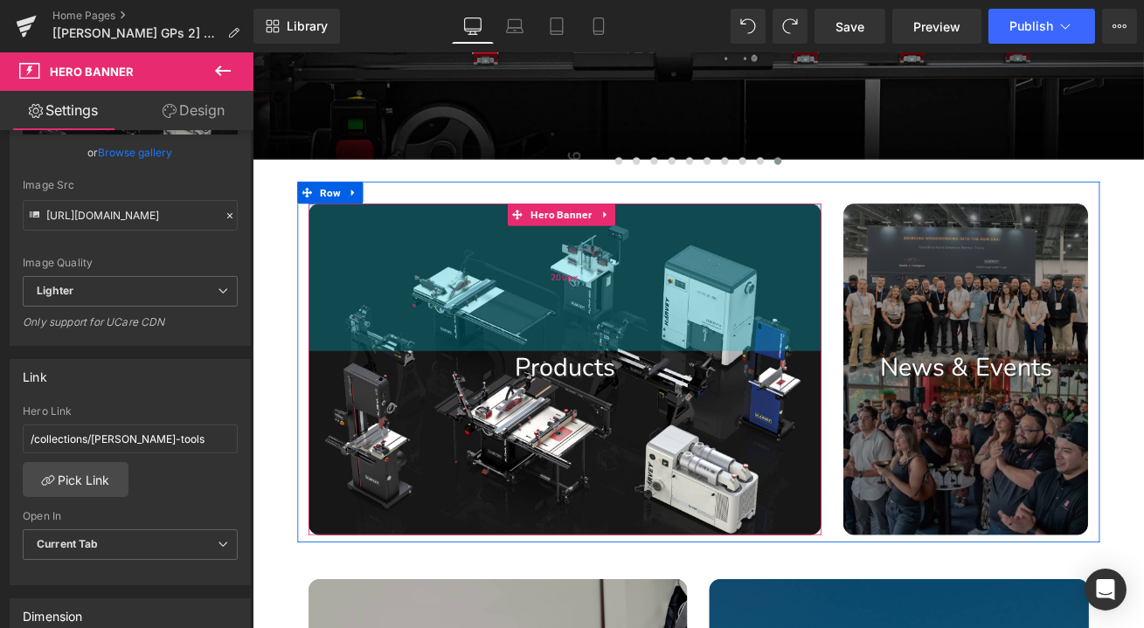
click at [781, 351] on div "200px" at bounding box center [622, 319] width 608 height 175
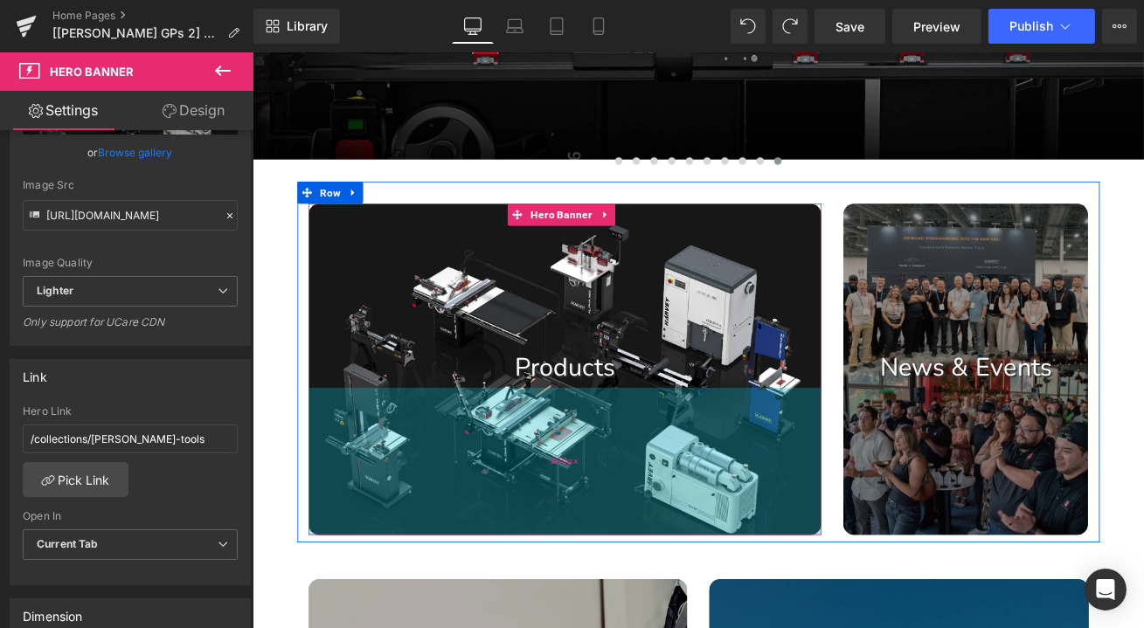
click at [479, 537] on div "200px" at bounding box center [622, 537] width 608 height 175
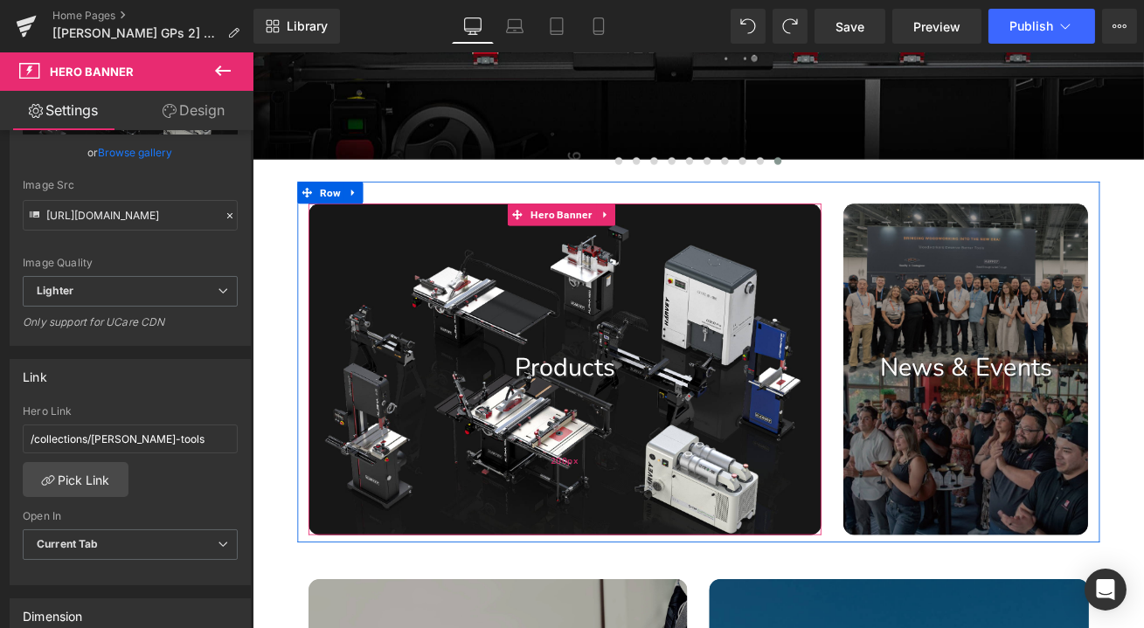
click at [486, 542] on div "200px" at bounding box center [622, 537] width 608 height 175
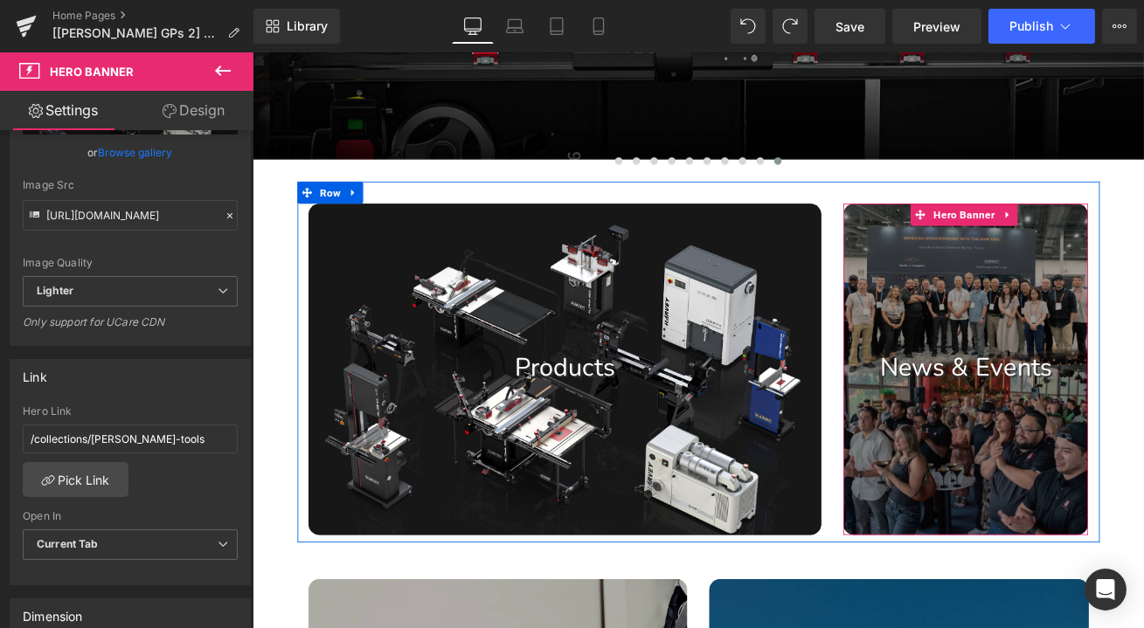
click at [1075, 332] on div at bounding box center [1098, 428] width 291 height 393
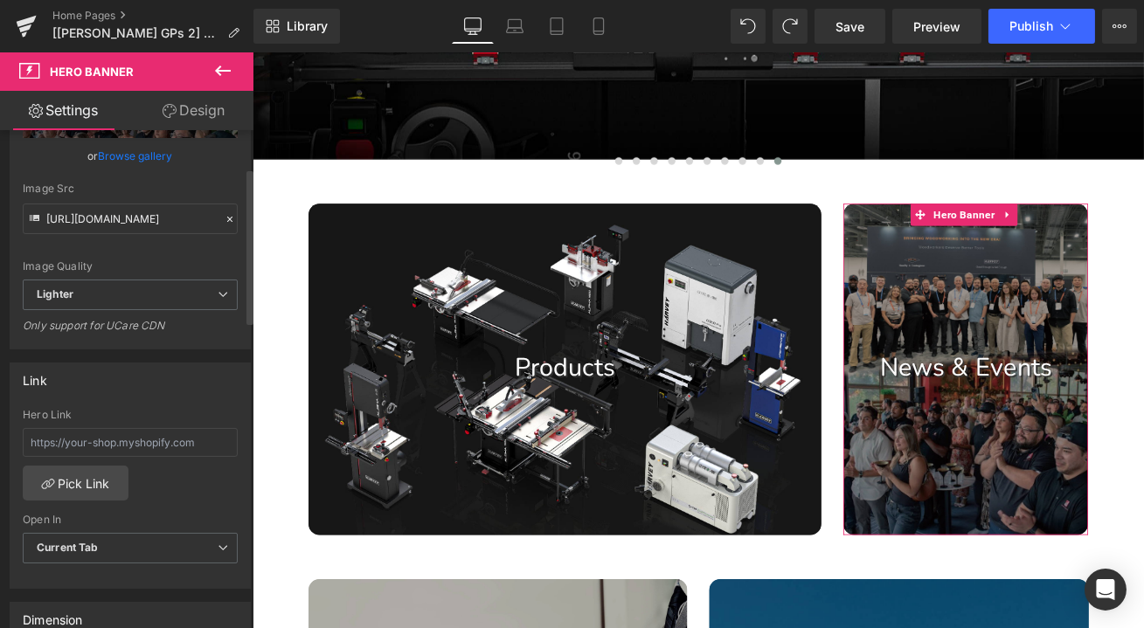
scroll to position [317, 0]
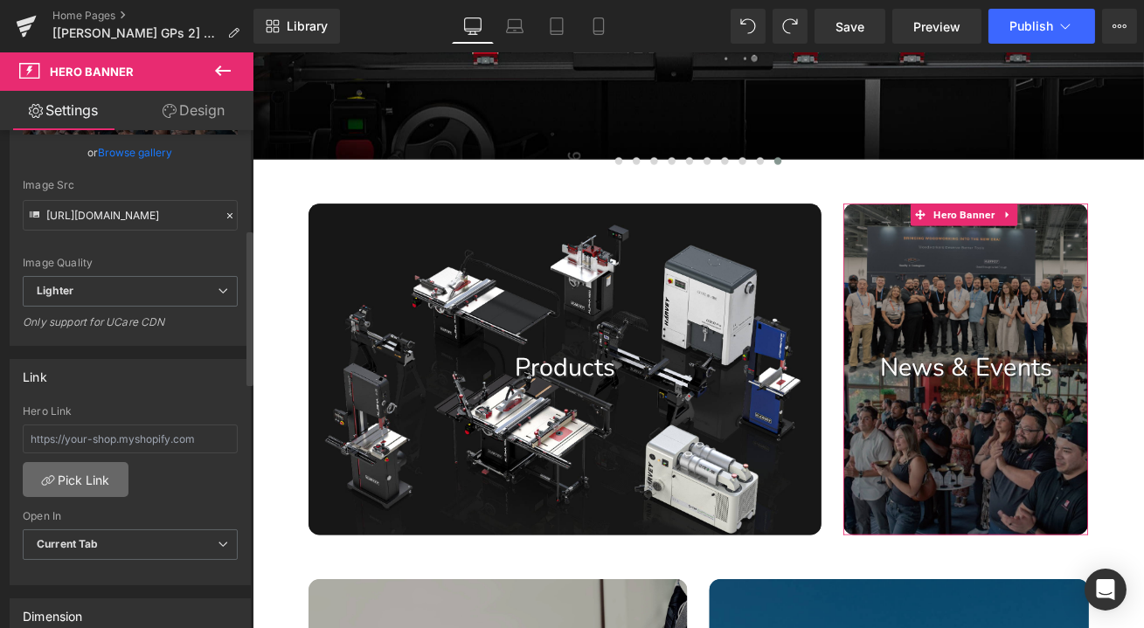
click at [101, 482] on link "Pick Link" at bounding box center [76, 479] width 106 height 35
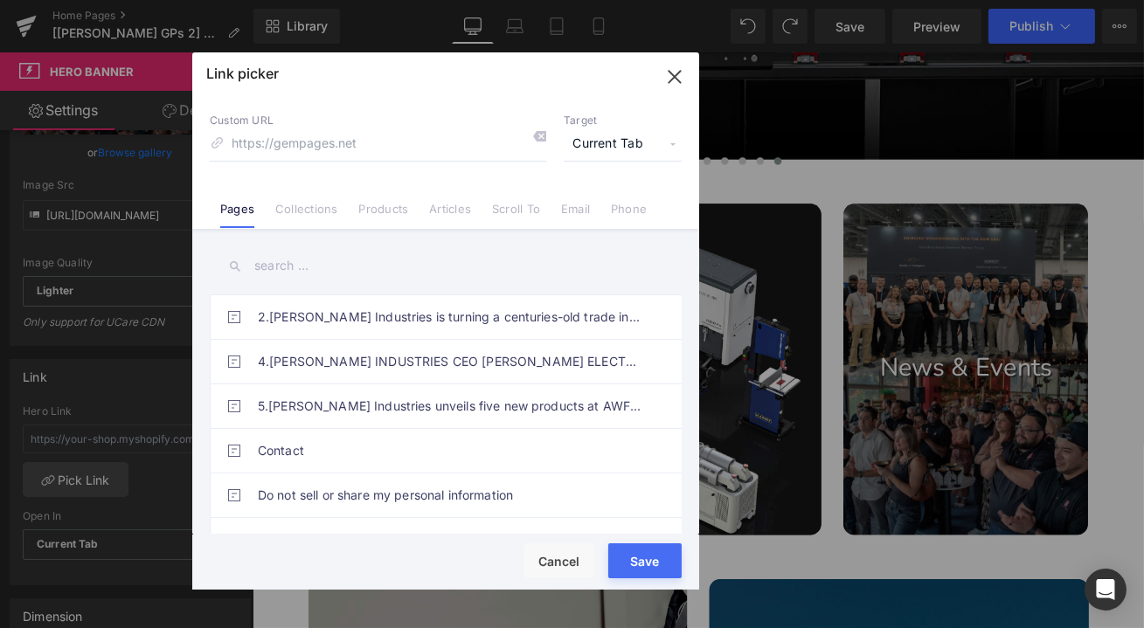
click at [327, 260] on input "text" at bounding box center [446, 265] width 472 height 39
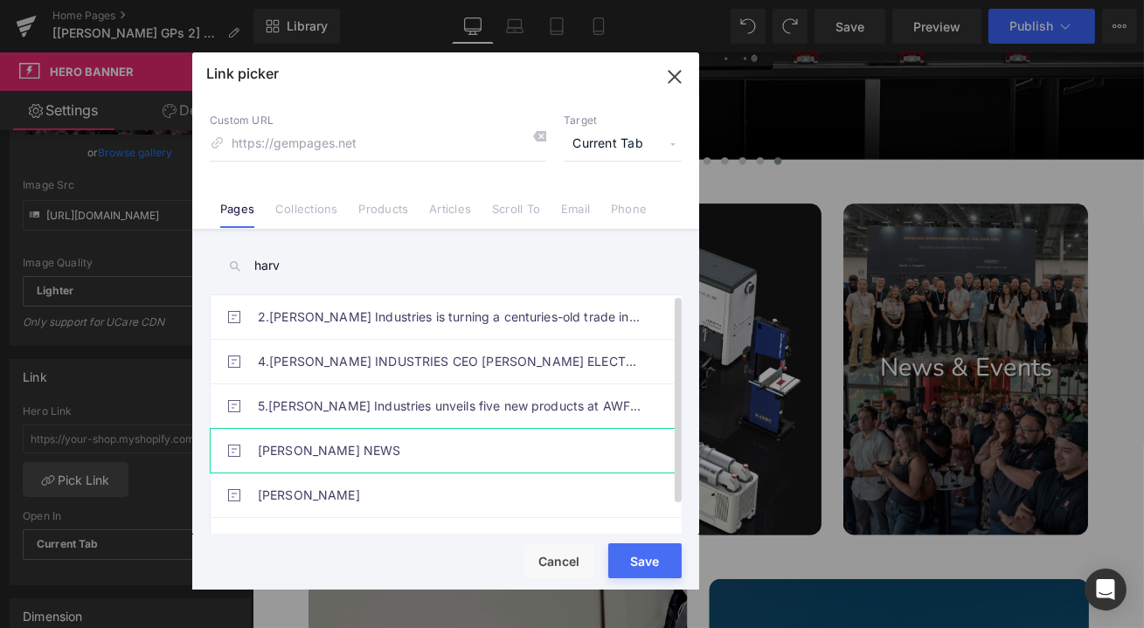
type input "harv"
click at [305, 437] on link "[PERSON_NAME] NEWS" at bounding box center [450, 451] width 385 height 44
type input "/pages/[PERSON_NAME]-news"
click at [655, 564] on button "Save" at bounding box center [644, 561] width 73 height 35
type input "/pages/[PERSON_NAME]-news"
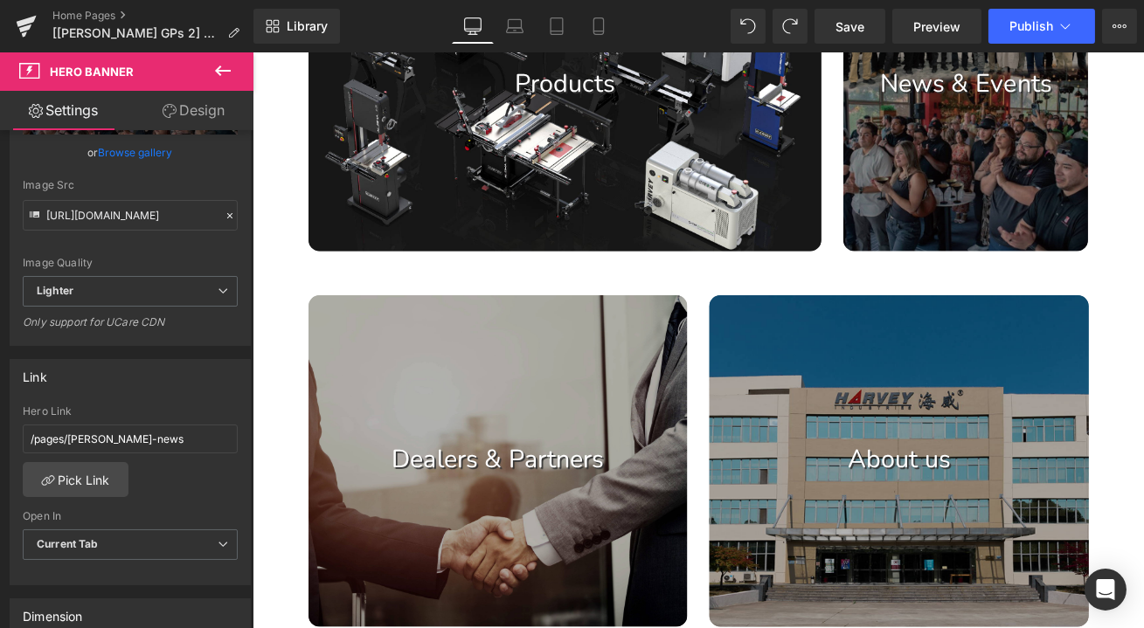
scroll to position [953, 0]
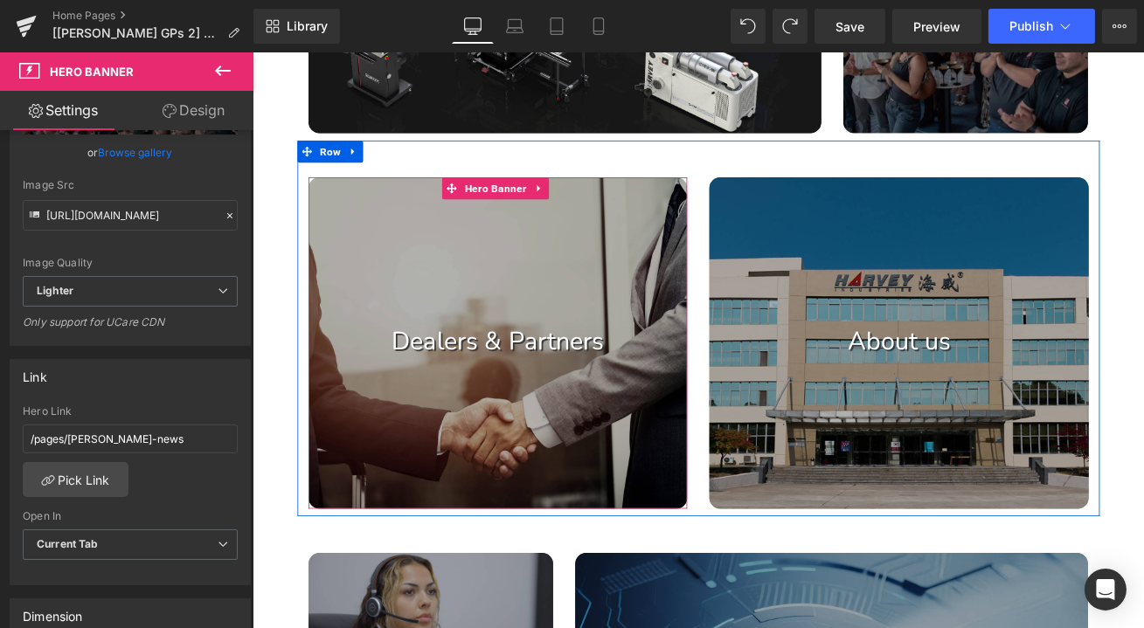
click at [563, 435] on div at bounding box center [543, 397] width 450 height 393
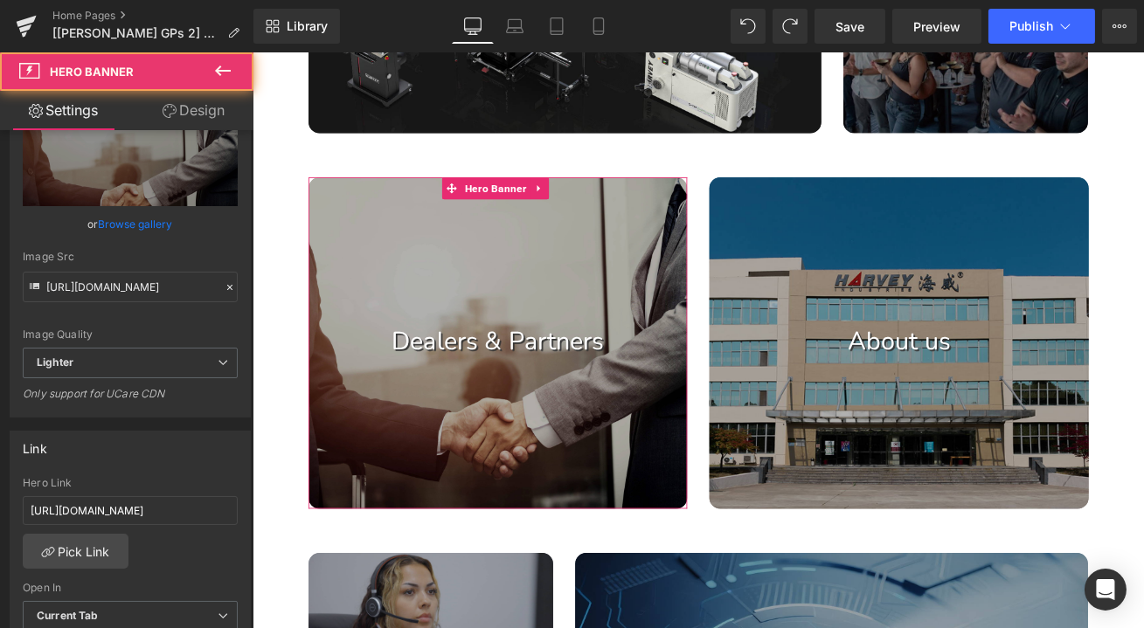
scroll to position [317, 0]
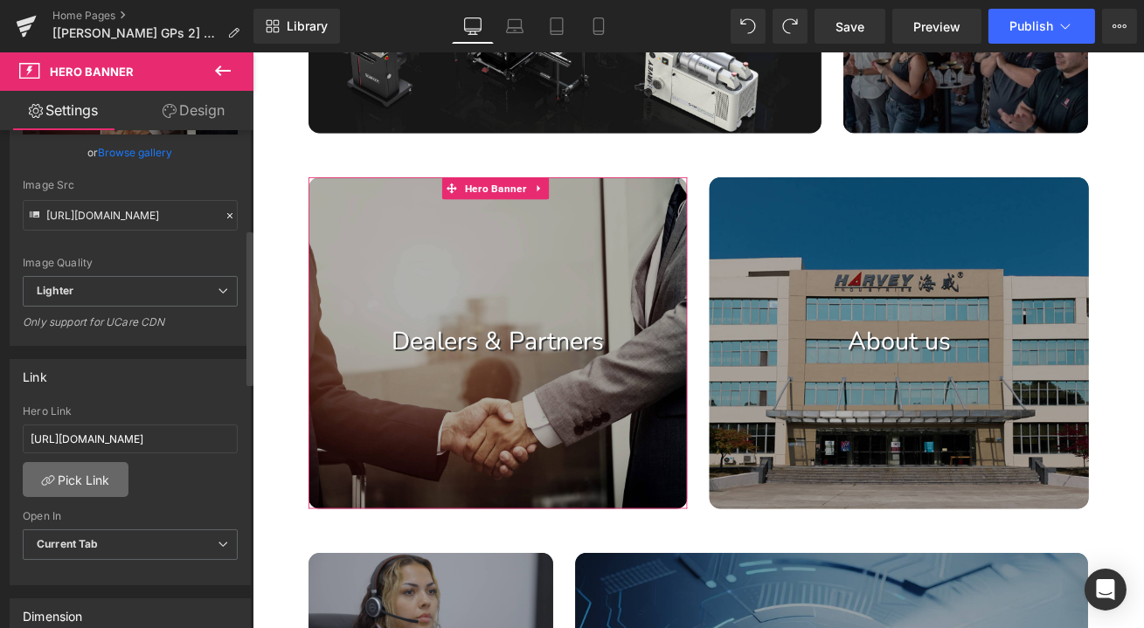
click at [81, 475] on link "Pick Link" at bounding box center [76, 479] width 106 height 35
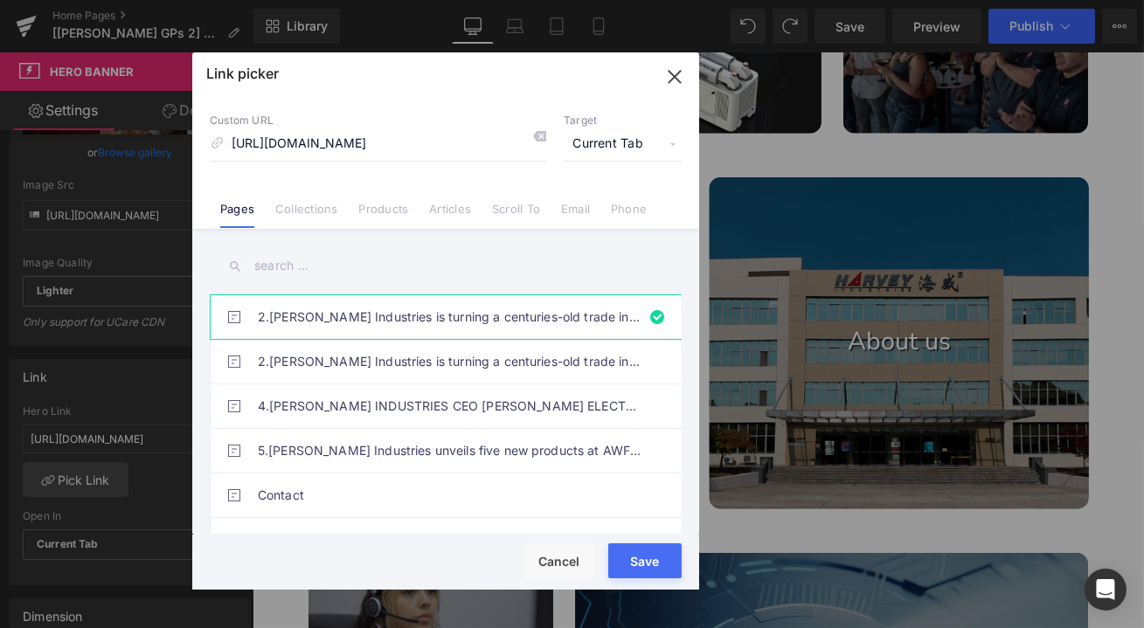
click at [285, 267] on input "text" at bounding box center [446, 265] width 472 height 39
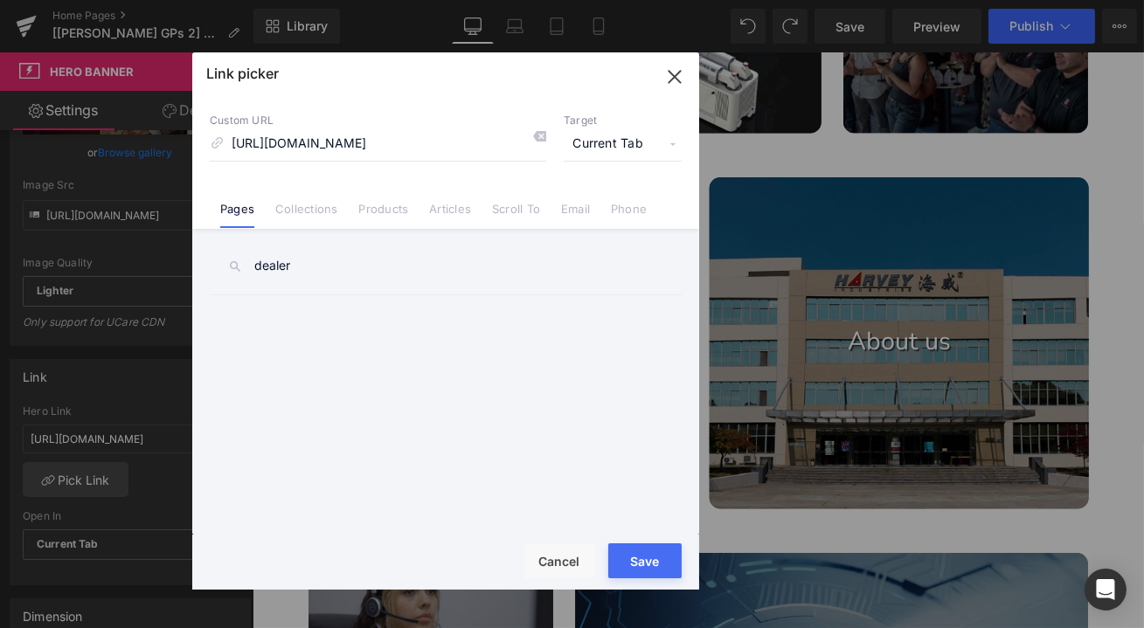
type input "dealer"
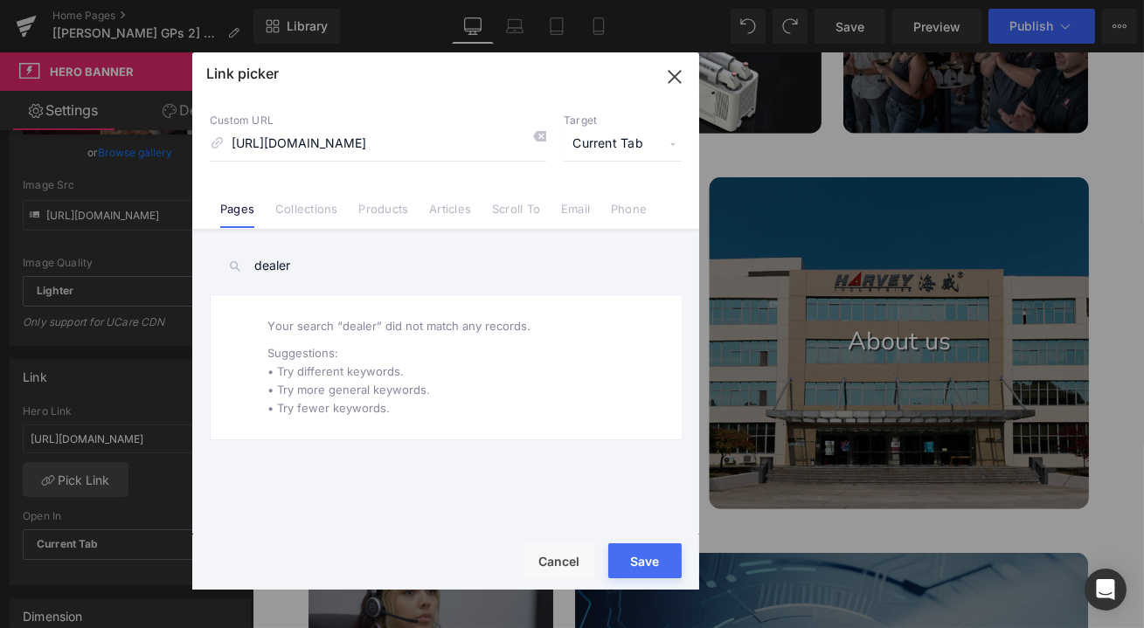
click at [674, 74] on icon "button" at bounding box center [675, 77] width 28 height 28
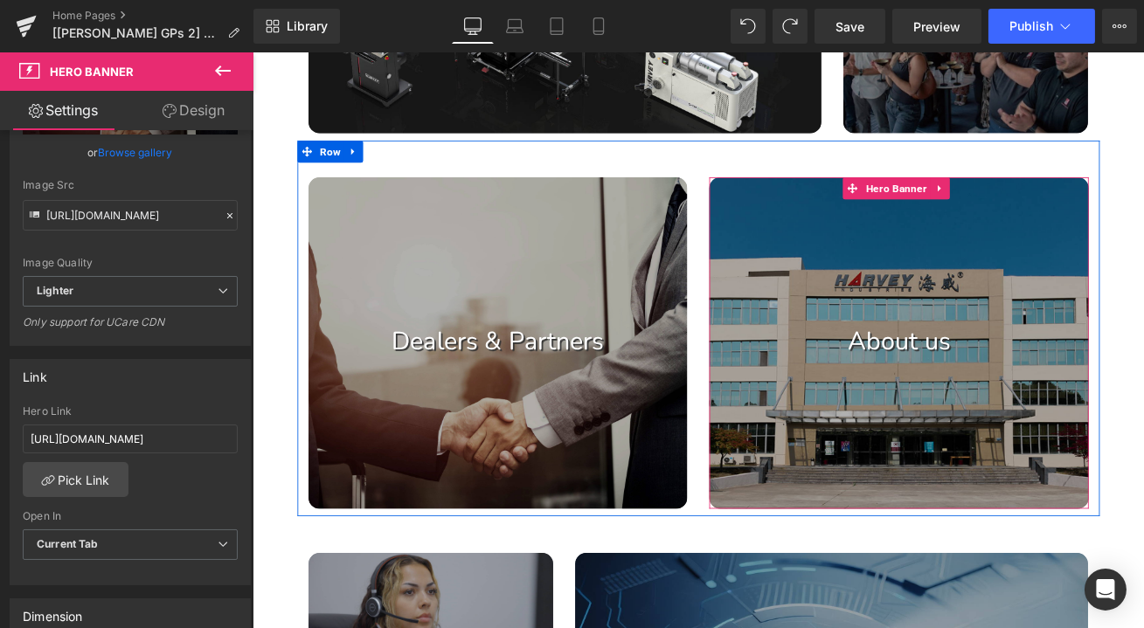
click at [981, 279] on div at bounding box center [1019, 397] width 450 height 393
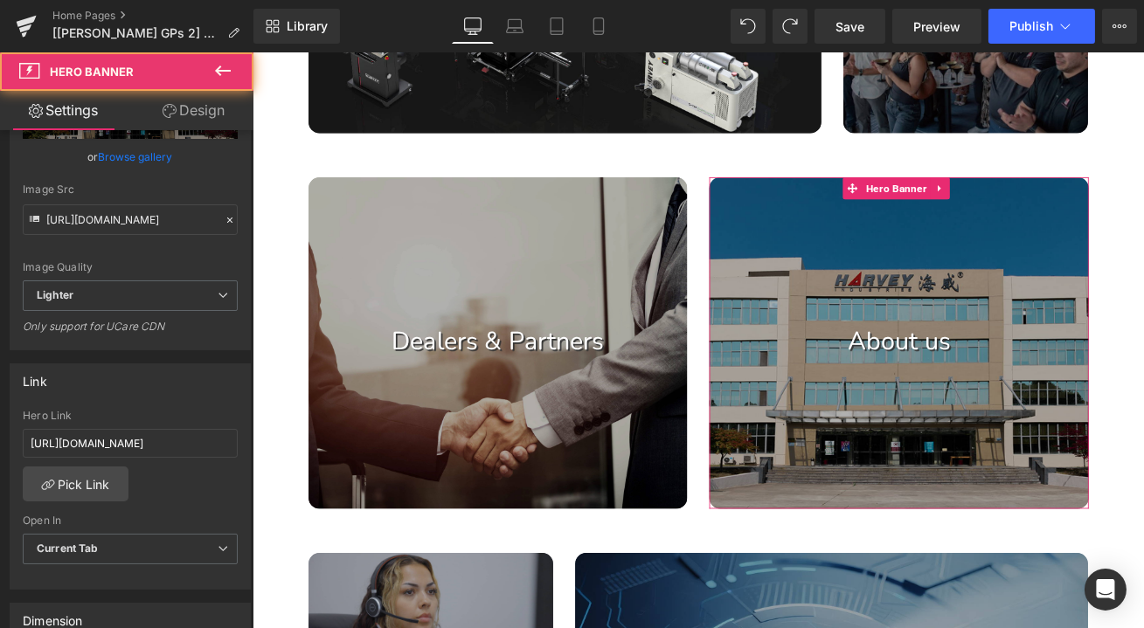
scroll to position [397, 0]
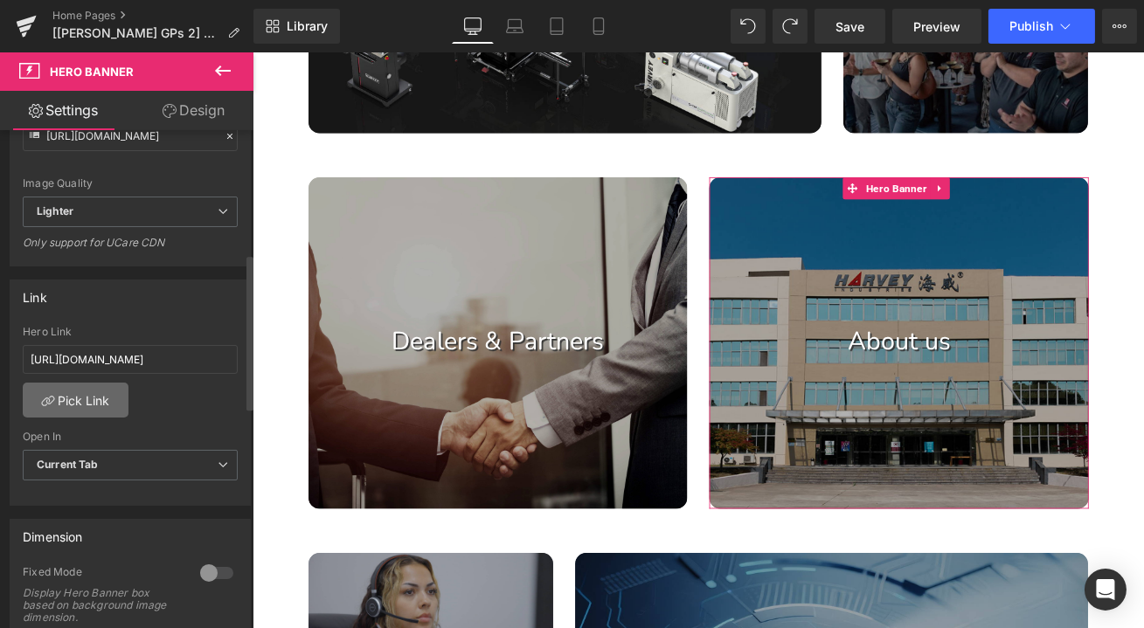
click at [97, 391] on link "Pick Link" at bounding box center [76, 400] width 106 height 35
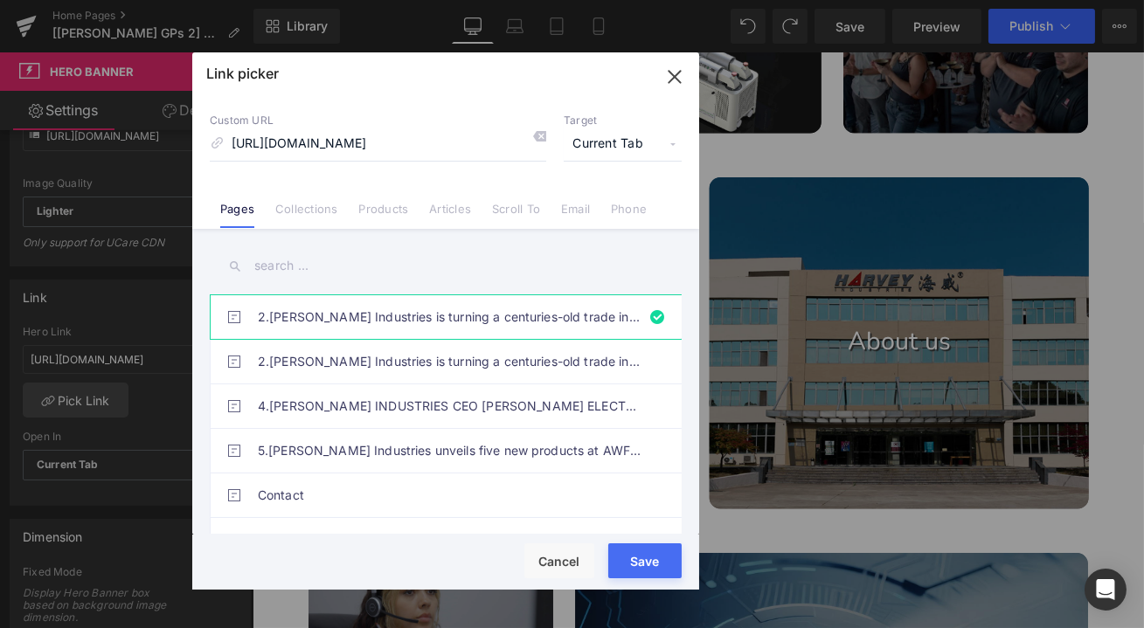
click at [319, 265] on input "text" at bounding box center [446, 265] width 472 height 39
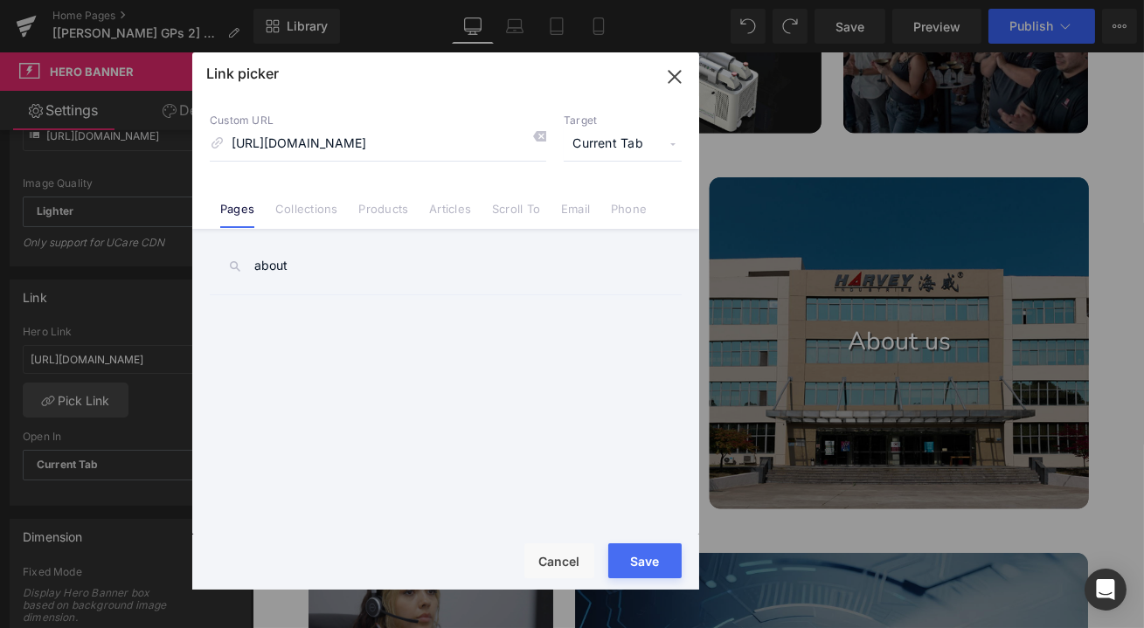
type input "about"
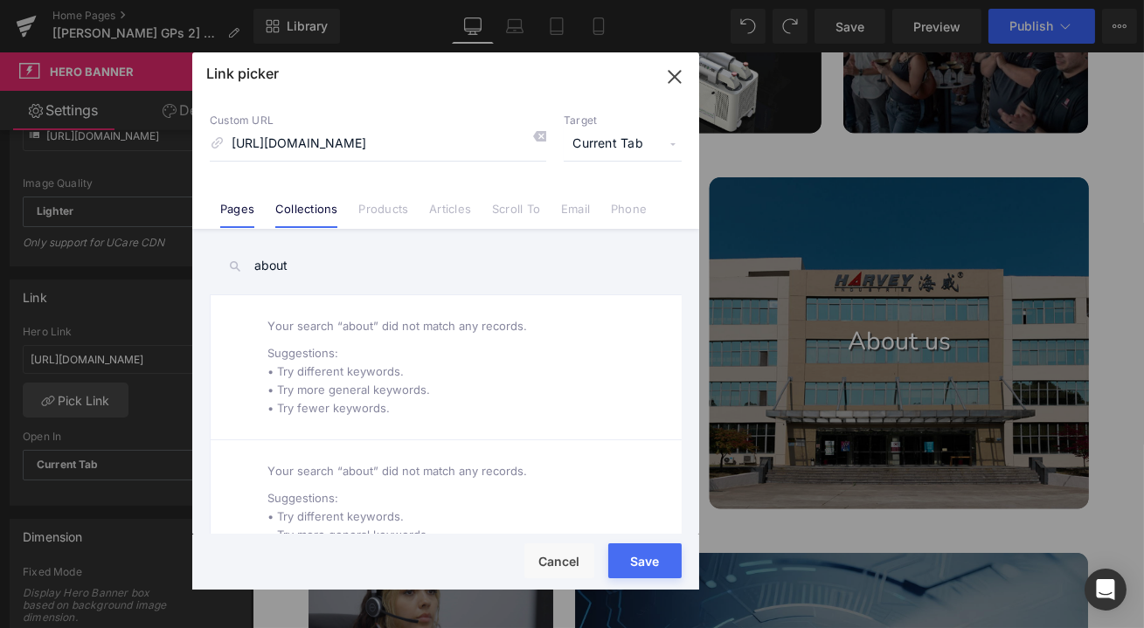
click at [306, 212] on link "Collections" at bounding box center [306, 215] width 62 height 26
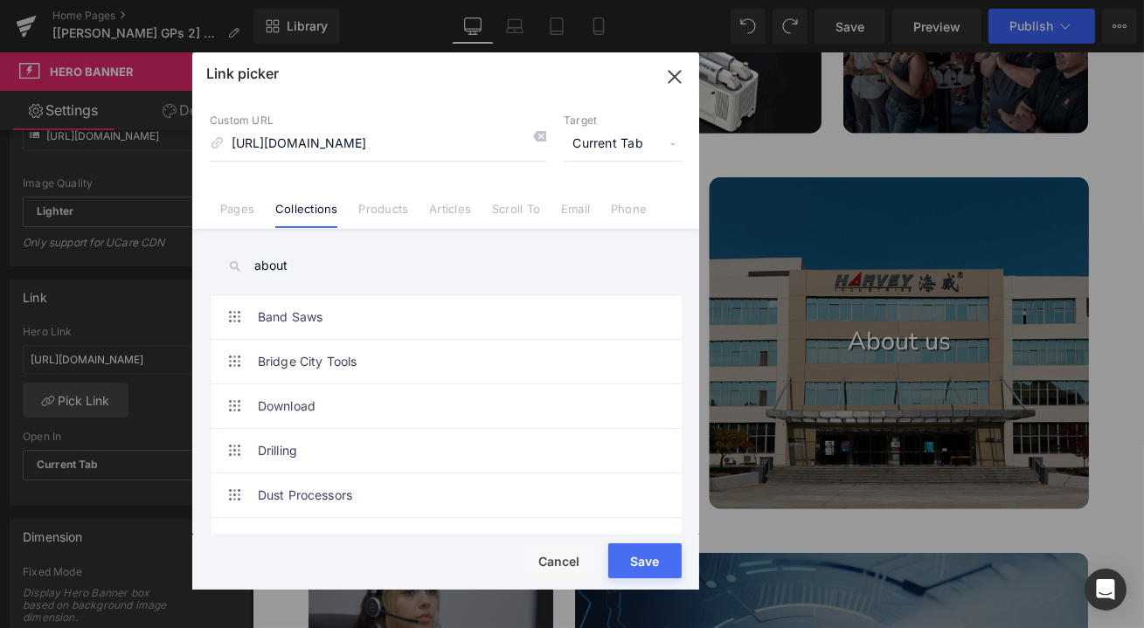
click at [377, 209] on link "Products" at bounding box center [383, 215] width 50 height 26
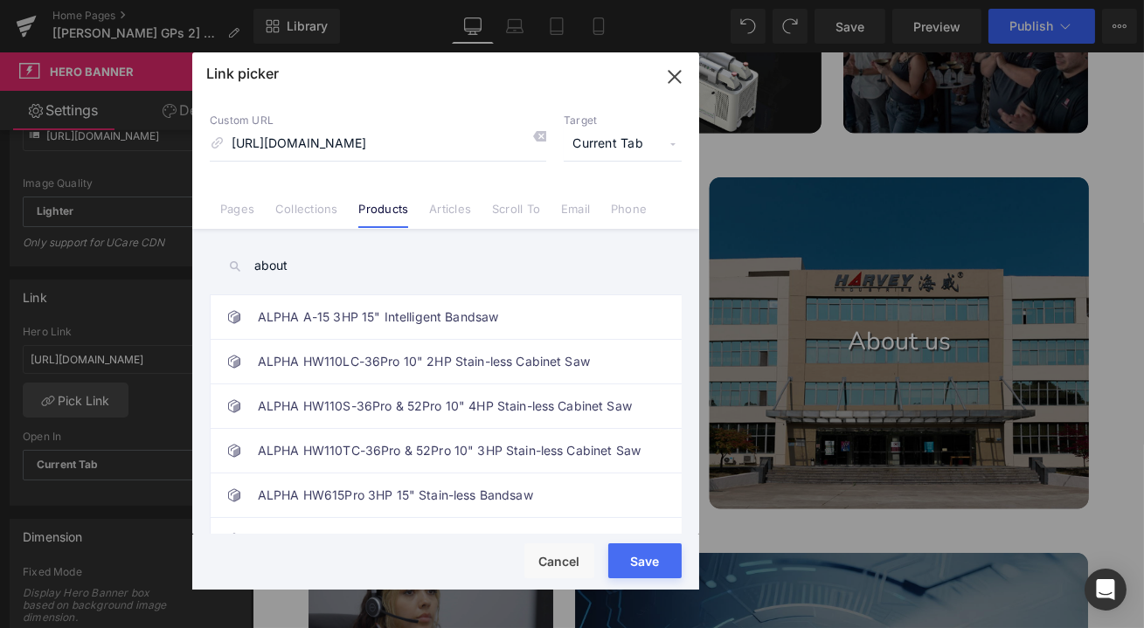
click at [665, 79] on icon "button" at bounding box center [675, 77] width 28 height 28
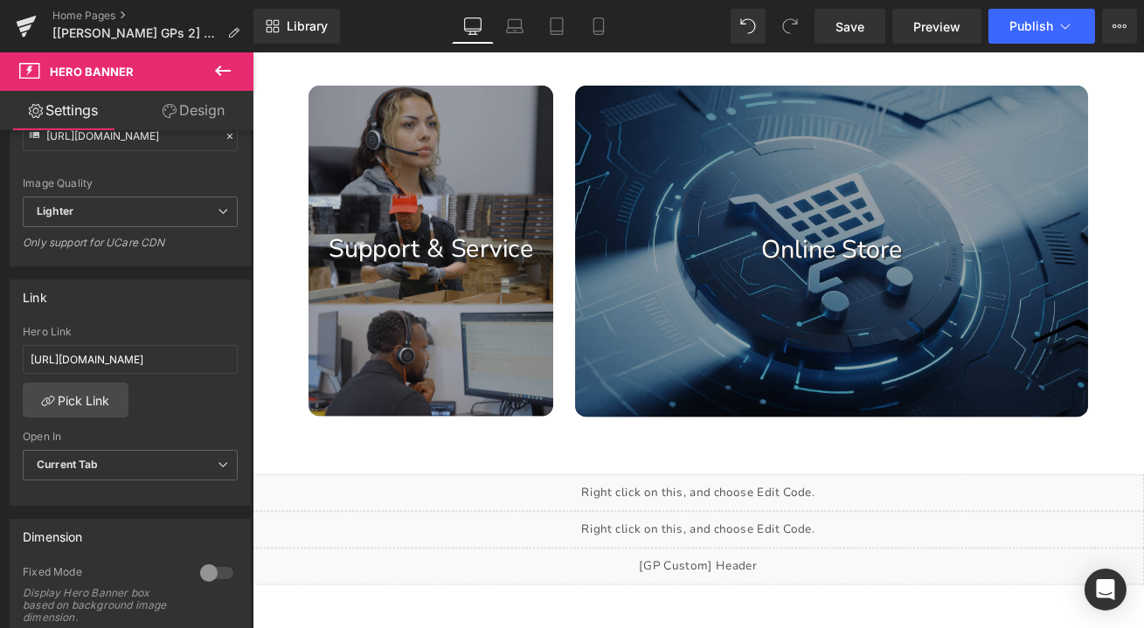
scroll to position [1509, 0]
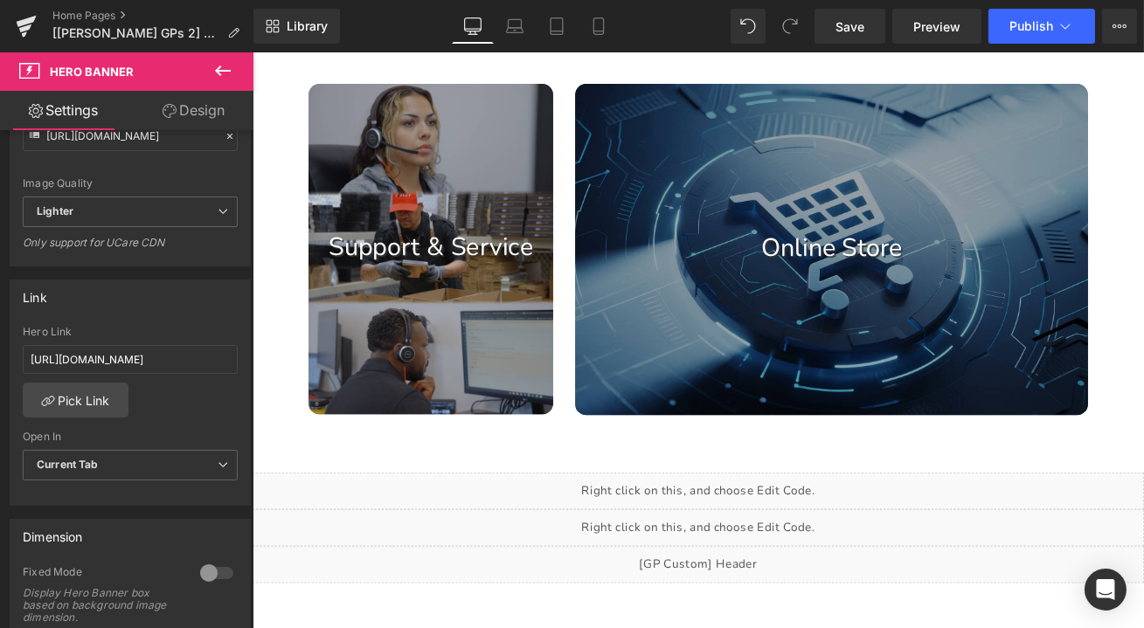
click at [465, 281] on span "Text Block" at bounding box center [453, 284] width 55 height 21
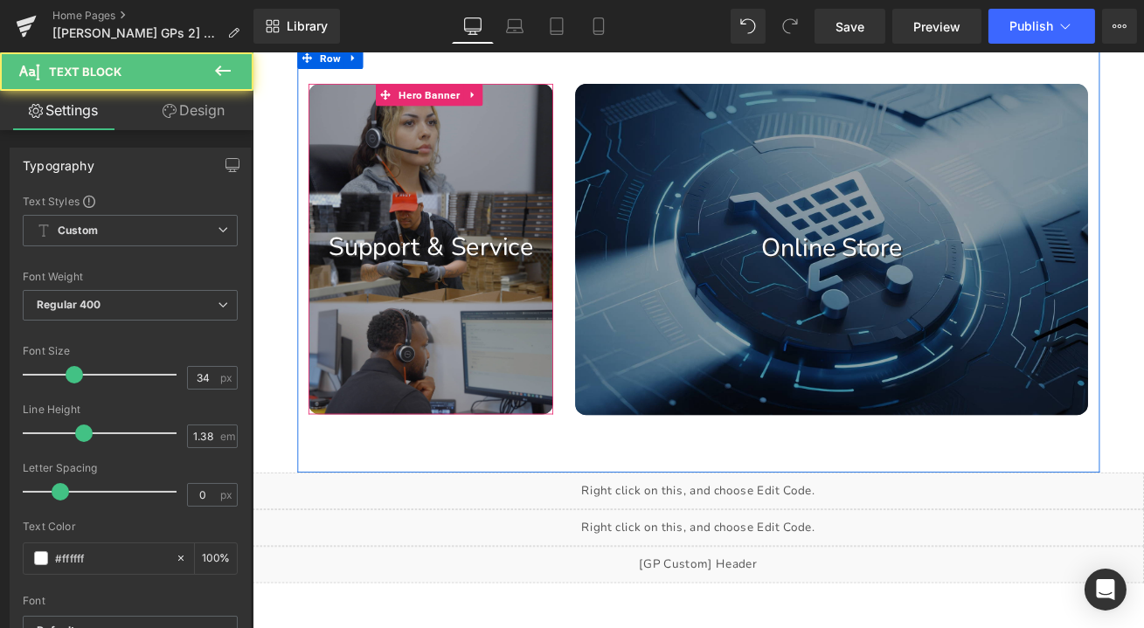
click at [462, 185] on div at bounding box center [463, 286] width 291 height 392
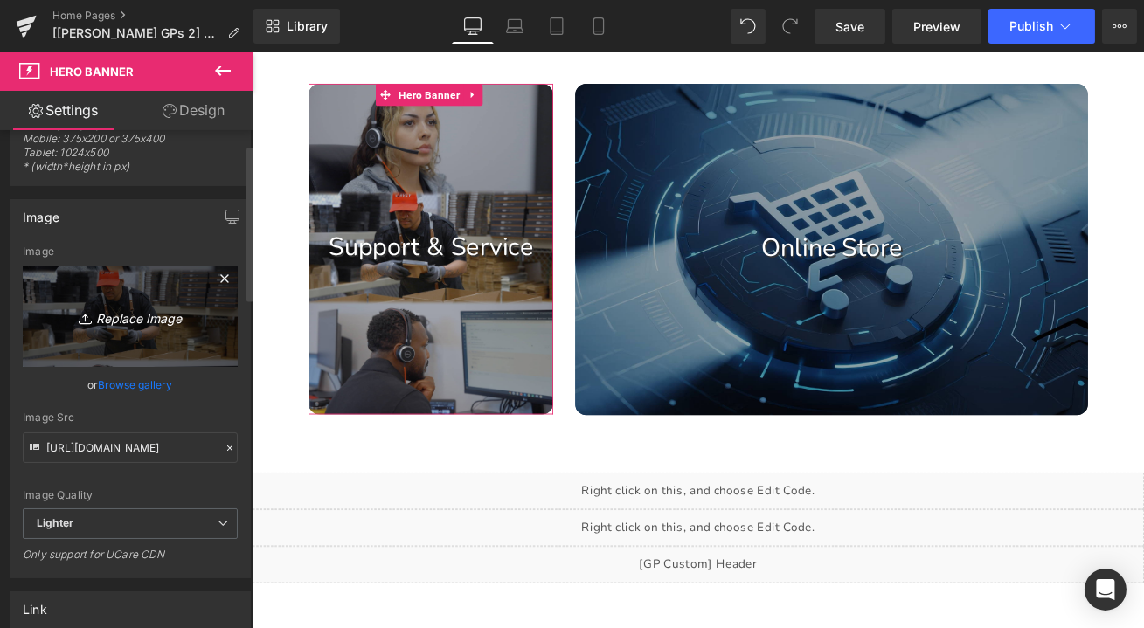
scroll to position [317, 0]
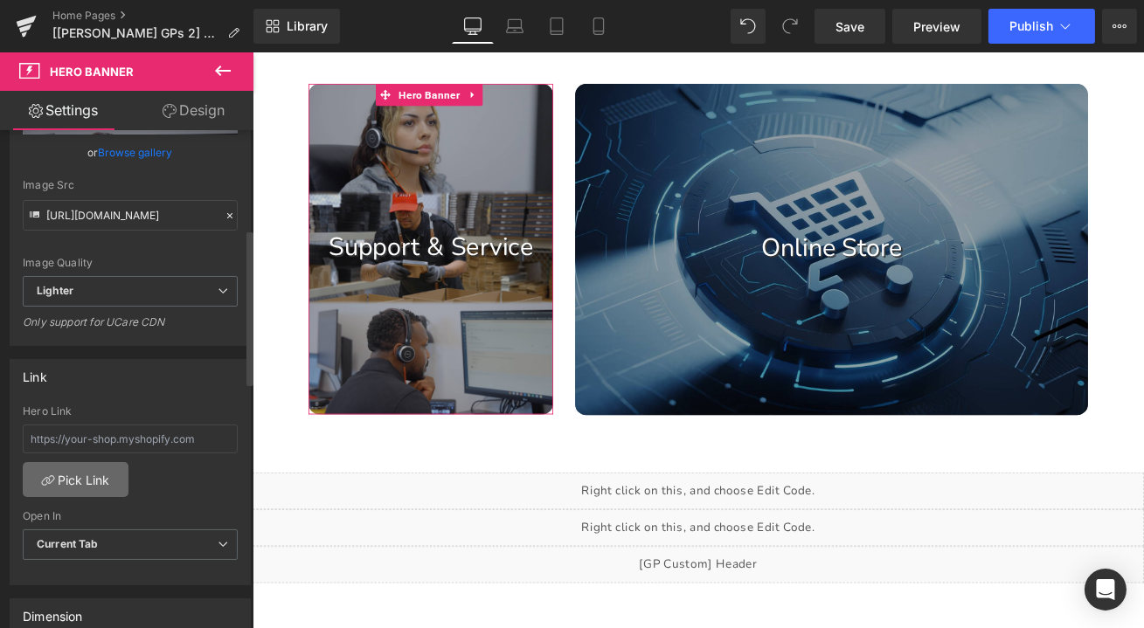
click at [96, 479] on link "Pick Link" at bounding box center [76, 479] width 106 height 35
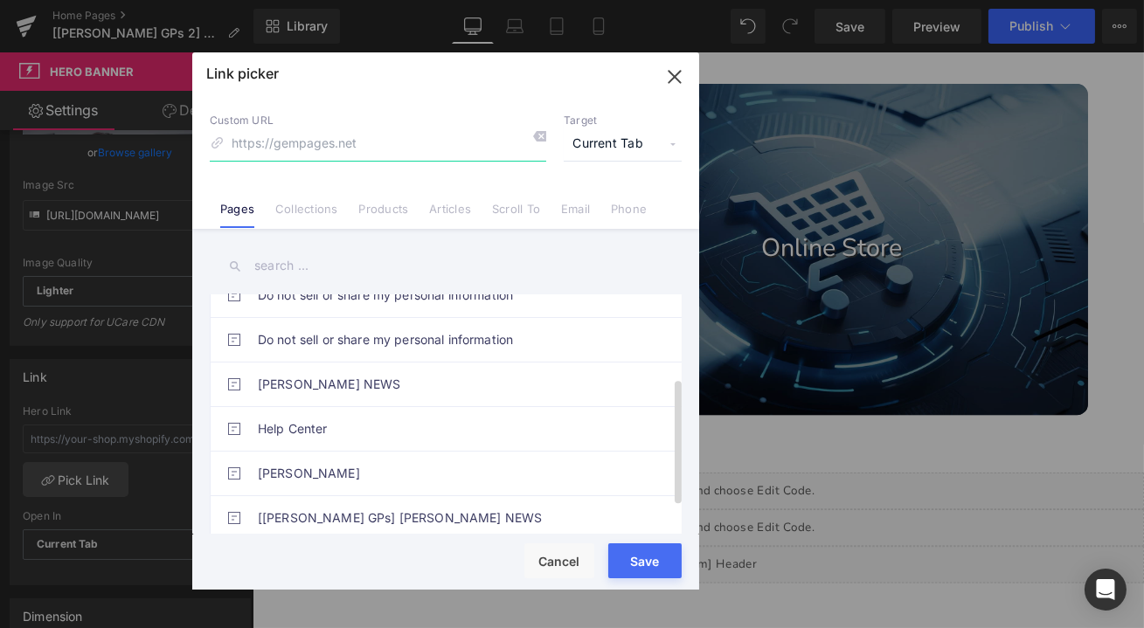
scroll to position [211, 0]
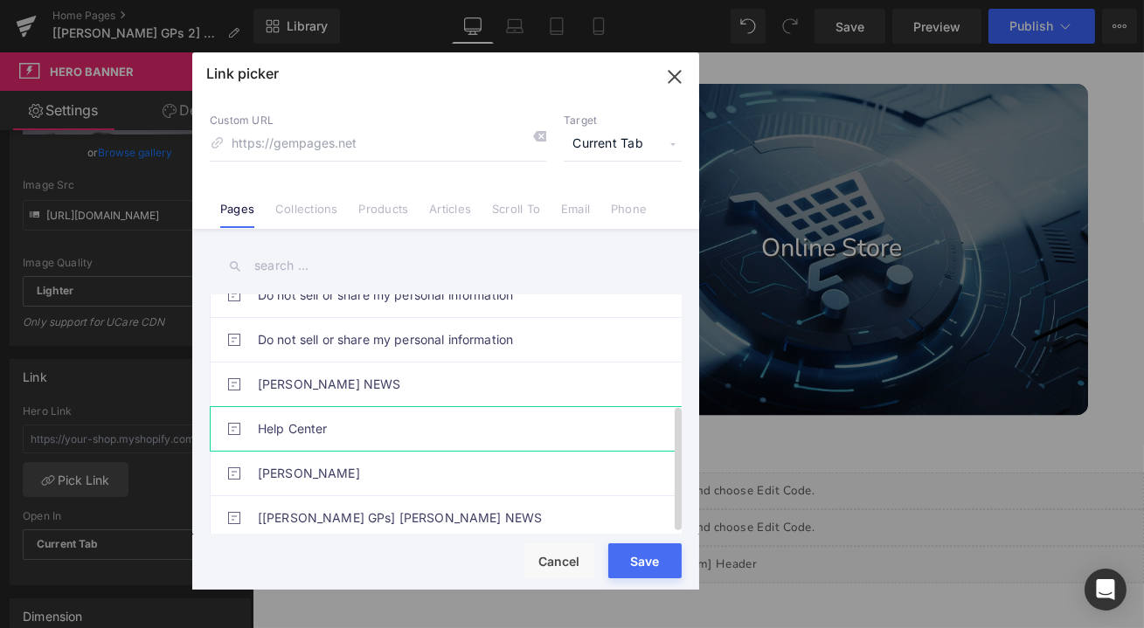
click at [368, 419] on link "Help Center" at bounding box center [450, 429] width 385 height 44
type input "/pages/md-help-center"
click at [647, 556] on button "Save" at bounding box center [644, 561] width 73 height 35
type input "/pages/md-help-center"
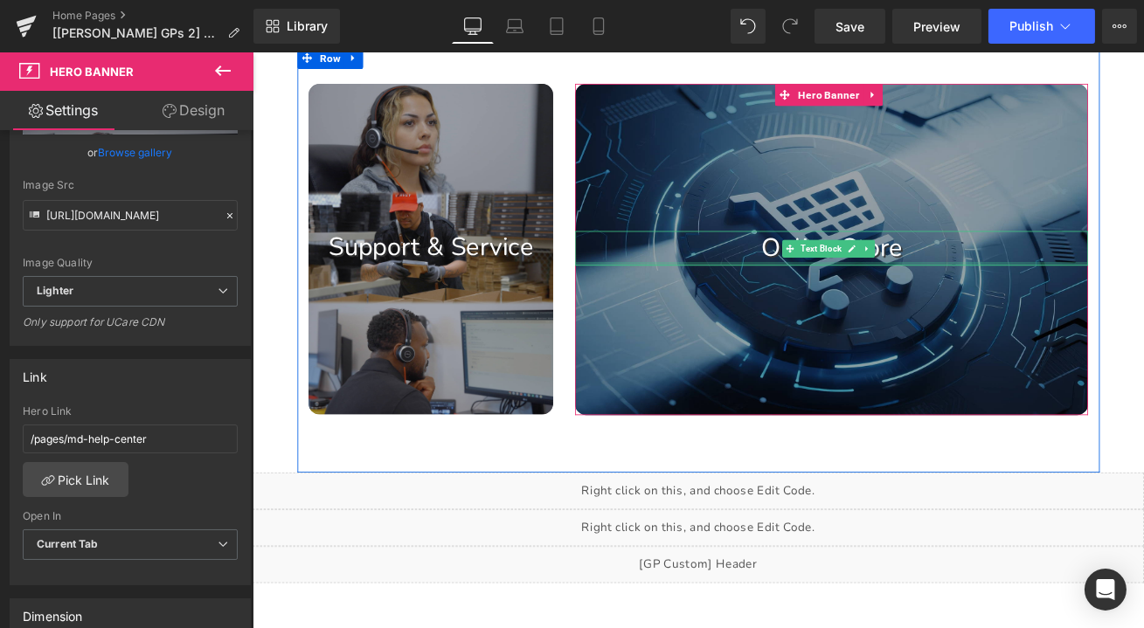
click at [884, 306] on div at bounding box center [939, 304] width 608 height 4
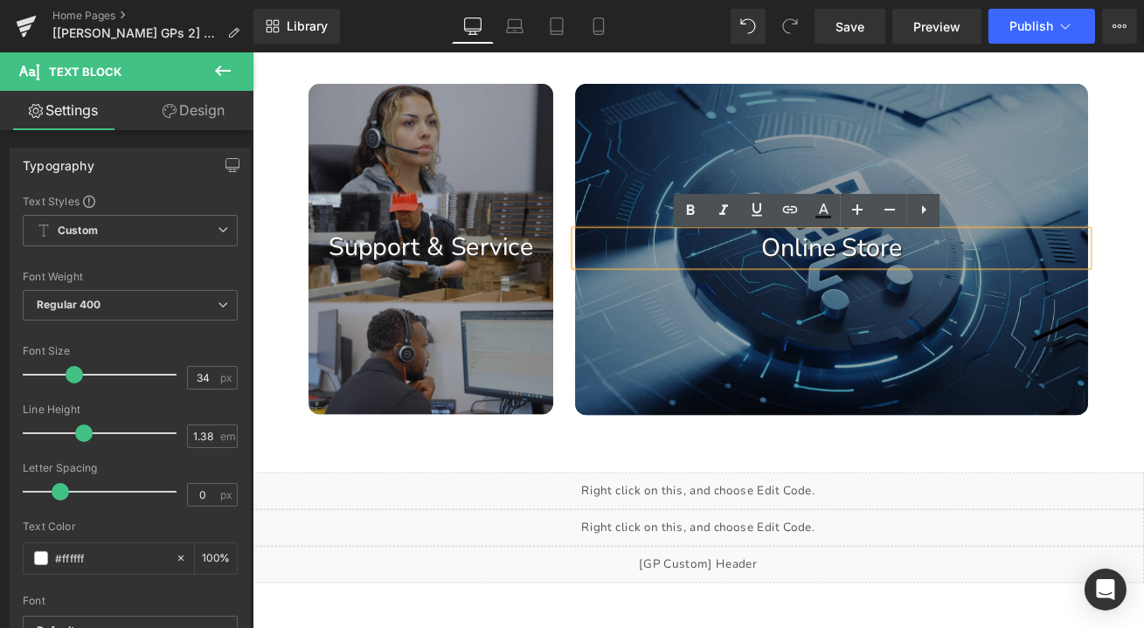
click at [782, 369] on div at bounding box center [939, 286] width 608 height 393
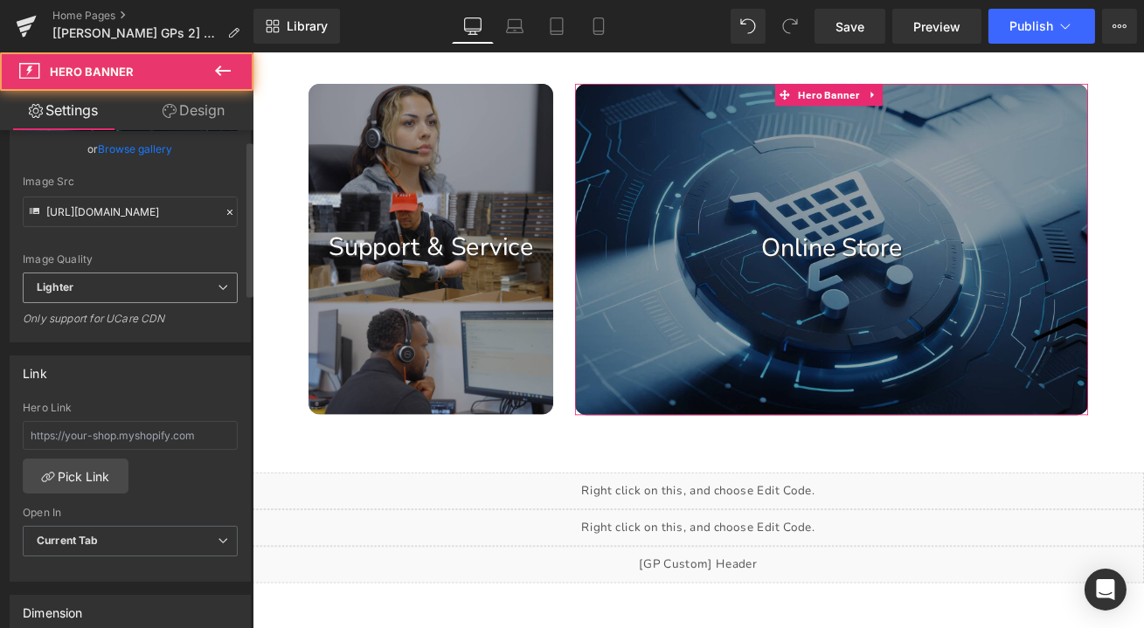
scroll to position [397, 0]
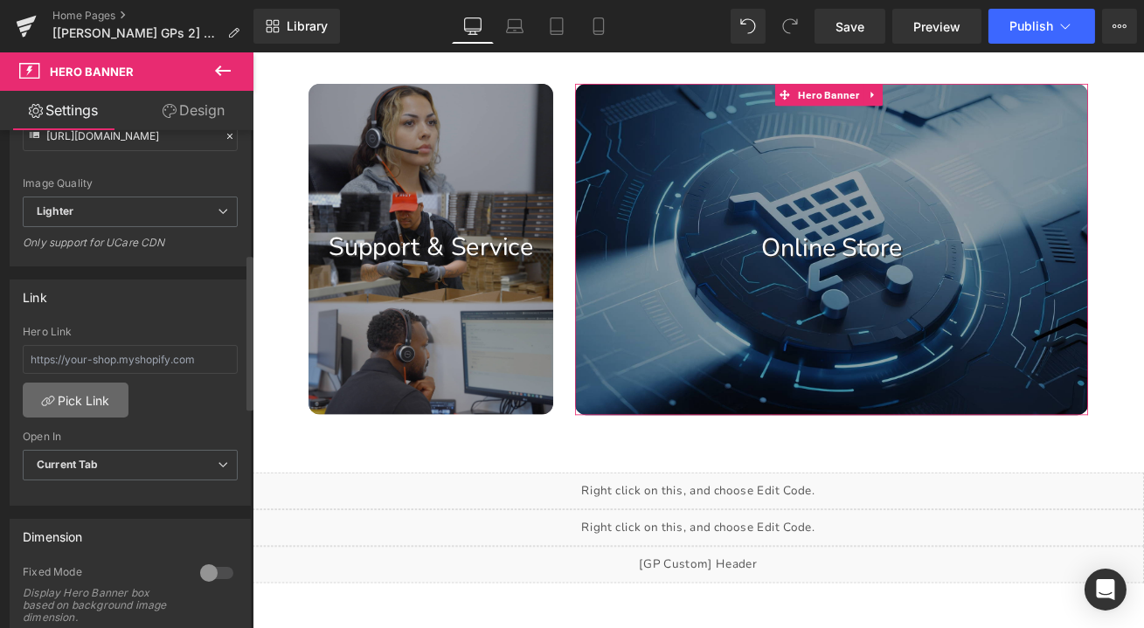
click at [96, 399] on link "Pick Link" at bounding box center [76, 400] width 106 height 35
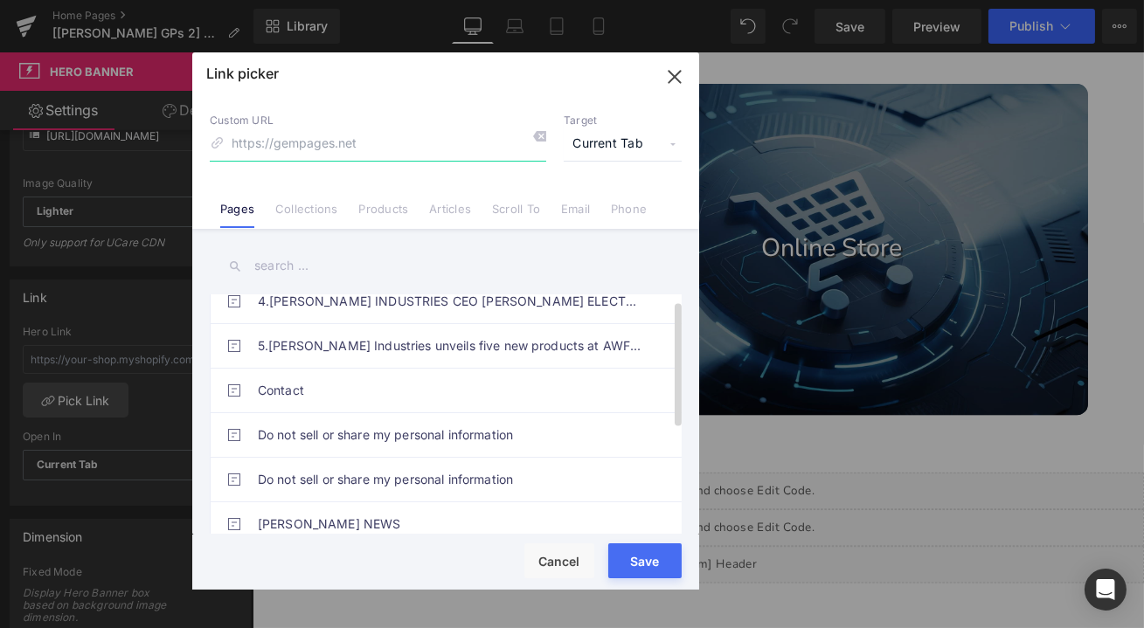
scroll to position [0, 0]
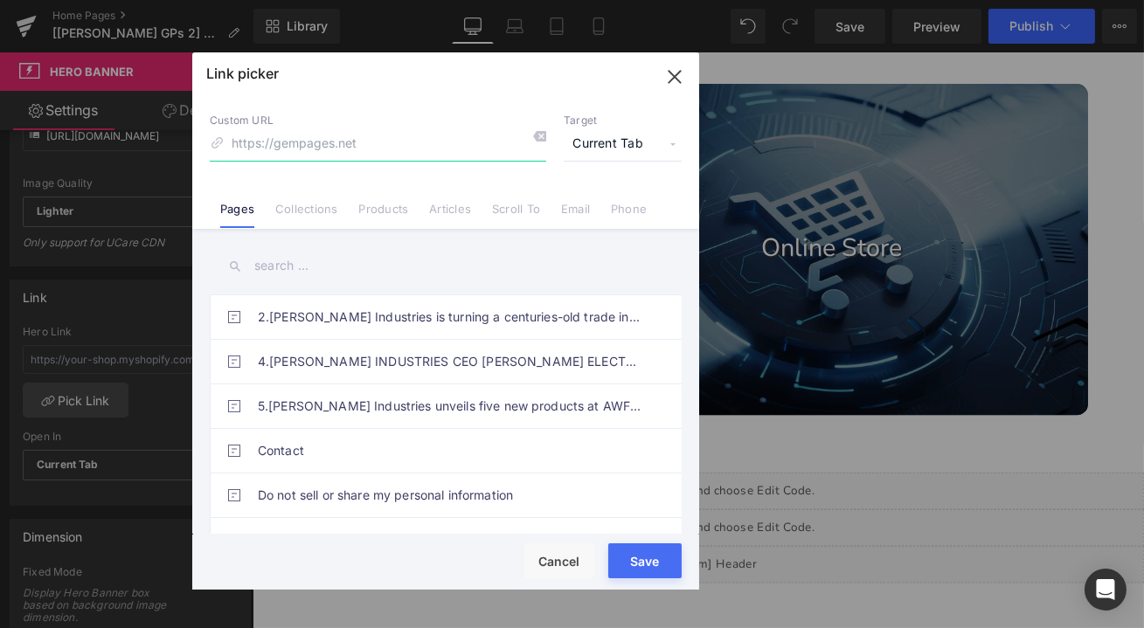
click at [675, 80] on icon "button" at bounding box center [675, 77] width 28 height 28
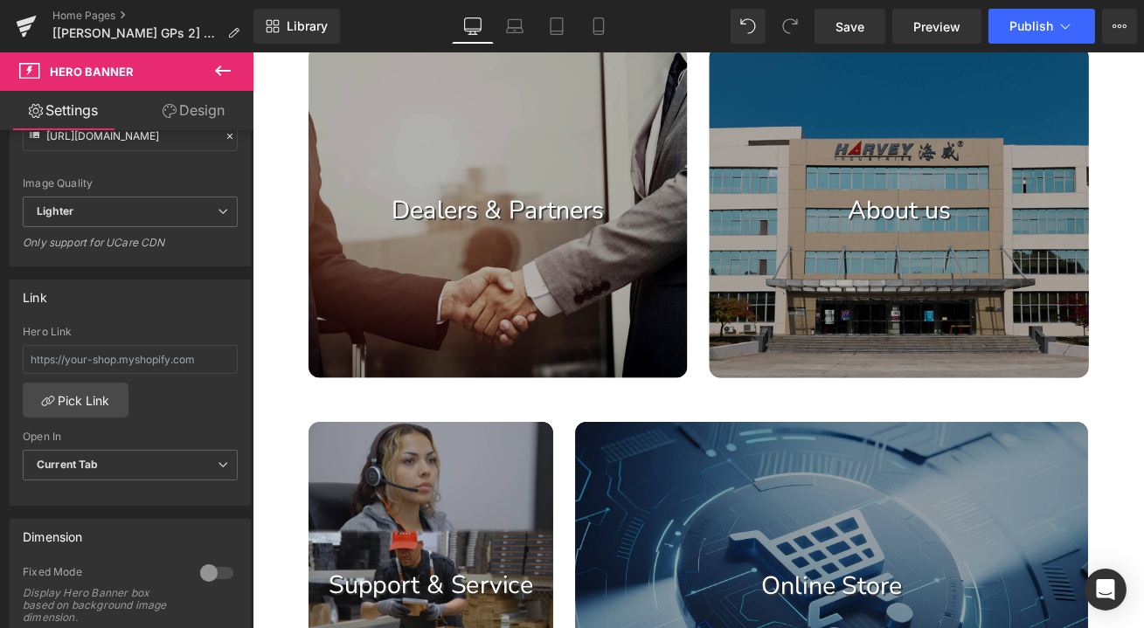
scroll to position [953, 0]
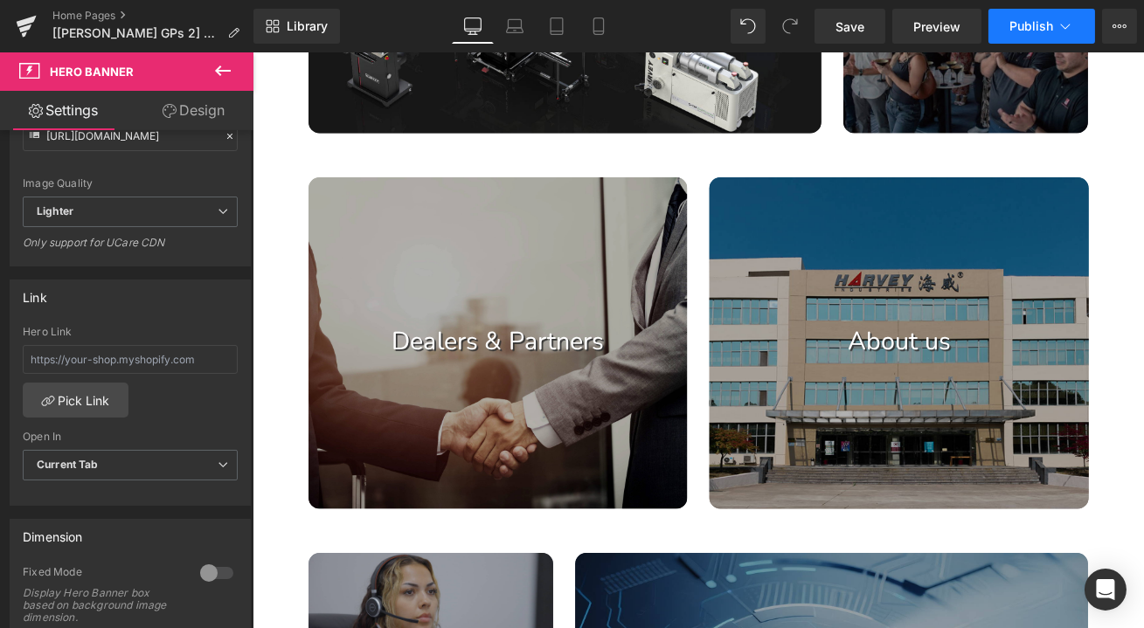
click at [1033, 31] on span "Publish" at bounding box center [1031, 26] width 44 height 14
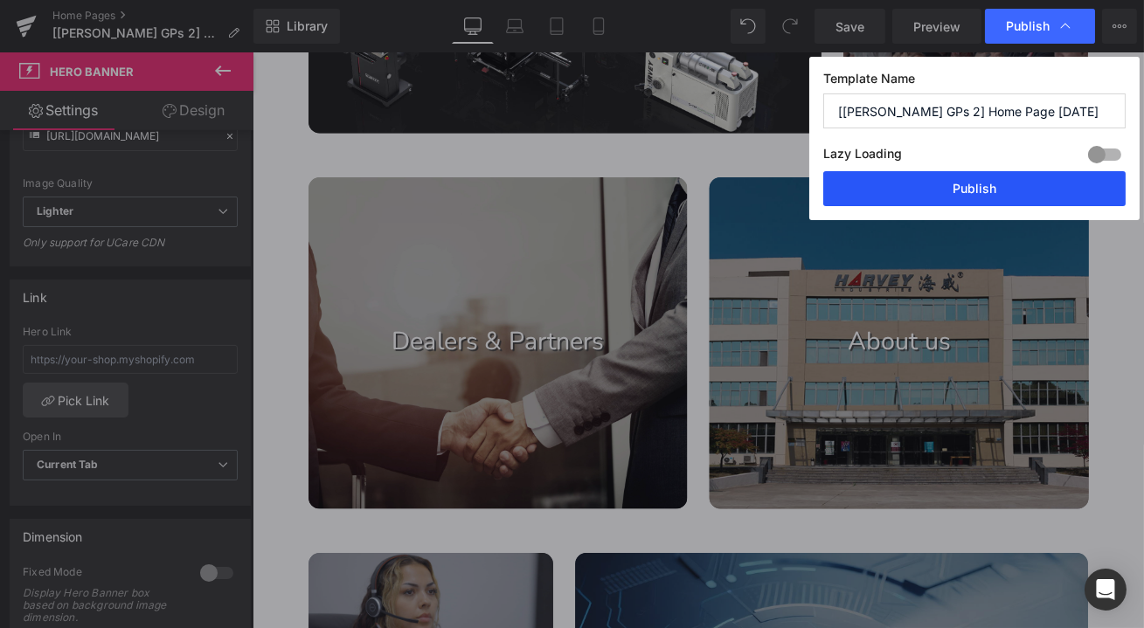
click at [1030, 185] on button "Publish" at bounding box center [974, 188] width 302 height 35
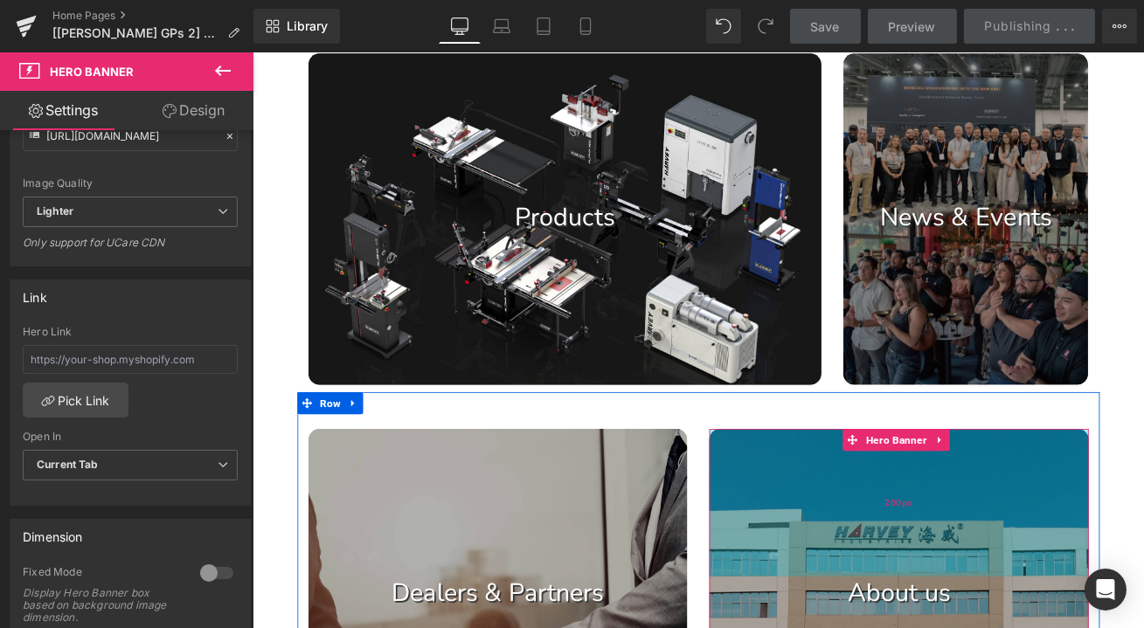
scroll to position [715, 0]
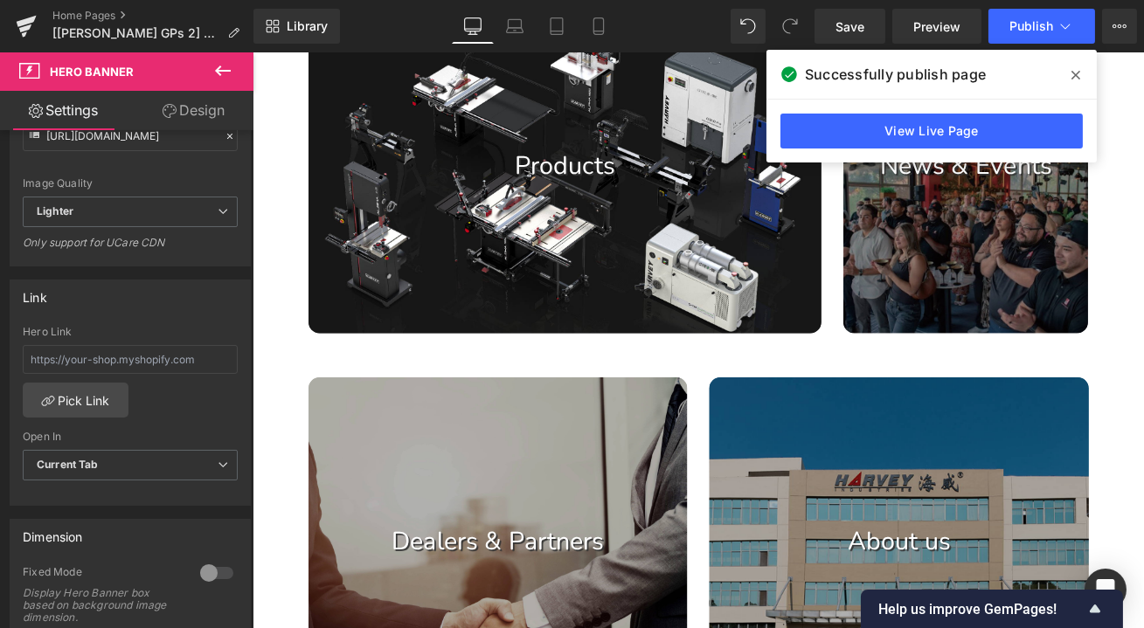
click at [69, 6] on div "Home Pages [[PERSON_NAME] GPs 2] Home Page [DATE]" at bounding box center [126, 26] width 253 height 52
click at [72, 10] on link "Home Pages" at bounding box center [152, 16] width 201 height 14
